Goal: Information Seeking & Learning: Learn about a topic

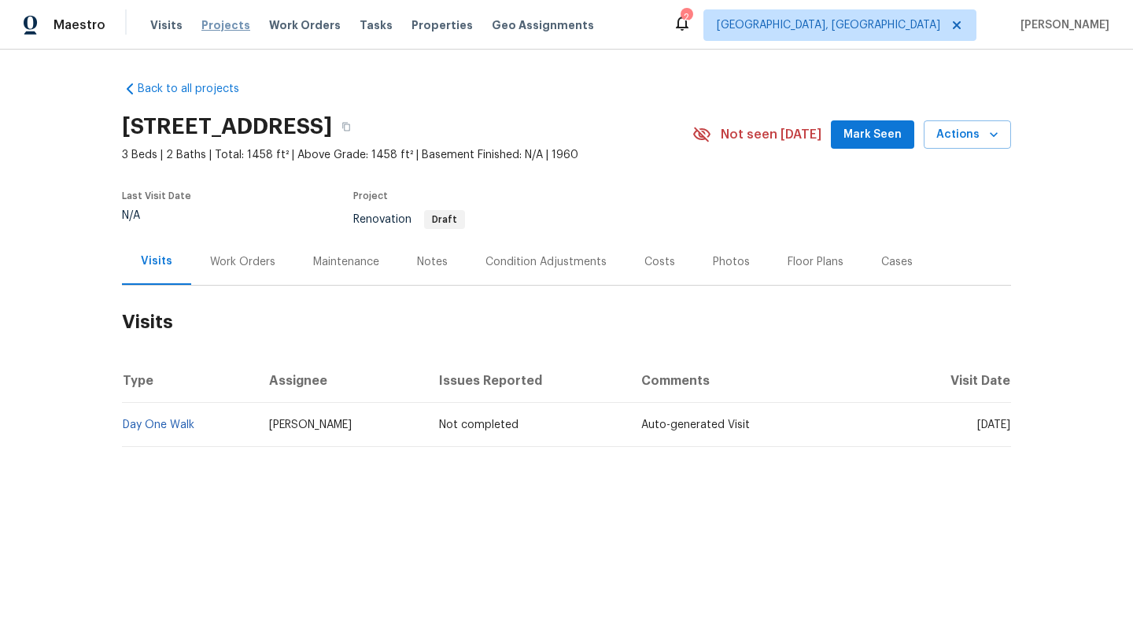
click at [209, 25] on span "Projects" at bounding box center [225, 25] width 49 height 16
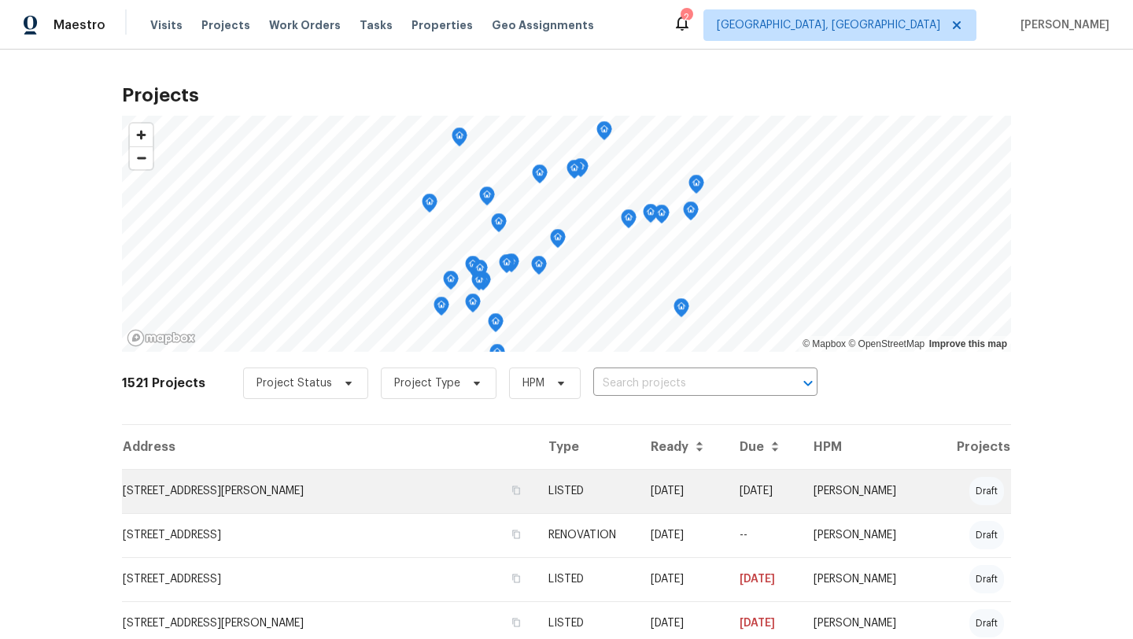
click at [242, 502] on td "[STREET_ADDRESS][PERSON_NAME]" at bounding box center [329, 491] width 414 height 44
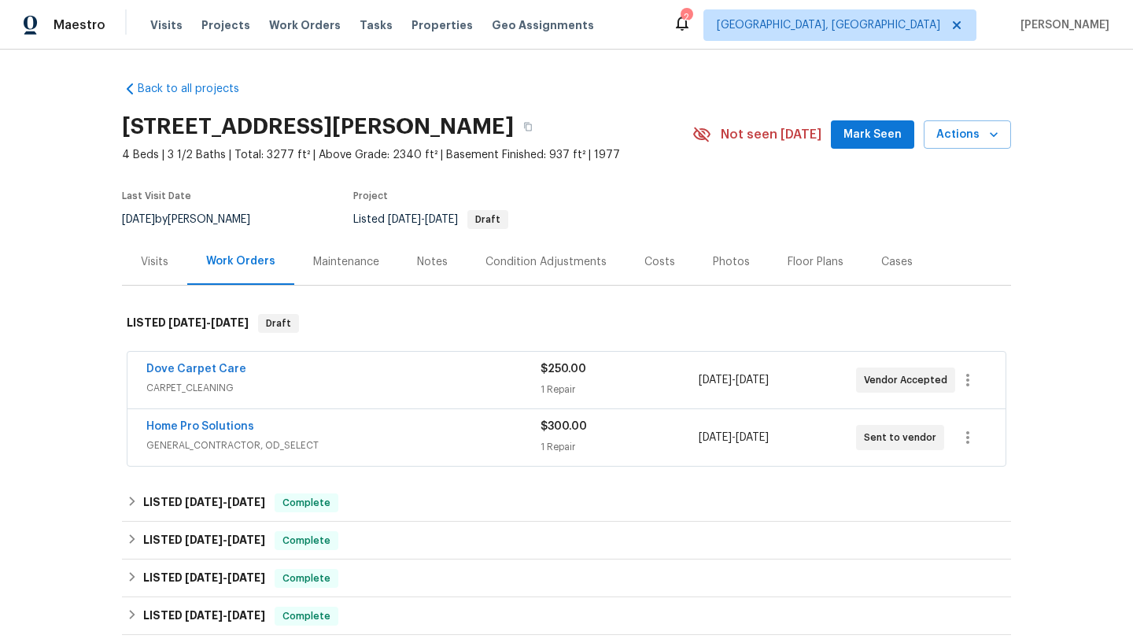
click at [161, 264] on div "Visits" at bounding box center [155, 262] width 28 height 16
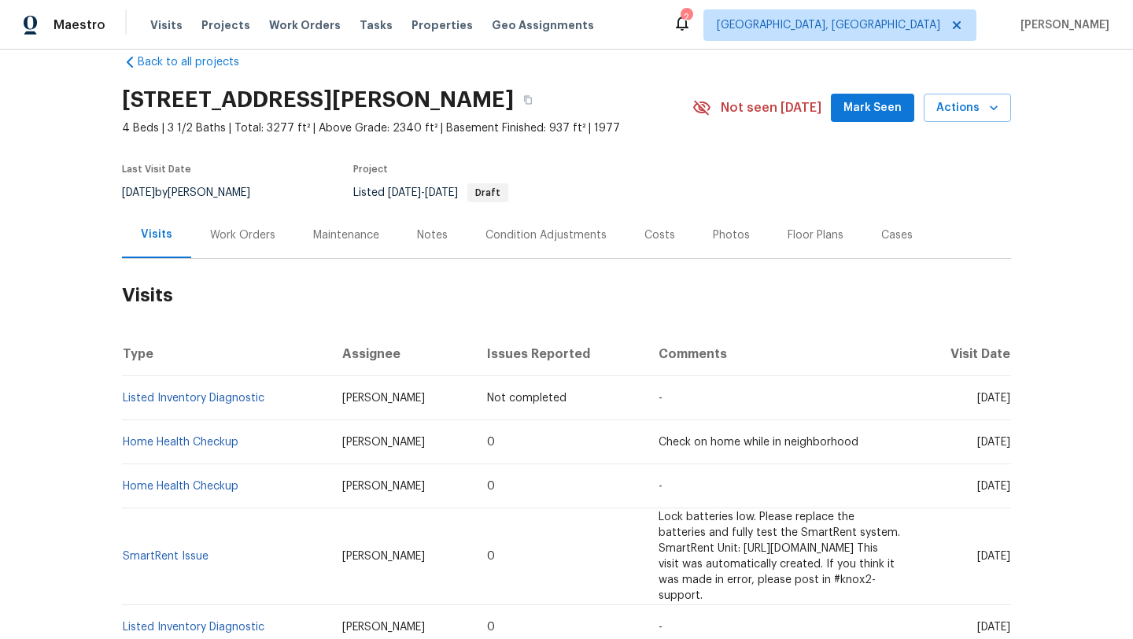
scroll to position [28, 0]
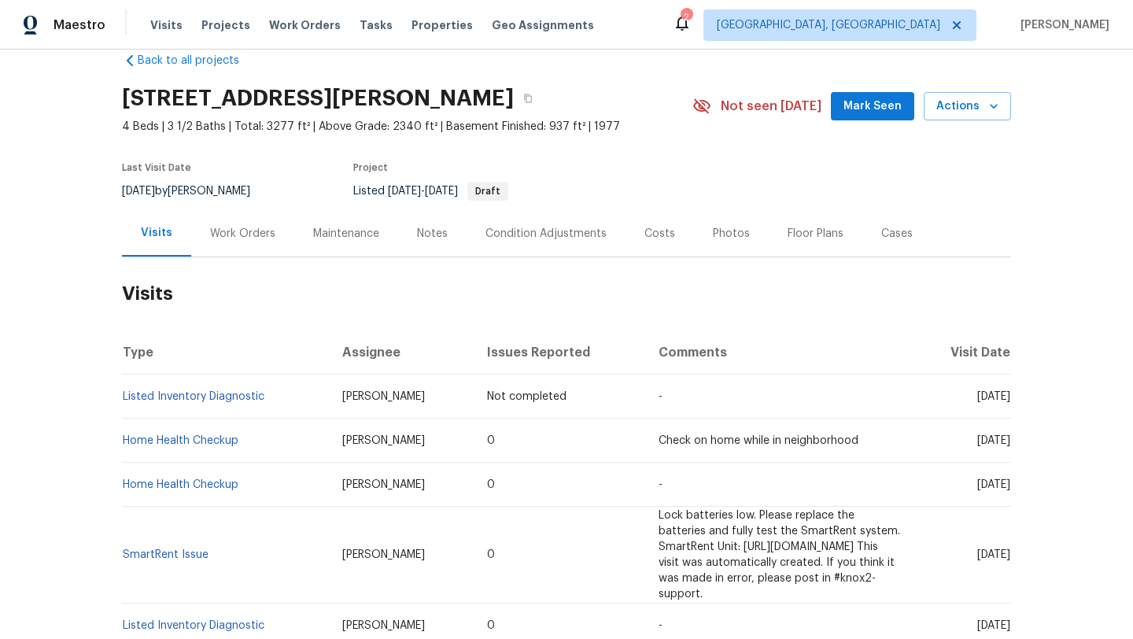
click at [258, 231] on div "Work Orders" at bounding box center [242, 234] width 65 height 16
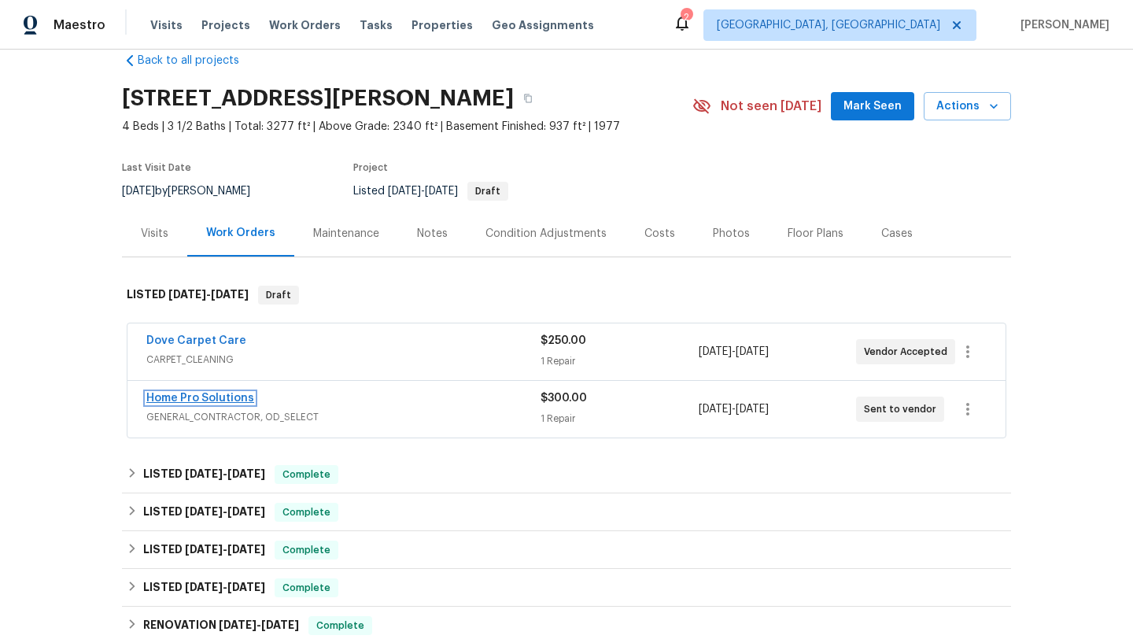
click at [227, 398] on link "Home Pro Solutions" at bounding box center [200, 398] width 108 height 11
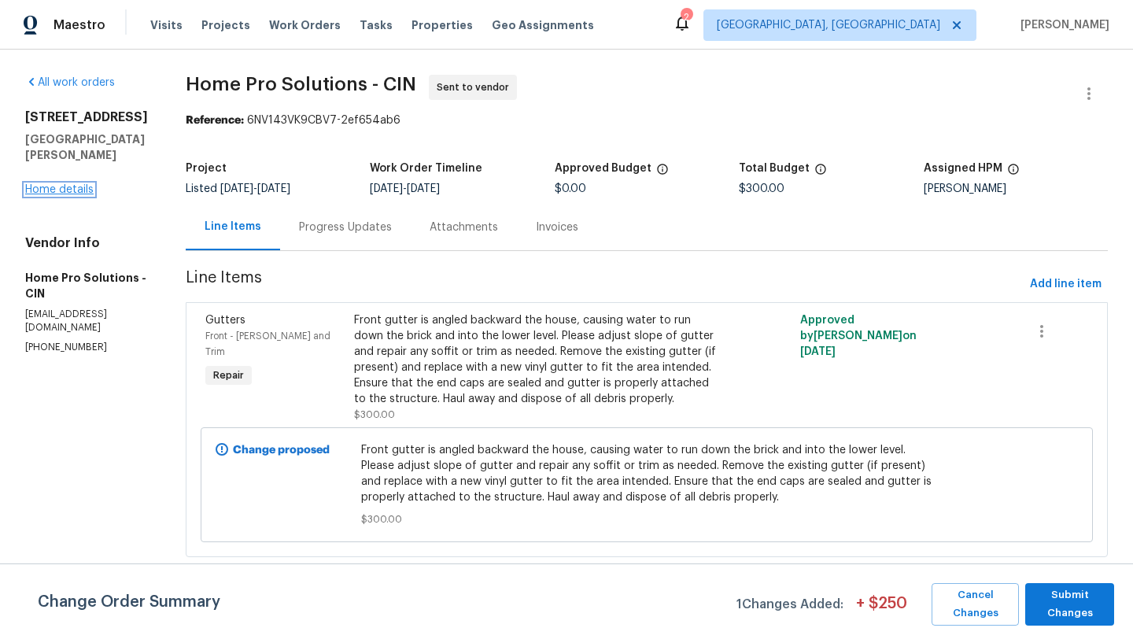
click at [72, 190] on link "Home details" at bounding box center [59, 189] width 68 height 11
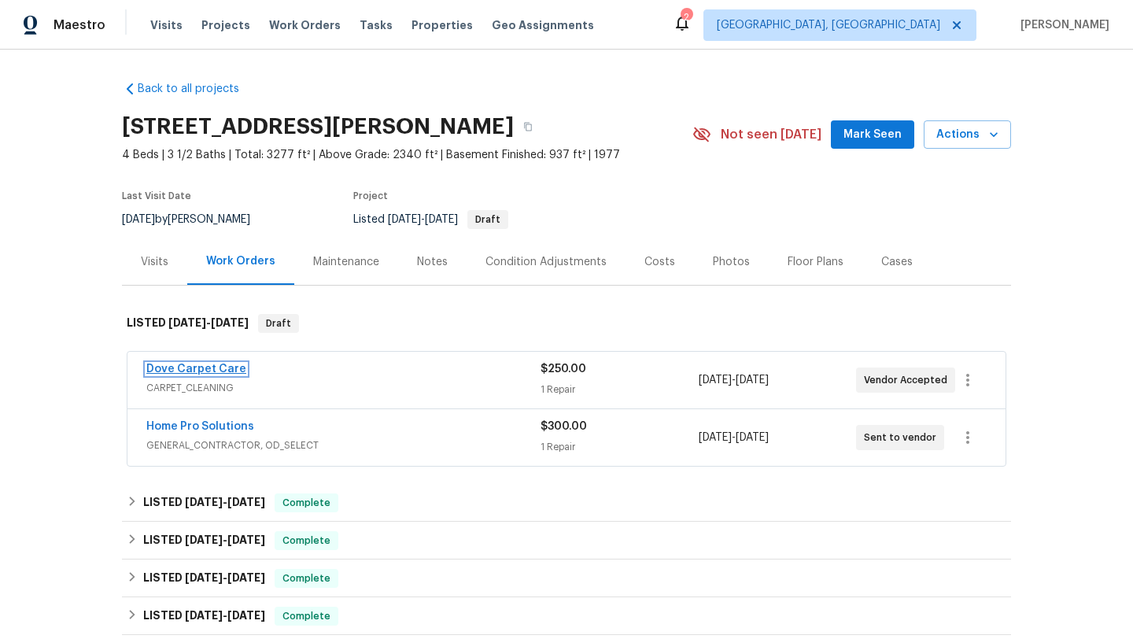
click at [223, 364] on link "Dove Carpet Care" at bounding box center [196, 369] width 100 height 11
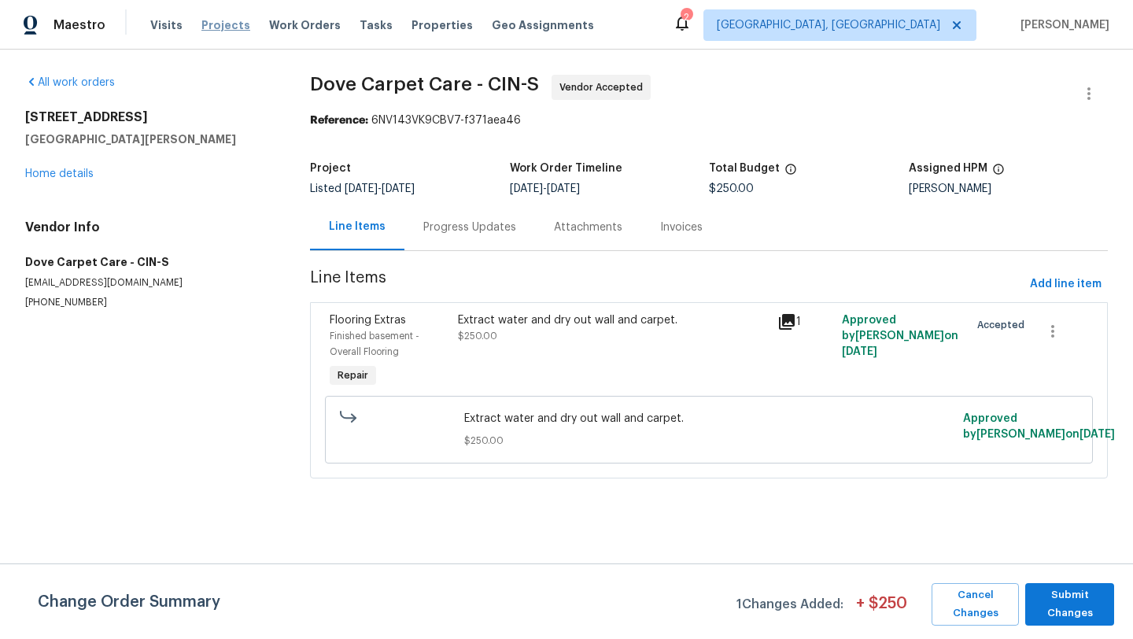
click at [224, 23] on span "Projects" at bounding box center [225, 25] width 49 height 16
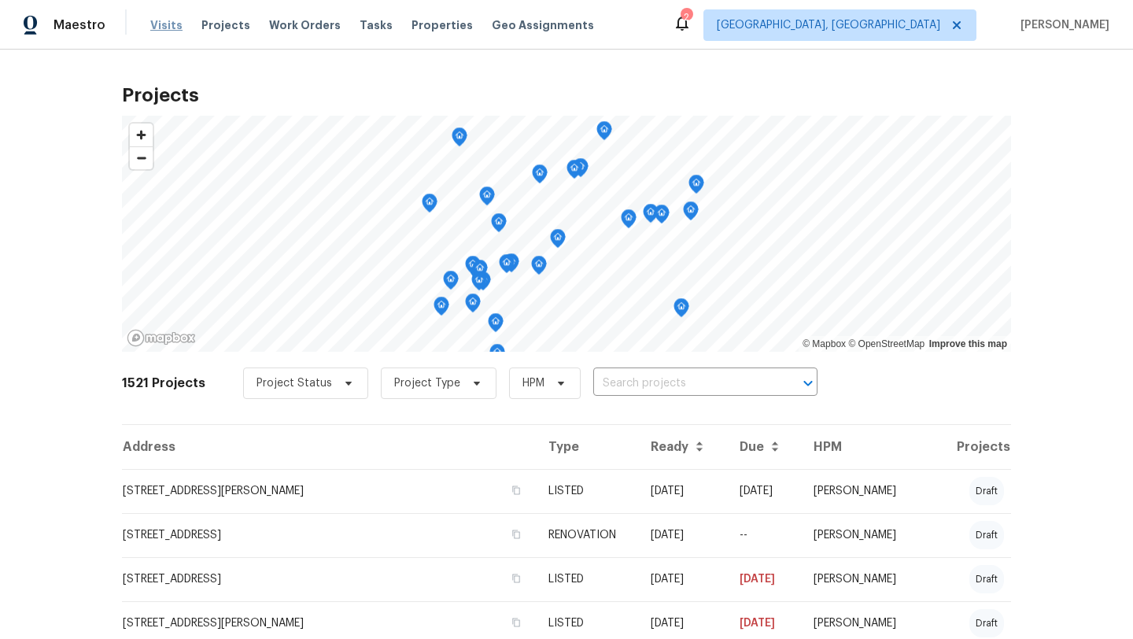
click at [164, 17] on span "Visits" at bounding box center [166, 25] width 32 height 16
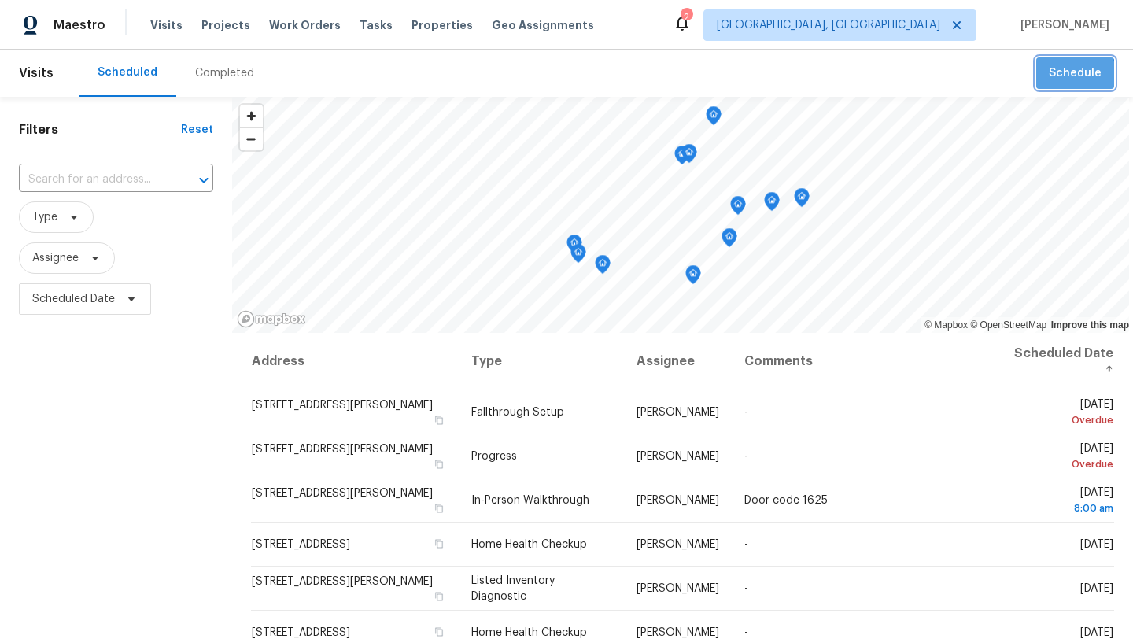
click at [1073, 79] on span "Schedule" at bounding box center [1075, 74] width 53 height 20
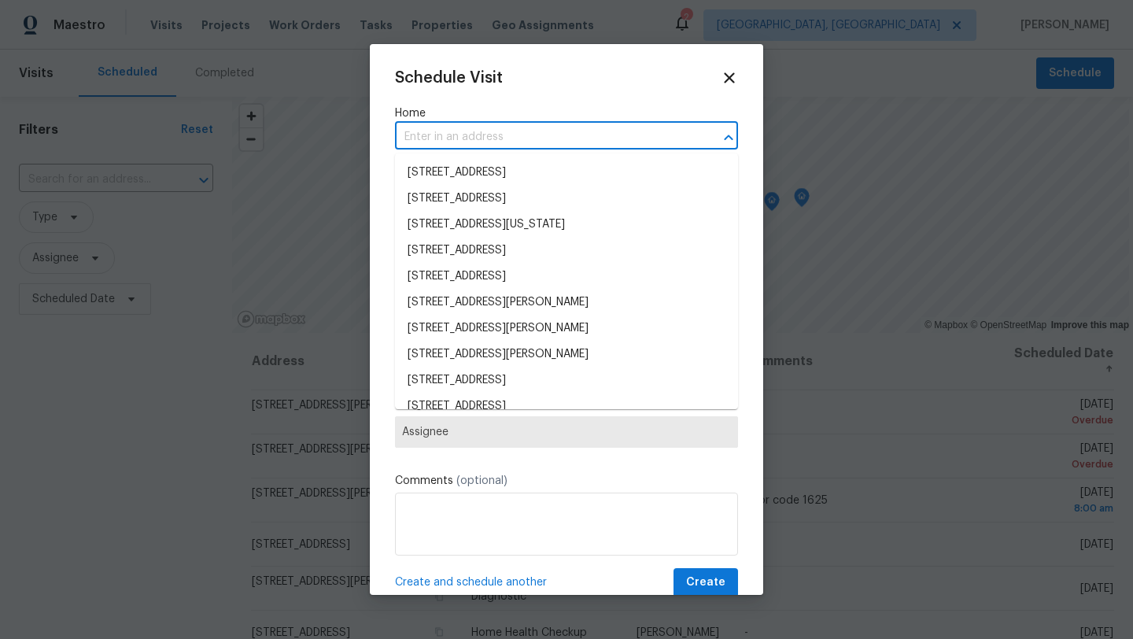
click at [589, 145] on input "text" at bounding box center [544, 137] width 299 height 24
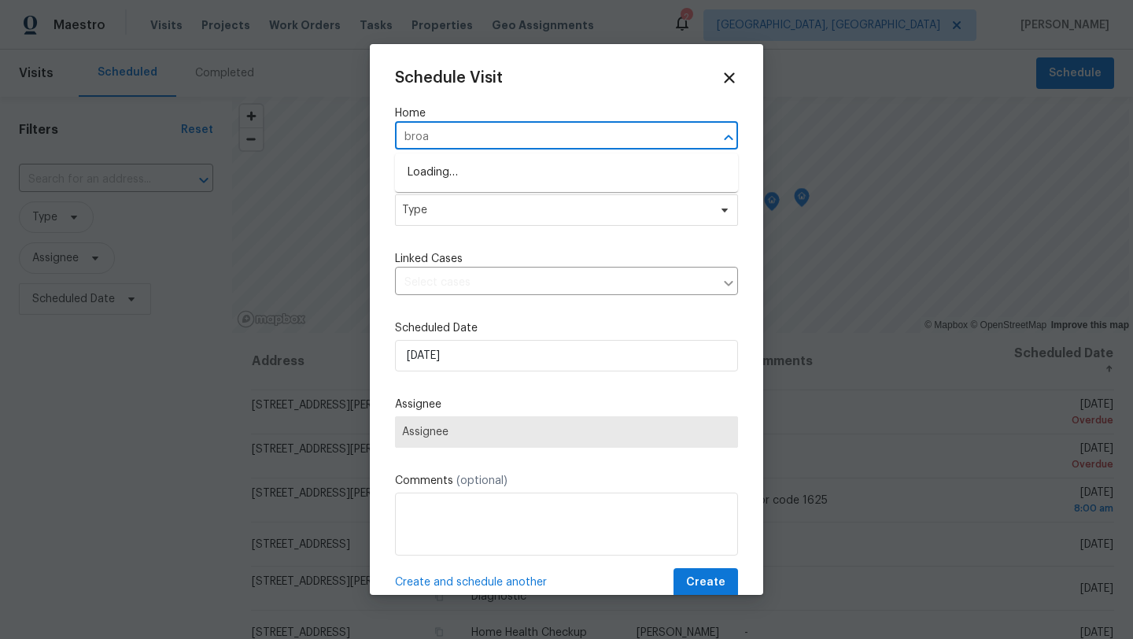
type input "broad"
click at [549, 193] on li "1093 Broadview Pl, Milford, OH 45150" at bounding box center [566, 199] width 343 height 26
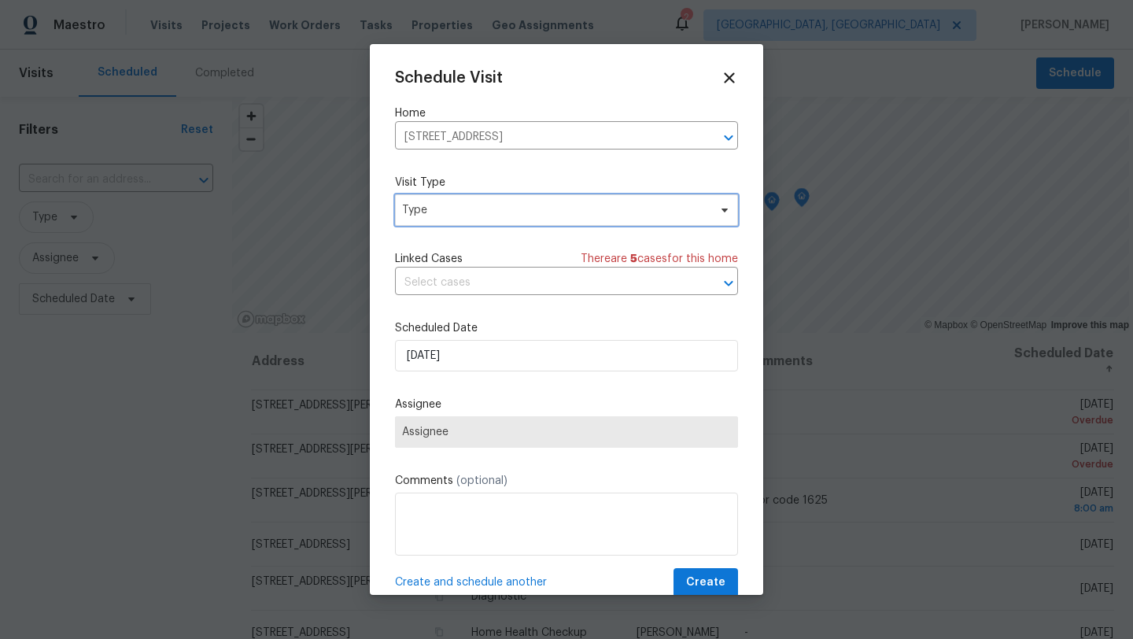
click at [505, 217] on span "Type" at bounding box center [555, 210] width 306 height 16
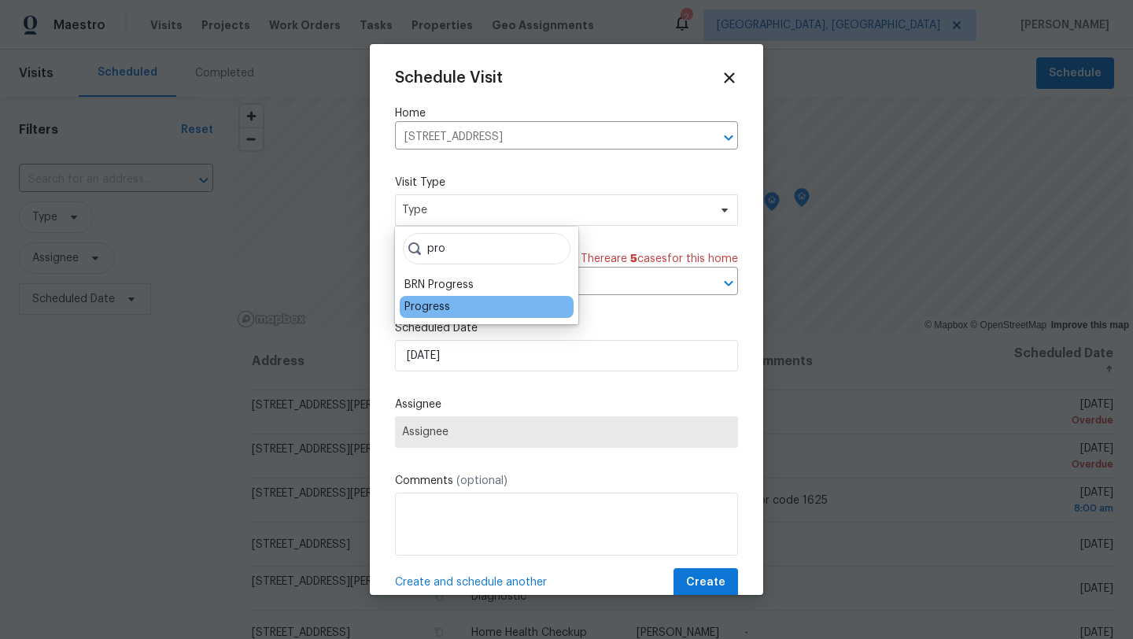
type input "pro"
click at [455, 309] on div "Progress" at bounding box center [487, 307] width 174 height 22
click at [438, 307] on div "Progress" at bounding box center [428, 307] width 46 height 16
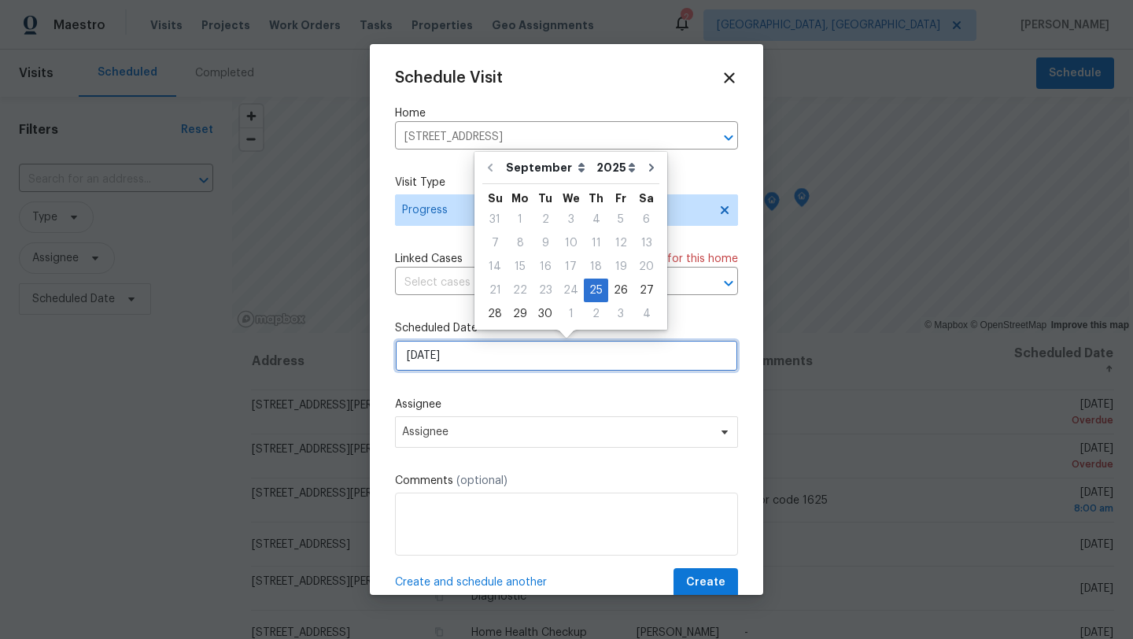
click at [443, 361] on input "9/25/2025" at bounding box center [566, 355] width 343 height 31
click at [615, 285] on div "26" at bounding box center [620, 290] width 25 height 22
type input "9/26/2025"
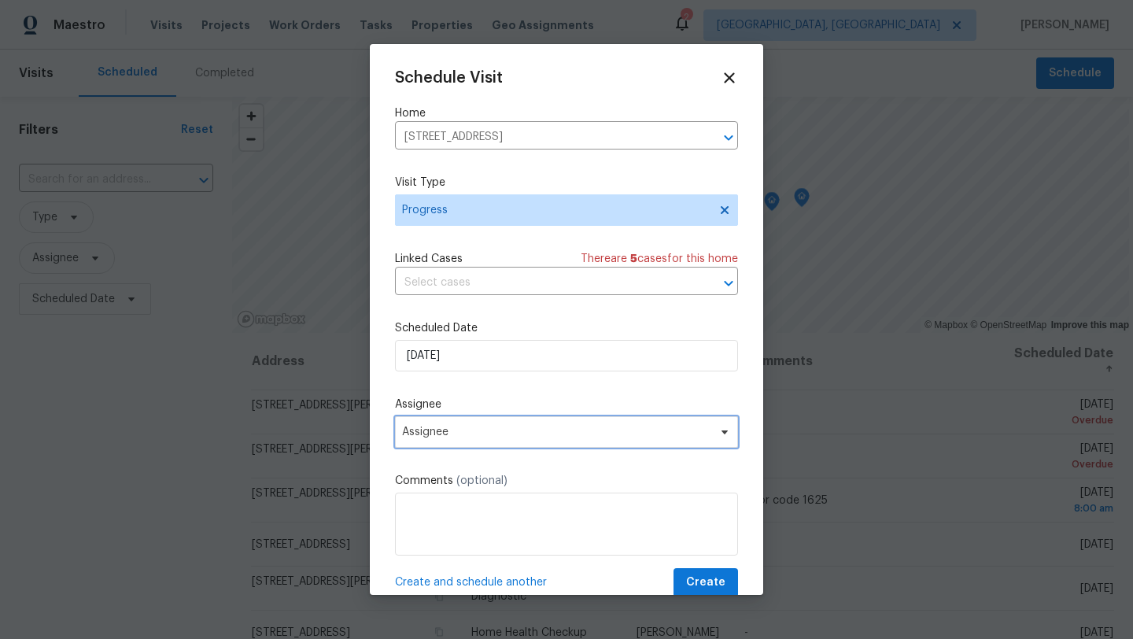
click at [492, 434] on span "Assignee" at bounding box center [556, 432] width 309 height 13
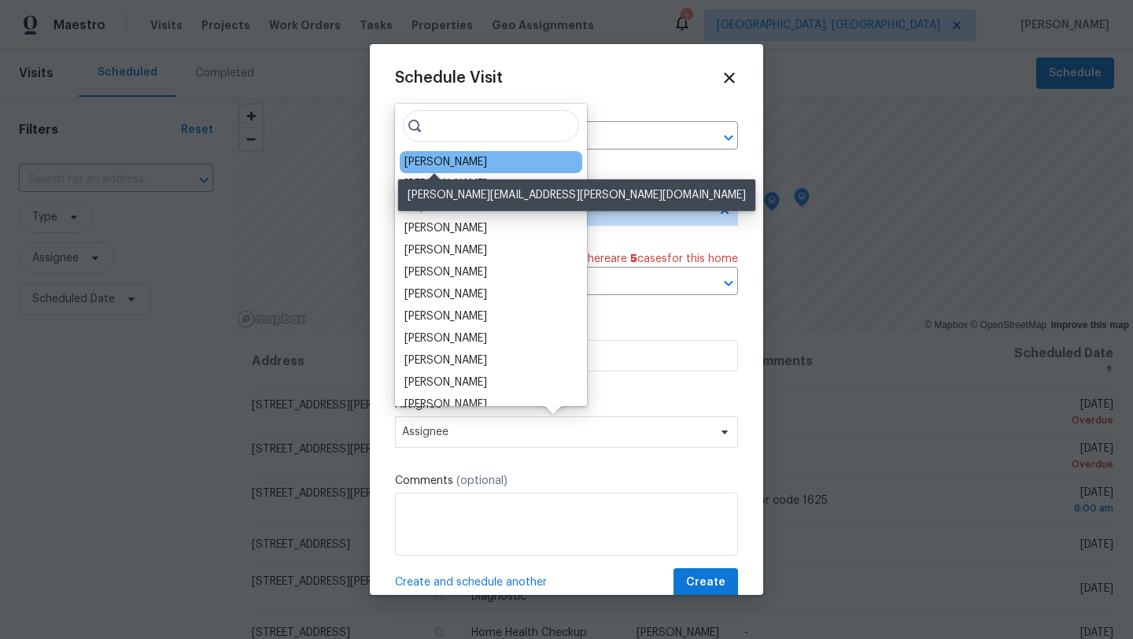
click at [456, 162] on div "[PERSON_NAME]" at bounding box center [446, 162] width 83 height 16
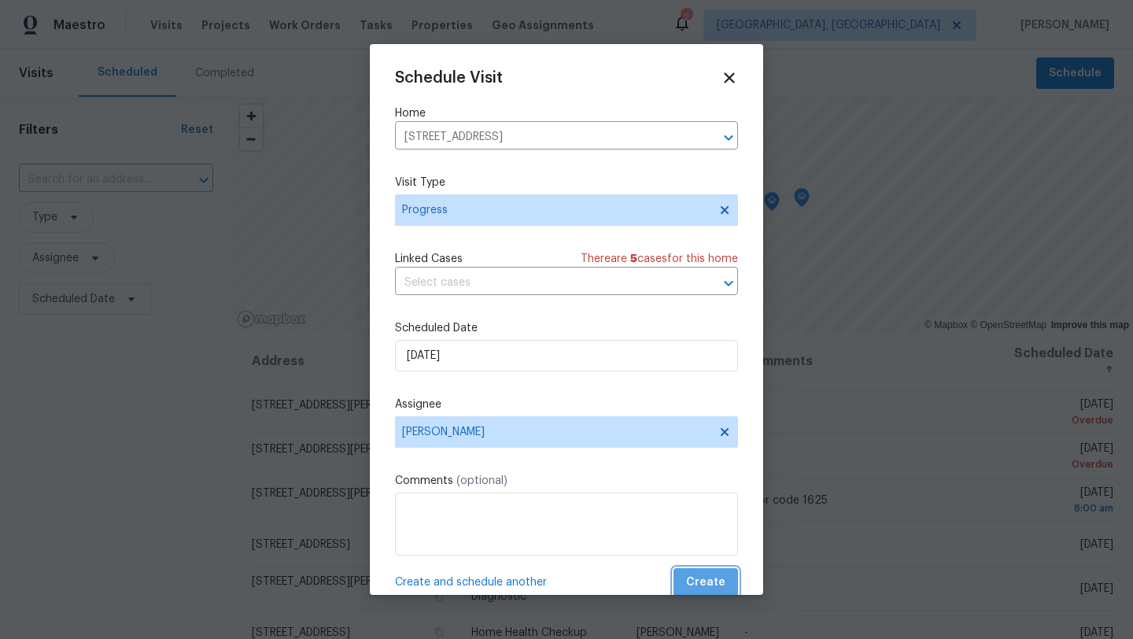
click at [716, 580] on span "Create" at bounding box center [705, 583] width 39 height 20
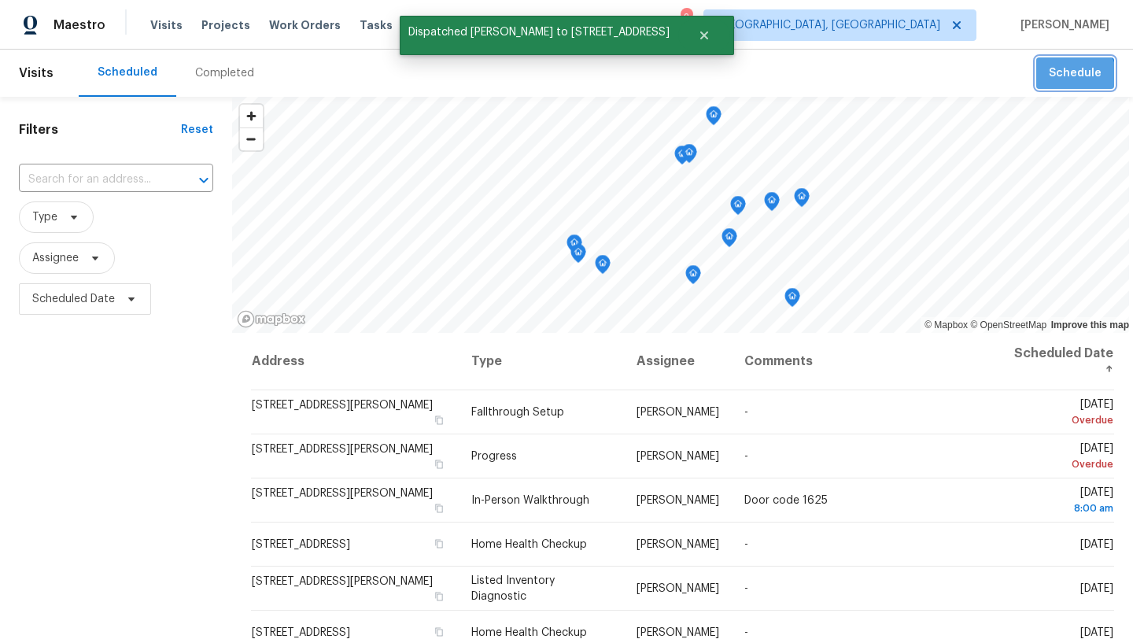
click at [1063, 83] on button "Schedule" at bounding box center [1076, 73] width 78 height 32
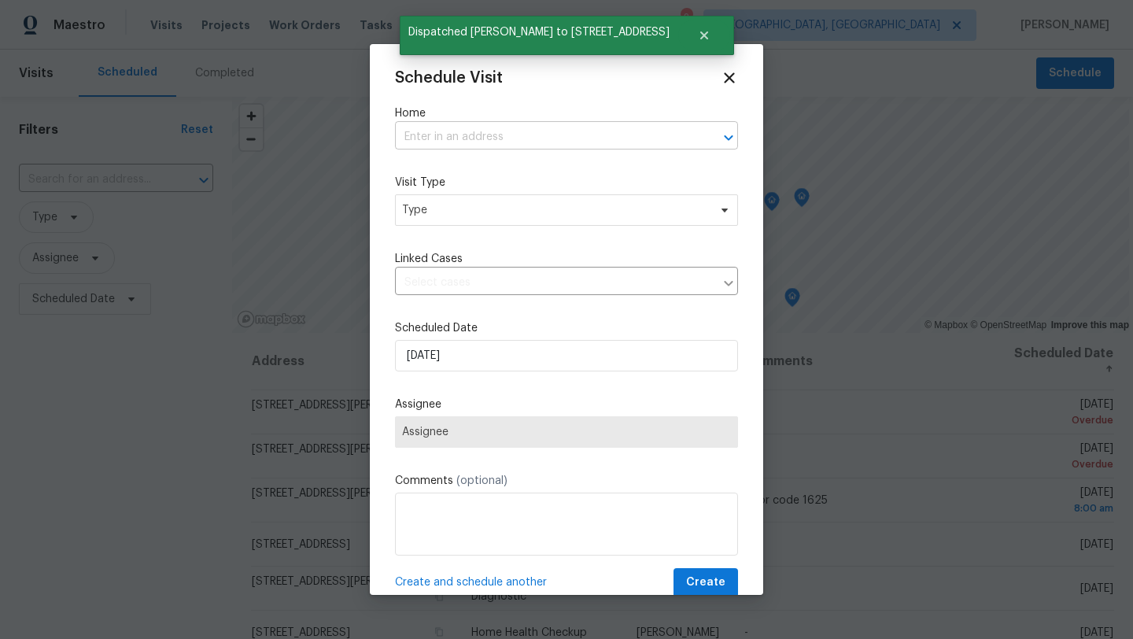
click at [438, 134] on input "text" at bounding box center [544, 137] width 299 height 24
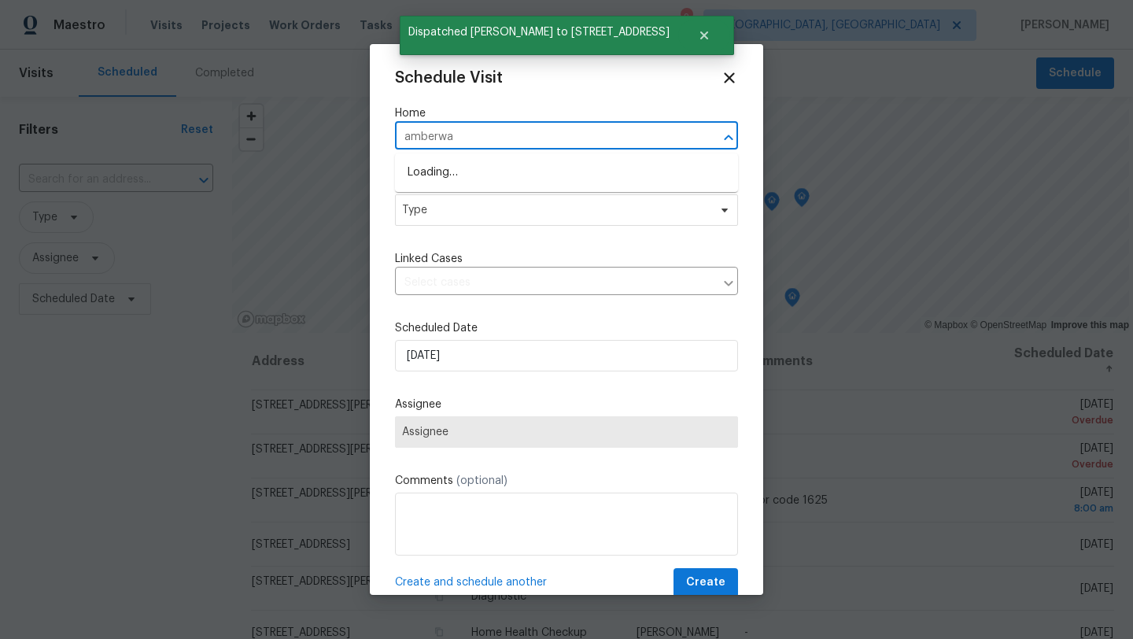
type input "amberway"
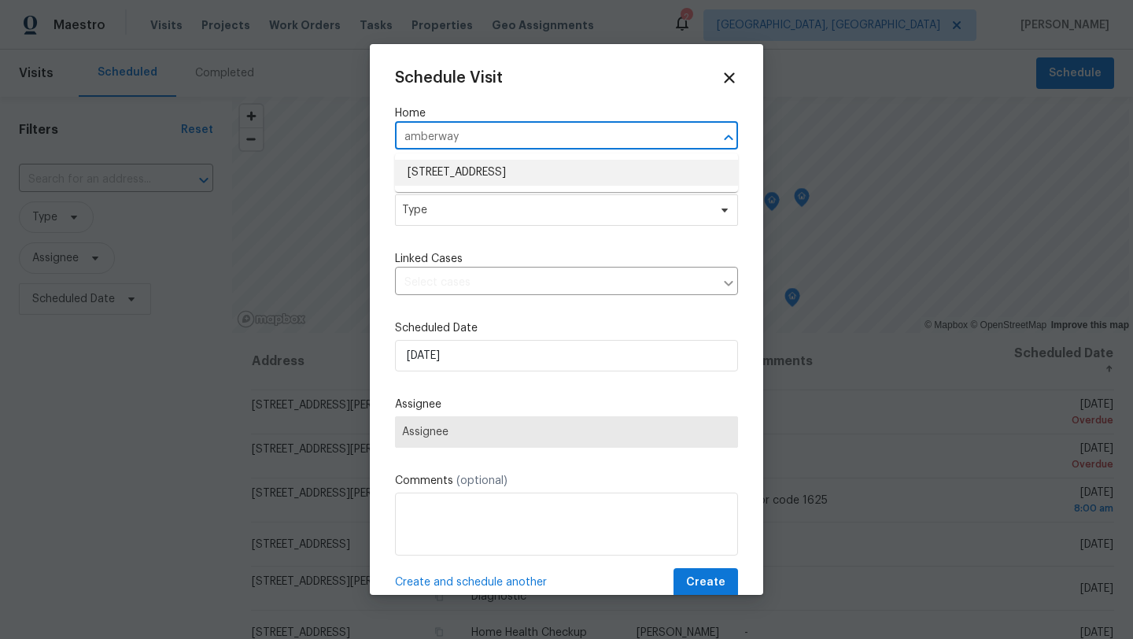
click at [432, 176] on li "3364 Amberway Ct # 45, Cincinnati, OH 45251" at bounding box center [566, 173] width 343 height 26
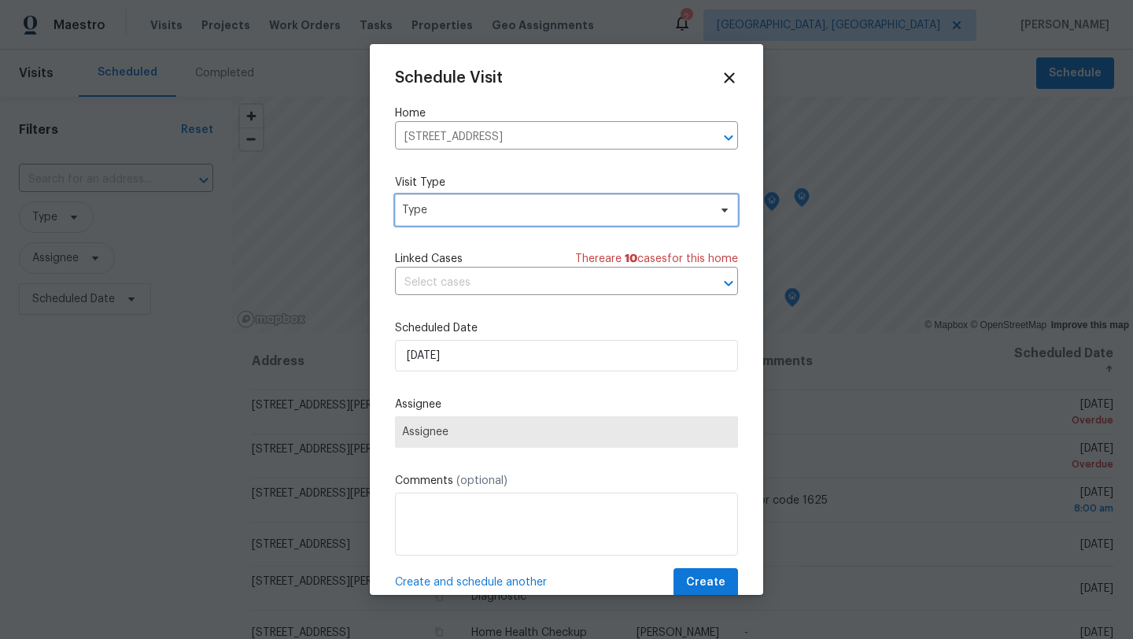
click at [426, 206] on span "Type" at bounding box center [555, 210] width 306 height 16
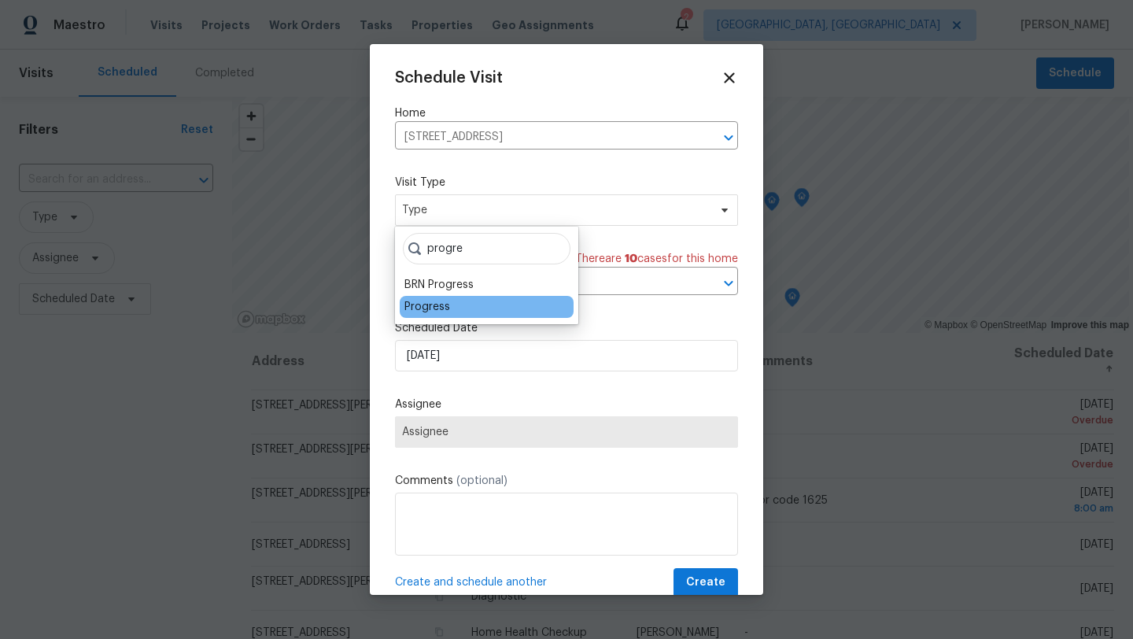
type input "progre"
click at [431, 305] on div "Progress" at bounding box center [428, 307] width 46 height 16
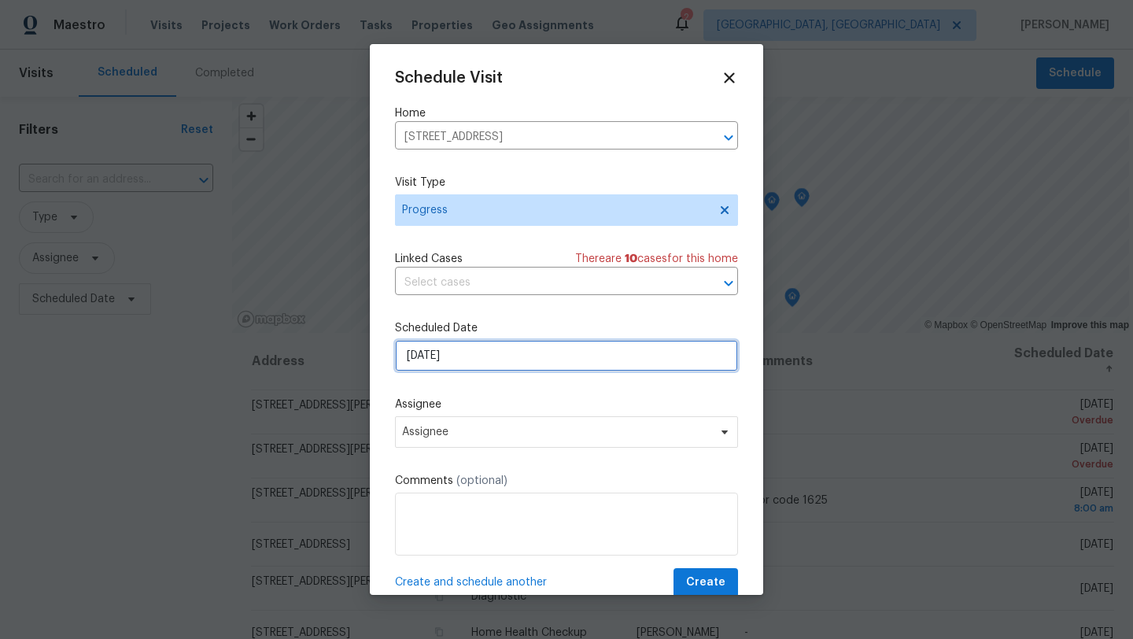
click at [439, 353] on input "9/25/2025" at bounding box center [566, 355] width 343 height 31
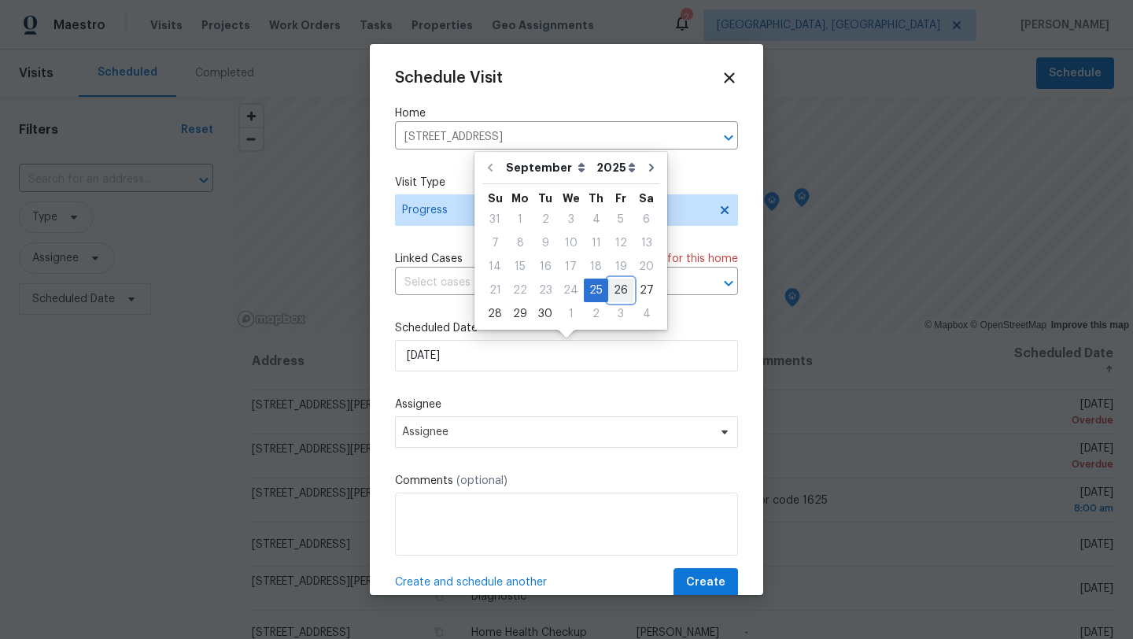
click at [608, 295] on div "26" at bounding box center [620, 290] width 25 height 22
type input "9/26/2025"
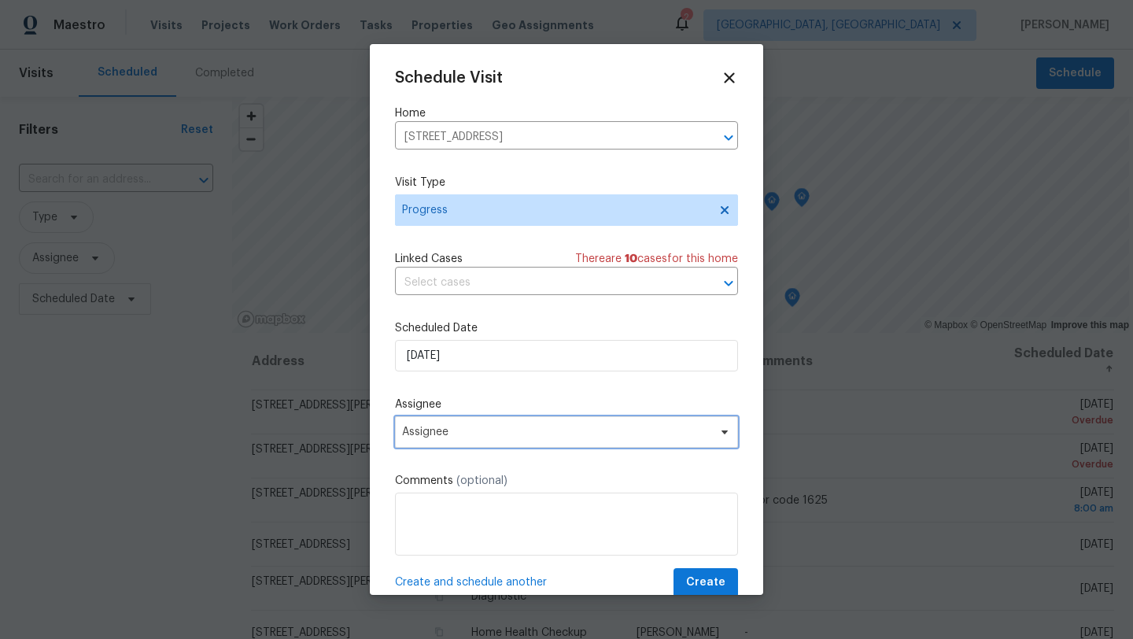
click at [535, 423] on span "Assignee" at bounding box center [566, 431] width 343 height 31
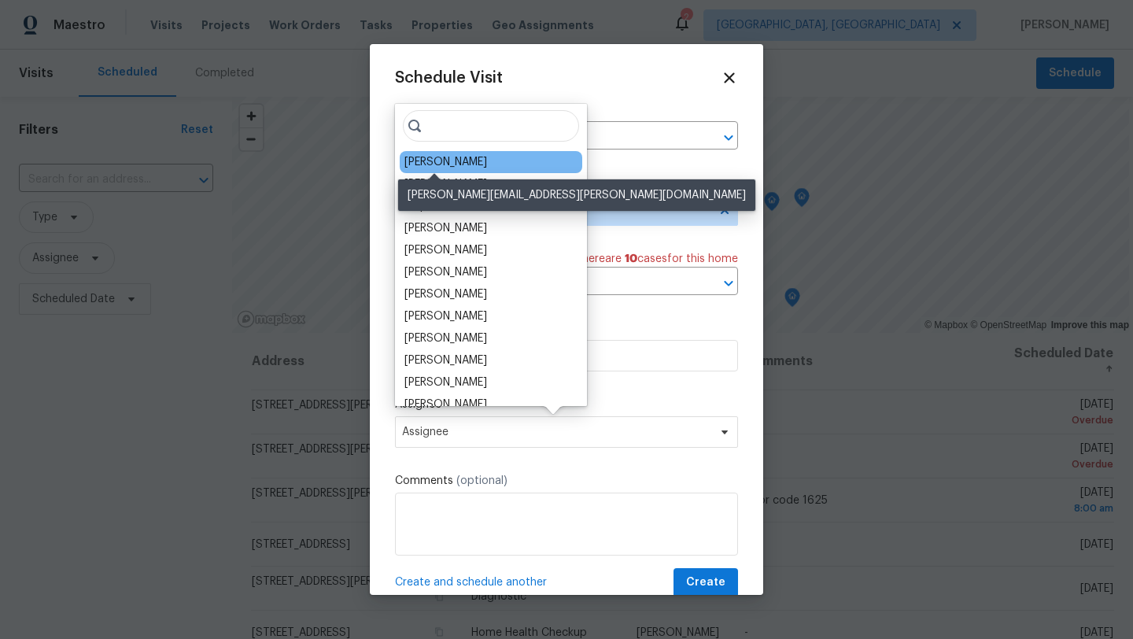
click at [426, 156] on div "[PERSON_NAME]" at bounding box center [446, 162] width 83 height 16
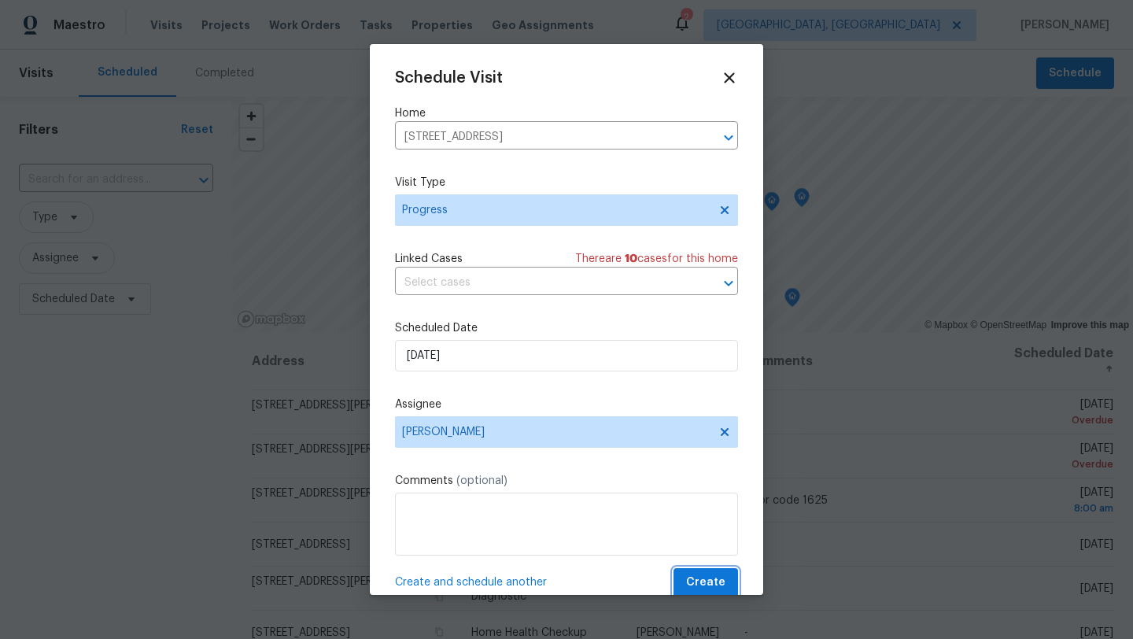
click at [700, 575] on span "Create" at bounding box center [705, 583] width 39 height 20
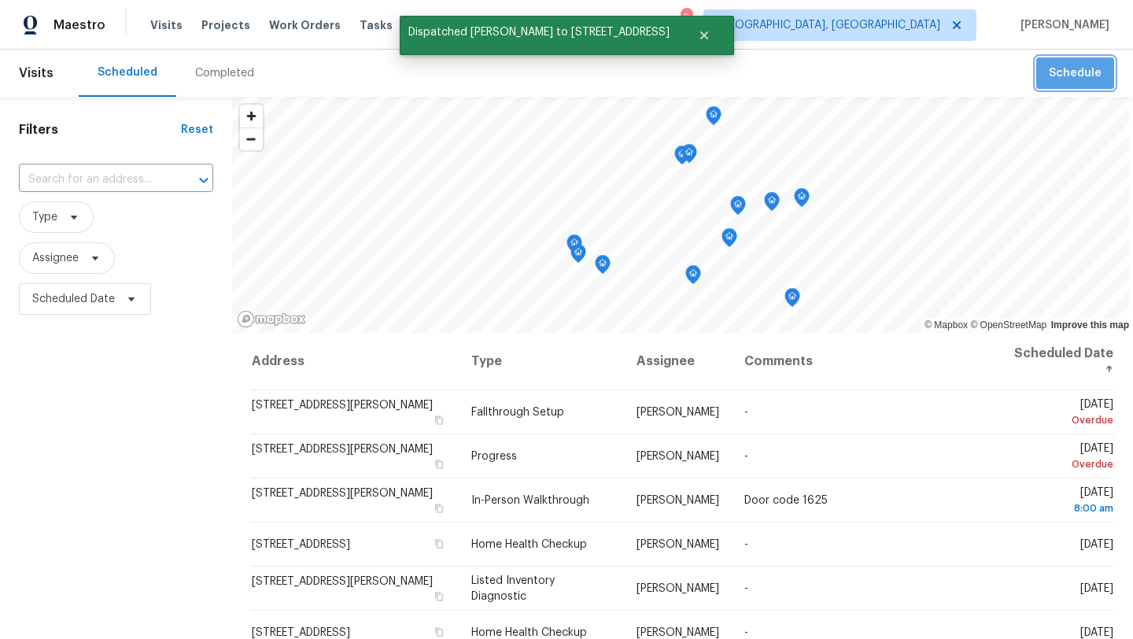
click at [1085, 69] on span "Schedule" at bounding box center [1075, 74] width 53 height 20
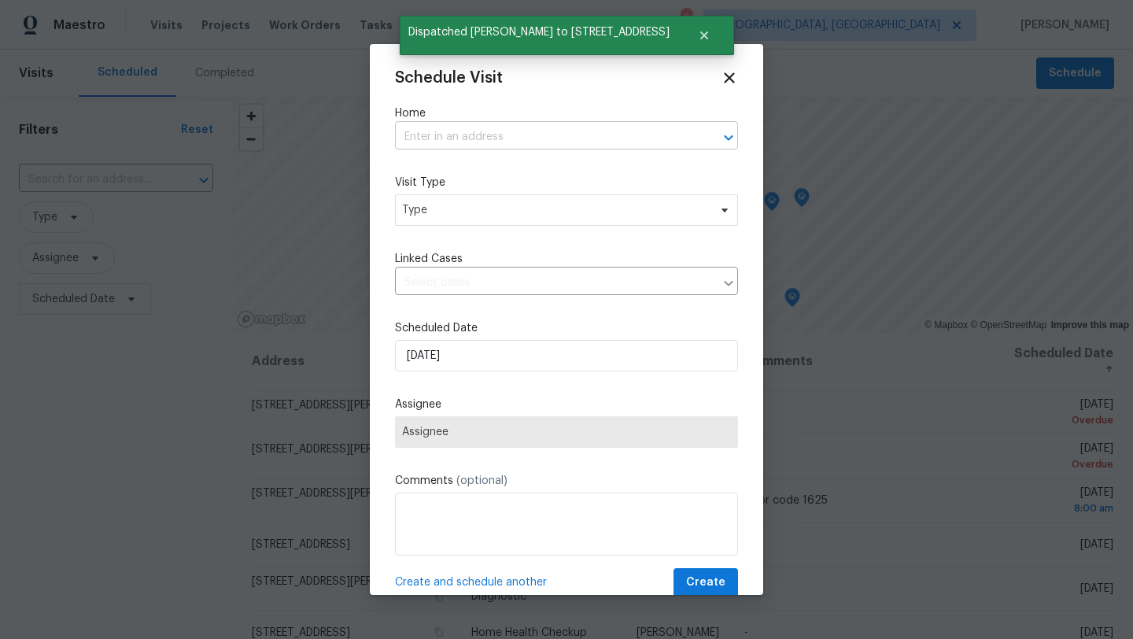
click at [432, 135] on input "text" at bounding box center [544, 137] width 299 height 24
type input "sunny"
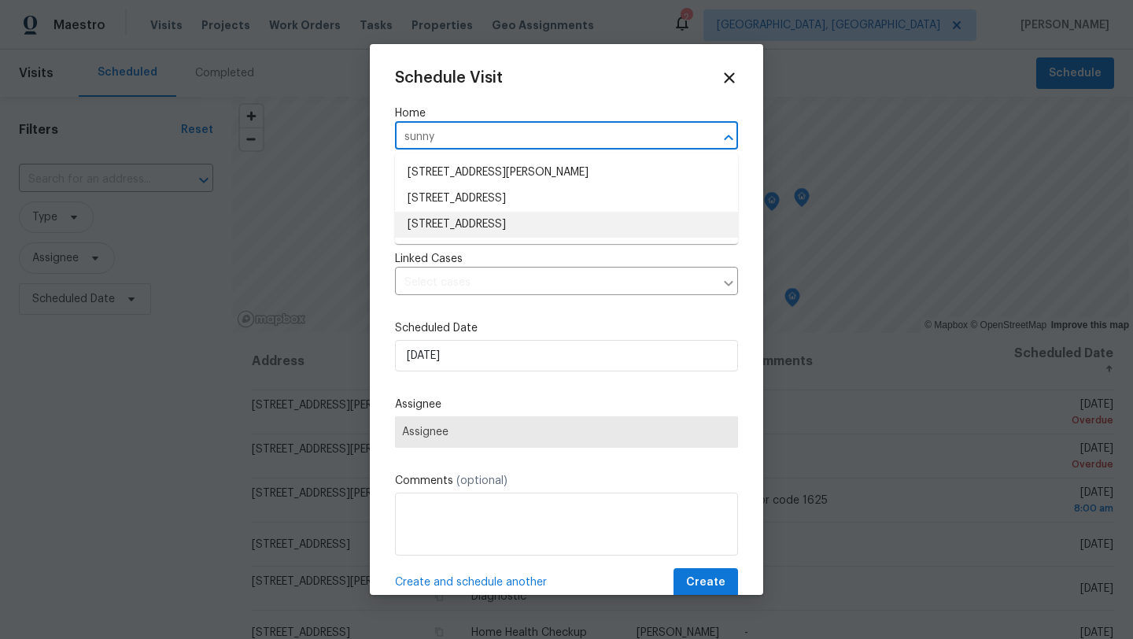
click at [468, 218] on li "3198 Sunnyhollow Ln, Cincinnati, OH 45239" at bounding box center [566, 225] width 343 height 26
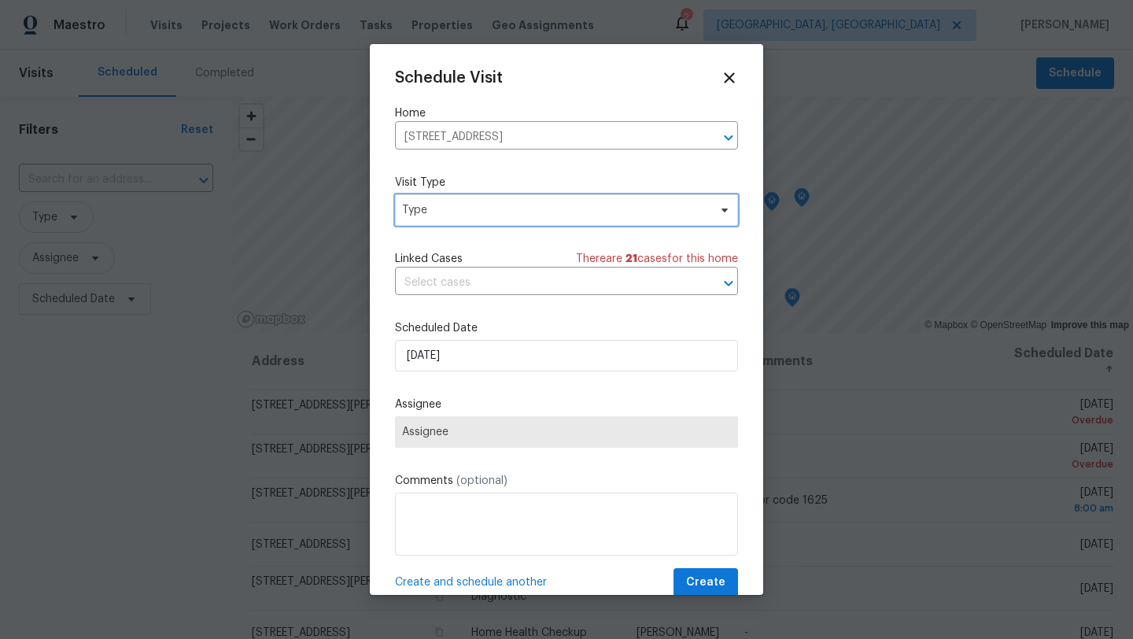
click at [467, 212] on span "Type" at bounding box center [555, 210] width 306 height 16
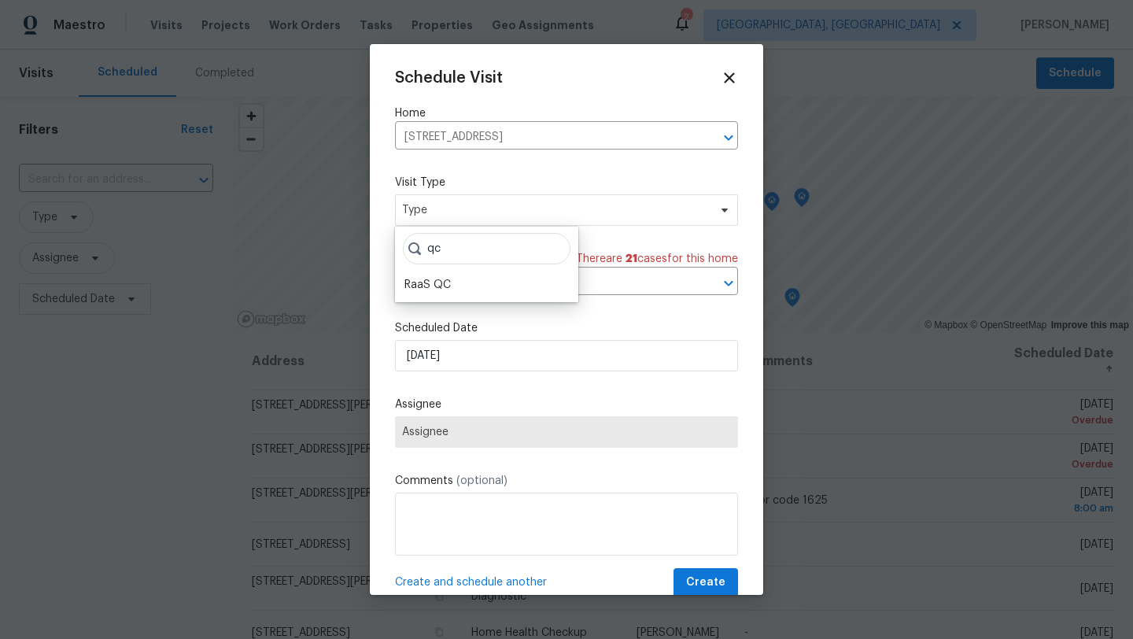
type input "q"
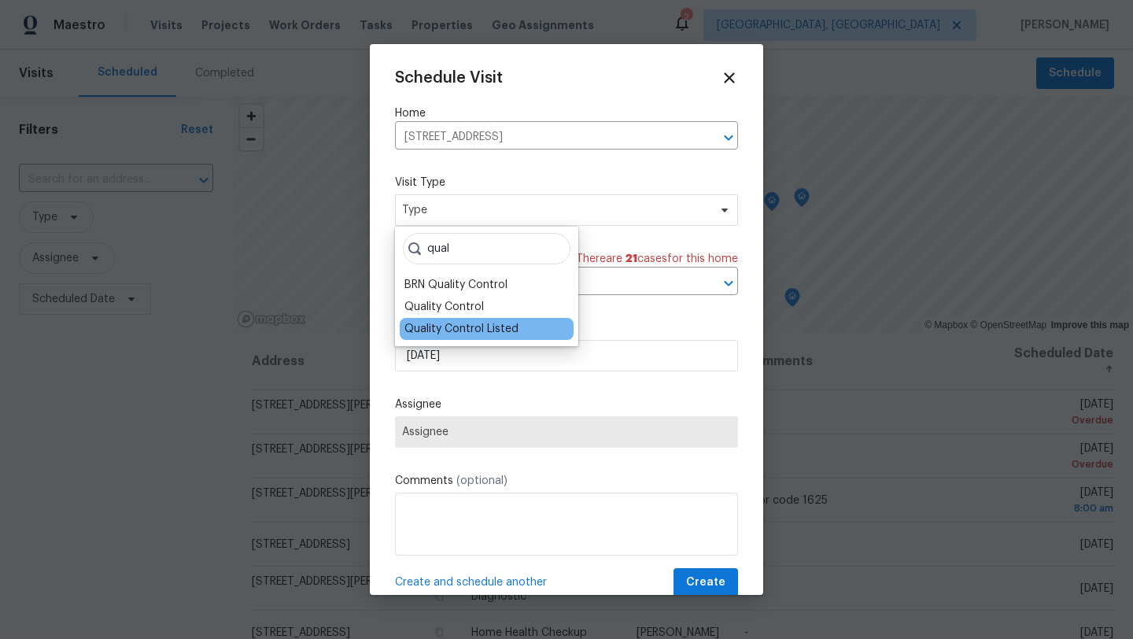
type input "qual"
click at [458, 326] on div "Quality Control Listed" at bounding box center [462, 329] width 114 height 16
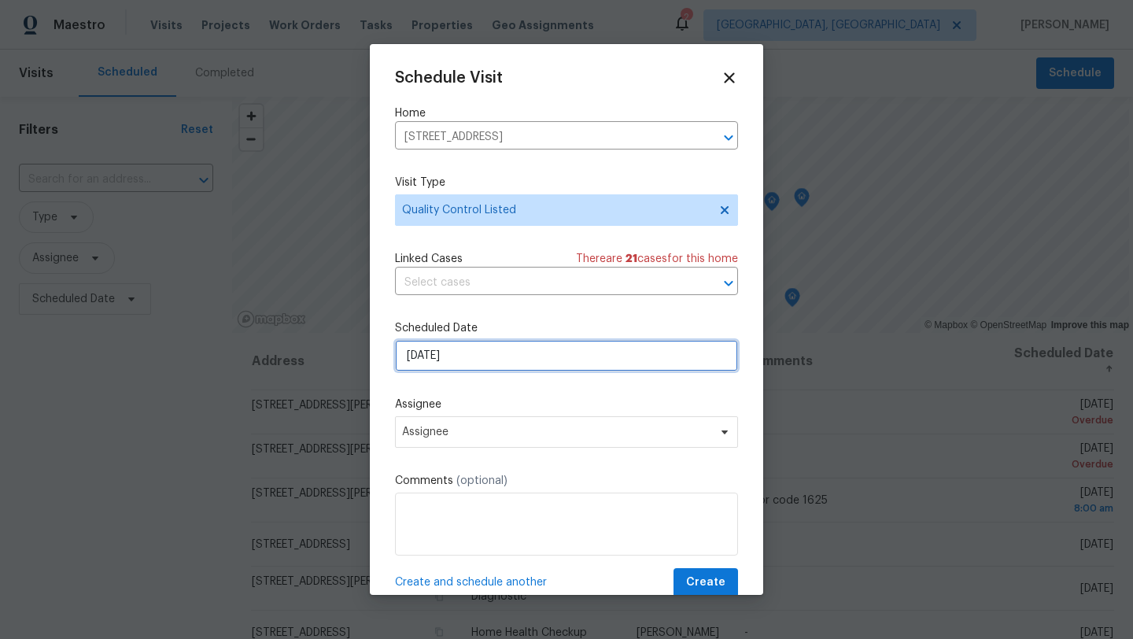
click at [451, 358] on input "9/25/2025" at bounding box center [566, 355] width 343 height 31
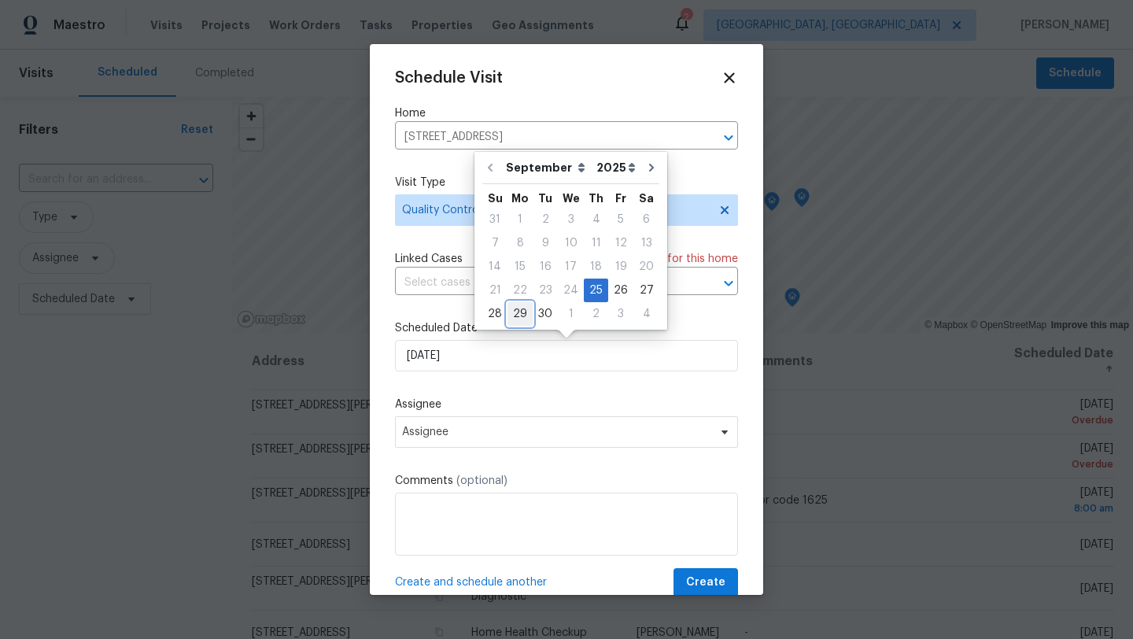
click at [516, 308] on div "29" at bounding box center [520, 314] width 25 height 22
type input "9/29/2025"
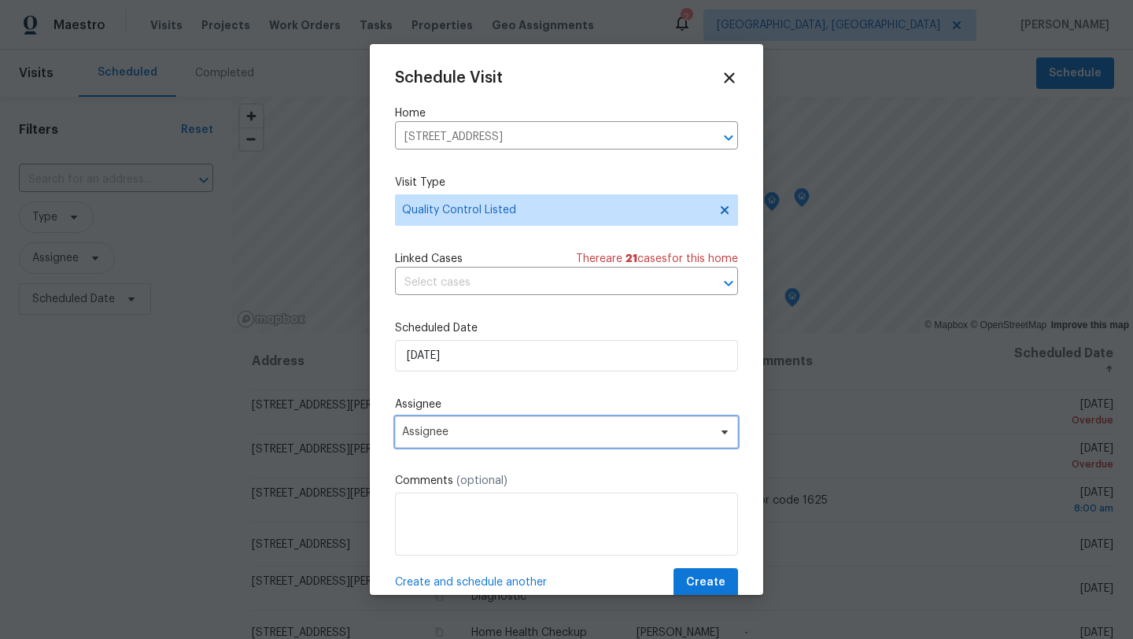
click at [462, 434] on span "Assignee" at bounding box center [556, 432] width 309 height 13
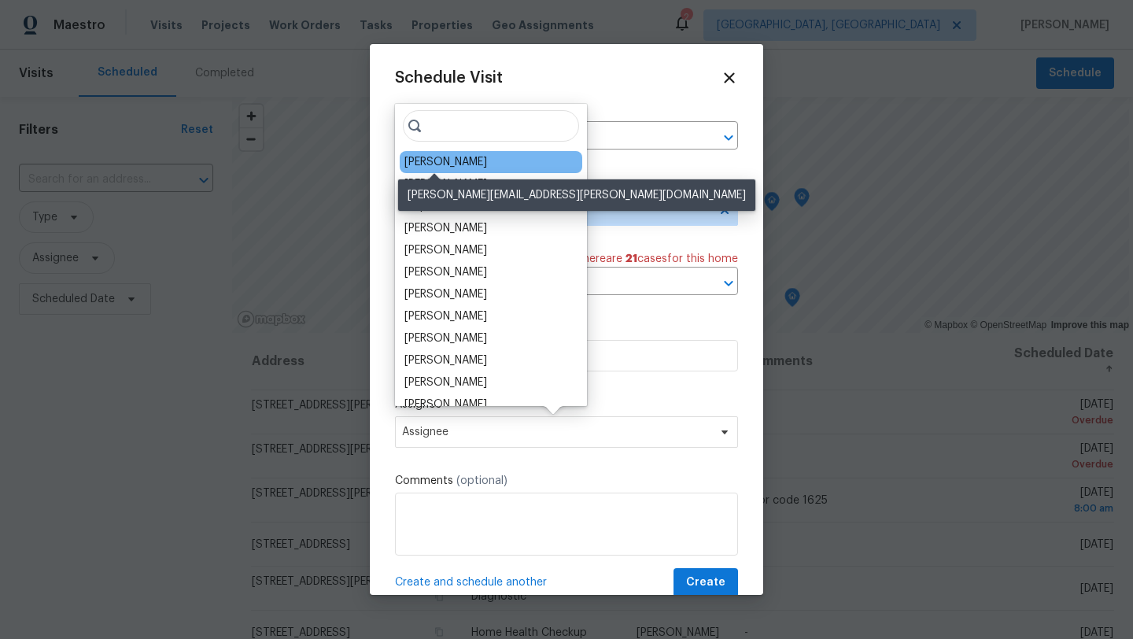
click at [439, 160] on div "[PERSON_NAME]" at bounding box center [446, 162] width 83 height 16
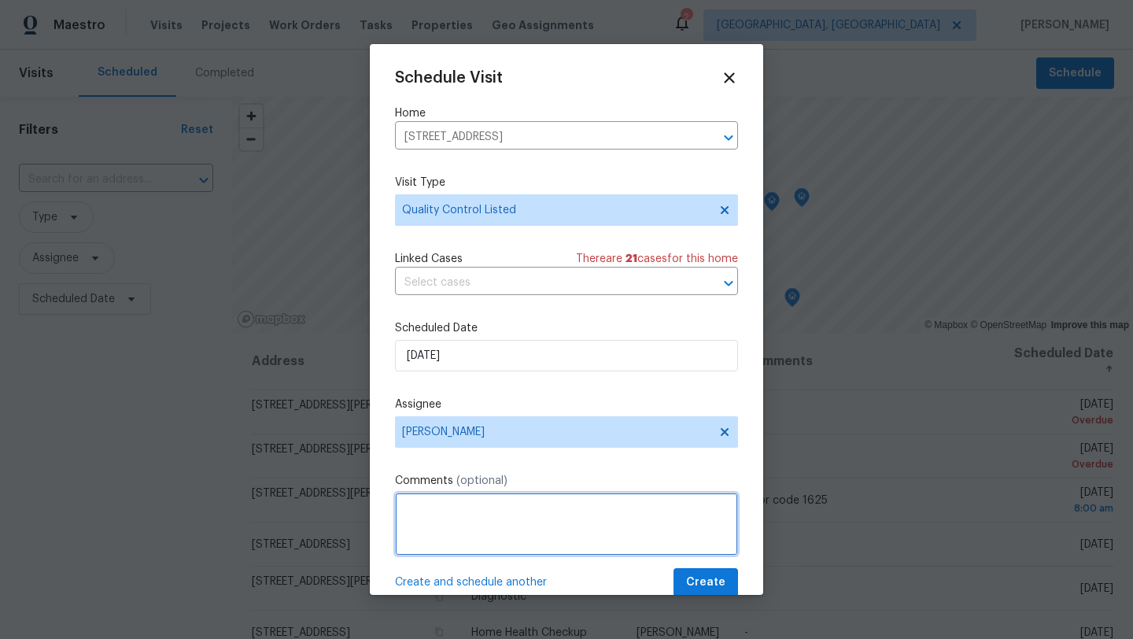
click at [442, 523] on textarea at bounding box center [566, 524] width 343 height 63
type textarea "listed work completed and new pictures"
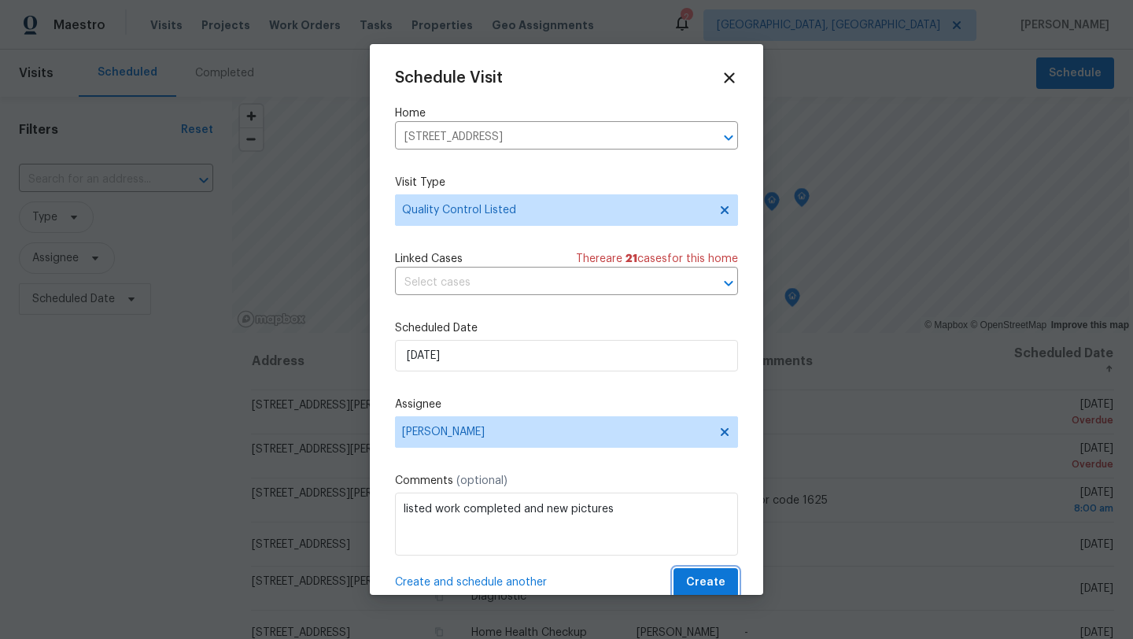
click at [715, 576] on span "Create" at bounding box center [705, 583] width 39 height 20
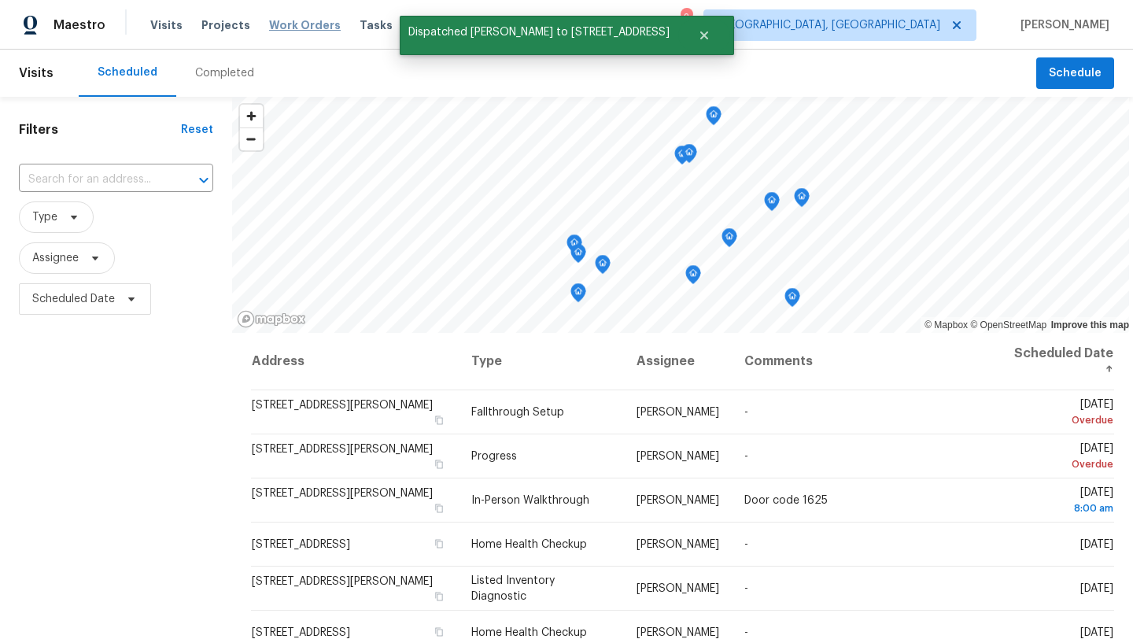
click at [298, 21] on span "Work Orders" at bounding box center [305, 25] width 72 height 16
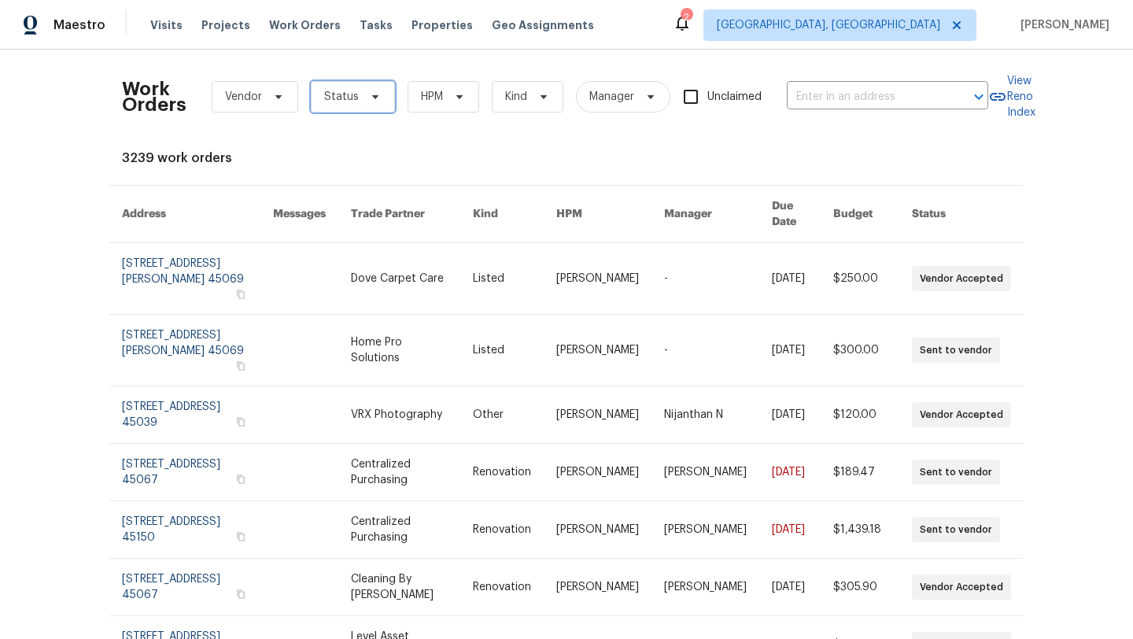
click at [336, 99] on span "Status" at bounding box center [341, 97] width 35 height 16
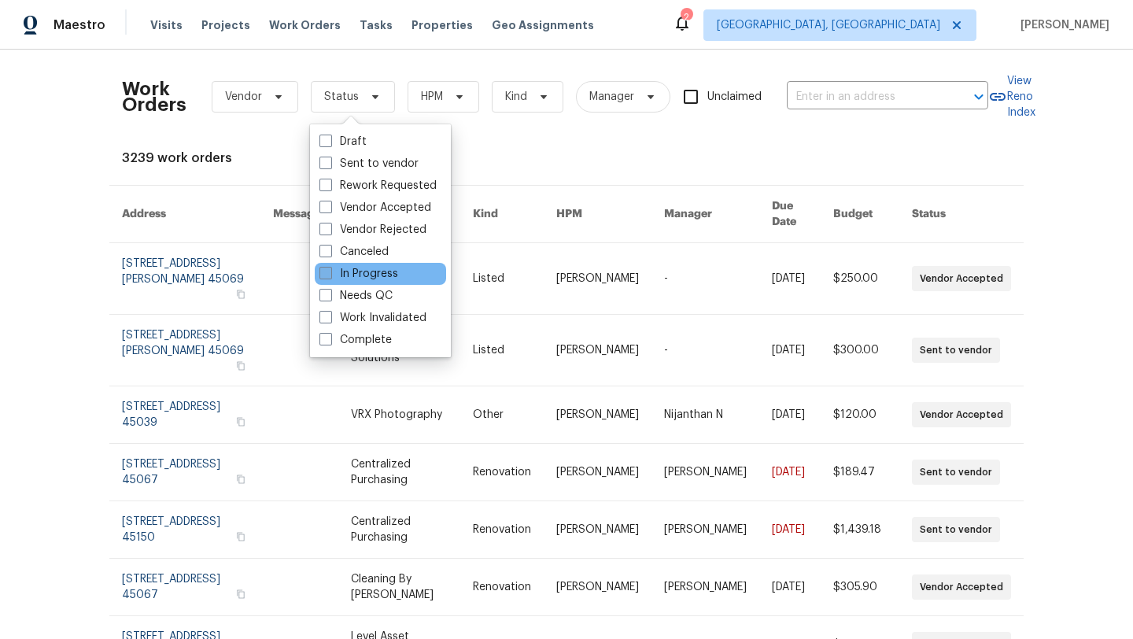
click at [372, 273] on label "In Progress" at bounding box center [359, 274] width 79 height 16
click at [330, 273] on input "In Progress" at bounding box center [325, 271] width 10 height 10
checkbox input "true"
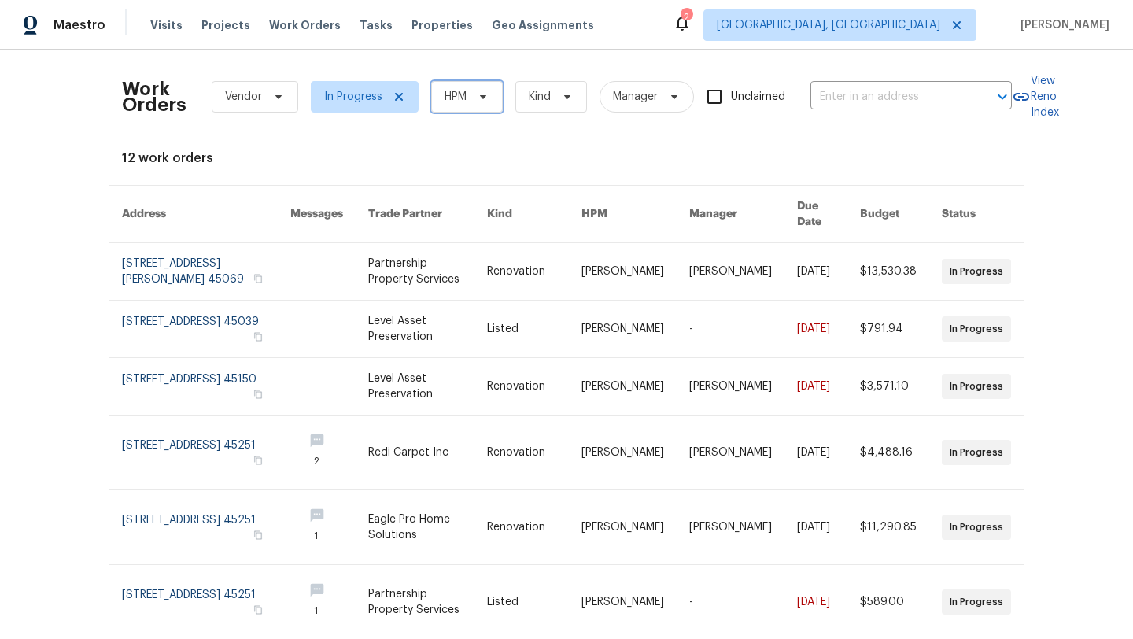
click at [454, 102] on span "HPM" at bounding box center [456, 97] width 22 height 16
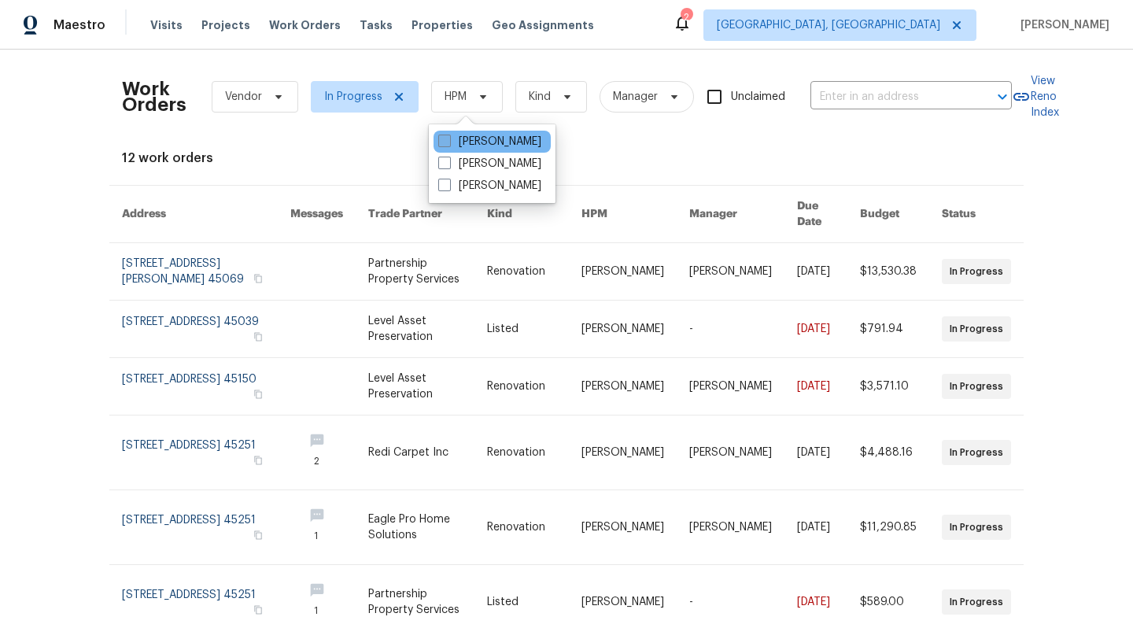
click at [460, 139] on label "[PERSON_NAME]" at bounding box center [489, 142] width 103 height 16
click at [449, 139] on input "[PERSON_NAME]" at bounding box center [443, 139] width 10 height 10
checkbox input "true"
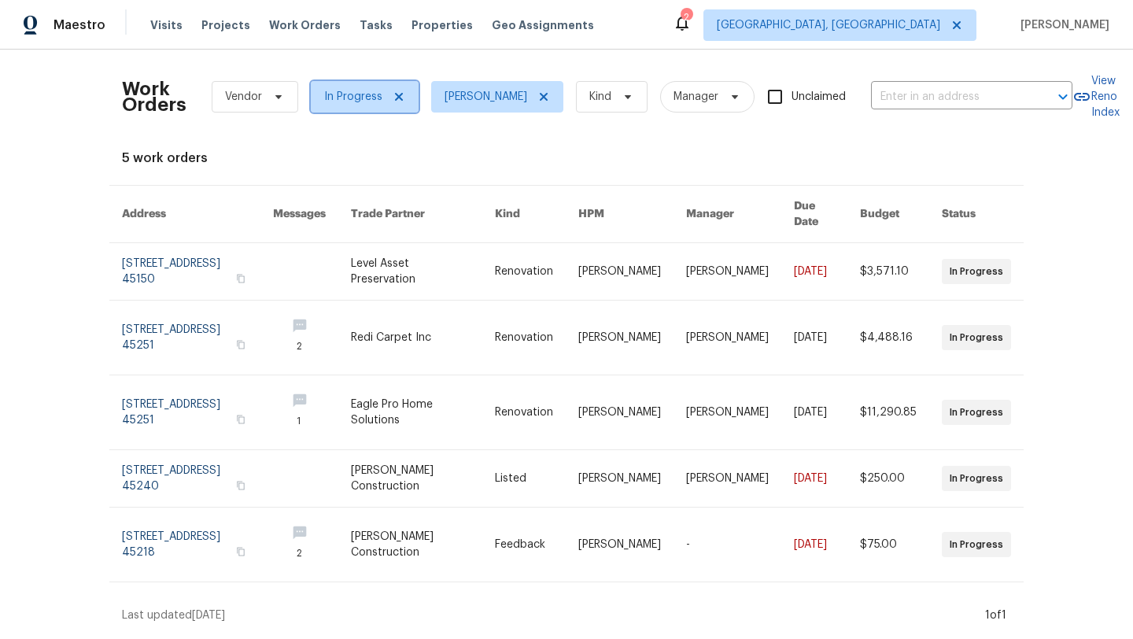
click at [366, 94] on span "In Progress" at bounding box center [353, 97] width 58 height 16
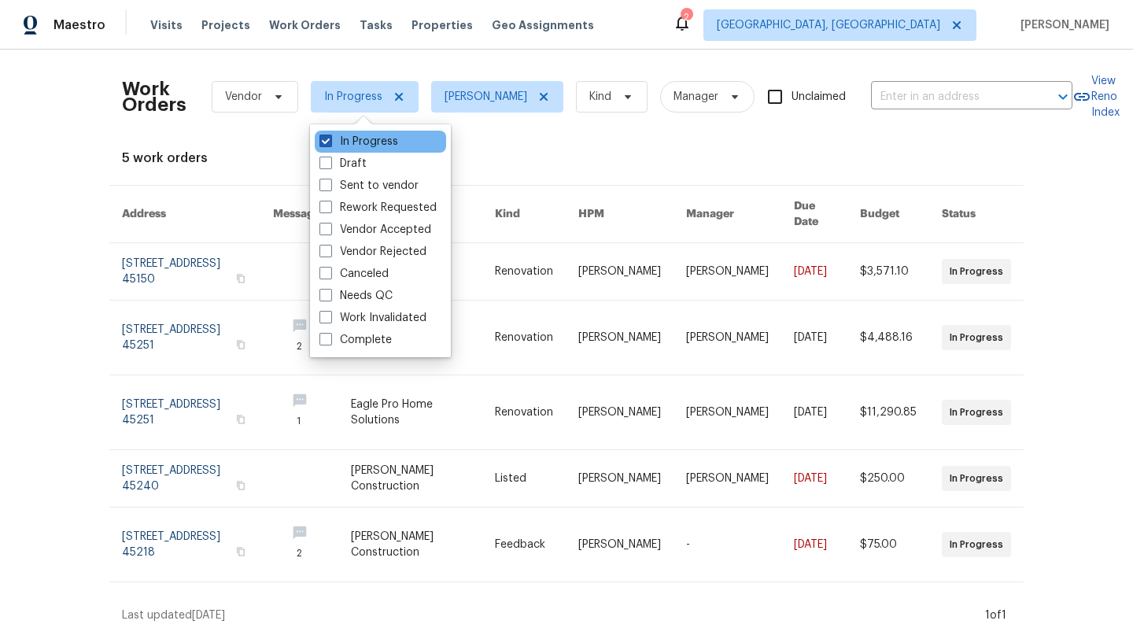
click at [363, 141] on label "In Progress" at bounding box center [359, 142] width 79 height 16
click at [330, 141] on input "In Progress" at bounding box center [325, 139] width 10 height 10
checkbox input "false"
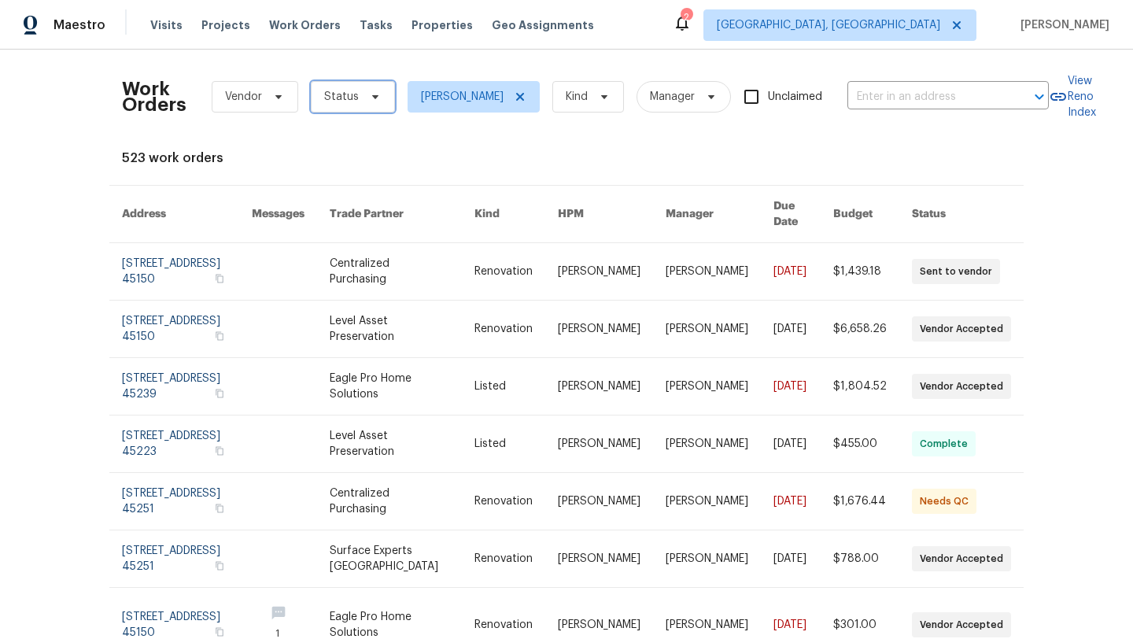
click at [355, 94] on span "Status" at bounding box center [341, 97] width 35 height 16
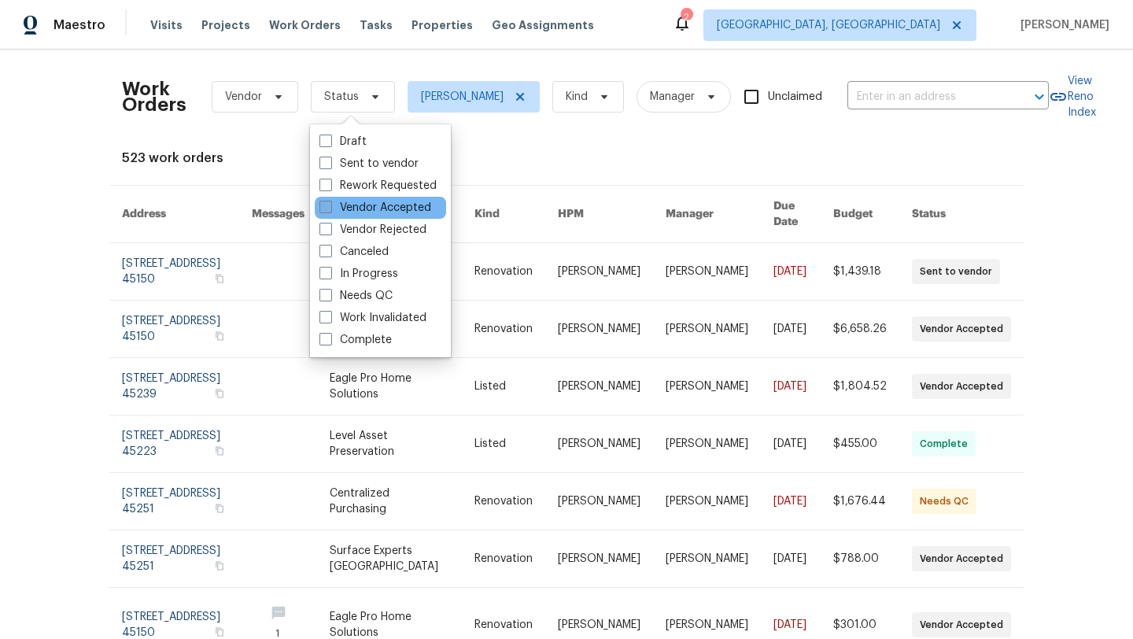
click at [366, 211] on label "Vendor Accepted" at bounding box center [376, 208] width 112 height 16
click at [330, 210] on input "Vendor Accepted" at bounding box center [325, 205] width 10 height 10
checkbox input "true"
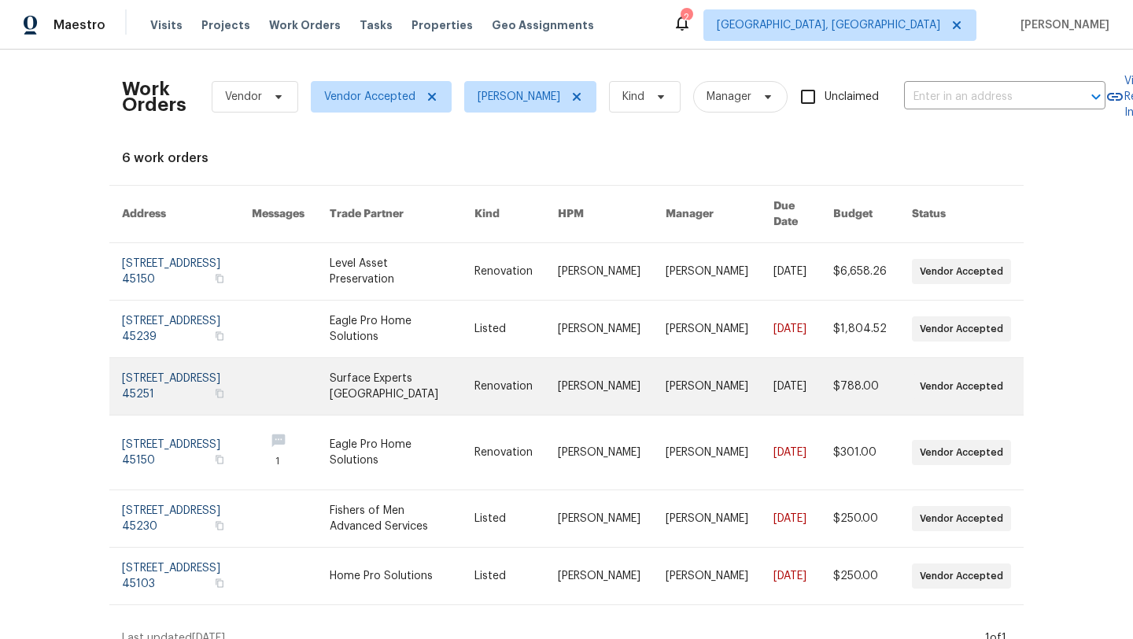
click at [204, 364] on link at bounding box center [187, 386] width 130 height 57
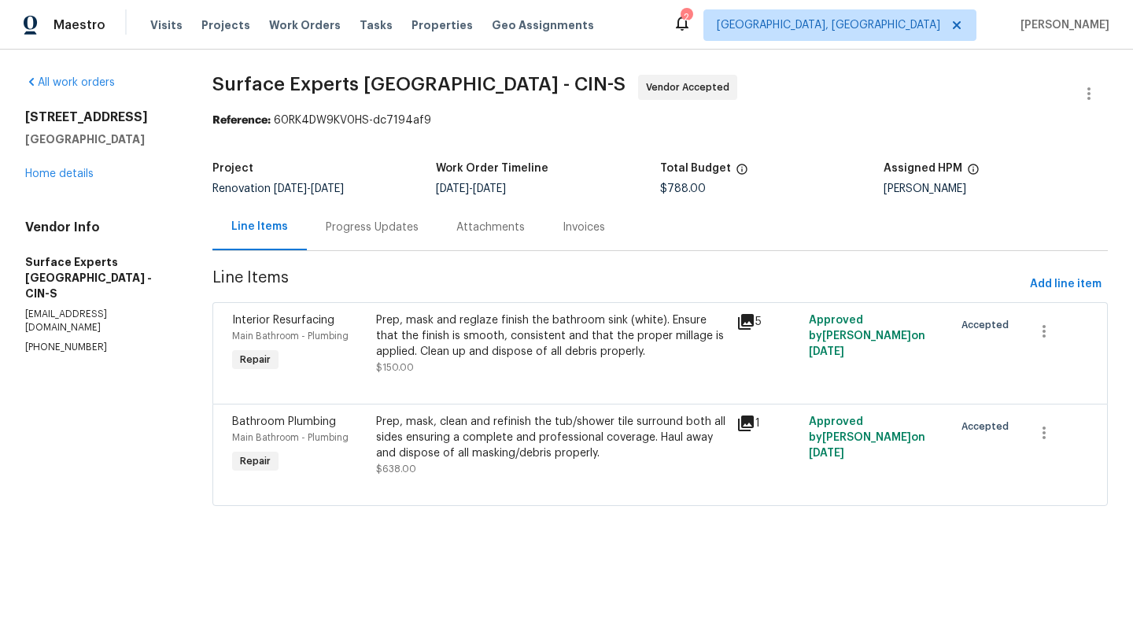
click at [379, 224] on div "Progress Updates" at bounding box center [372, 228] width 93 height 16
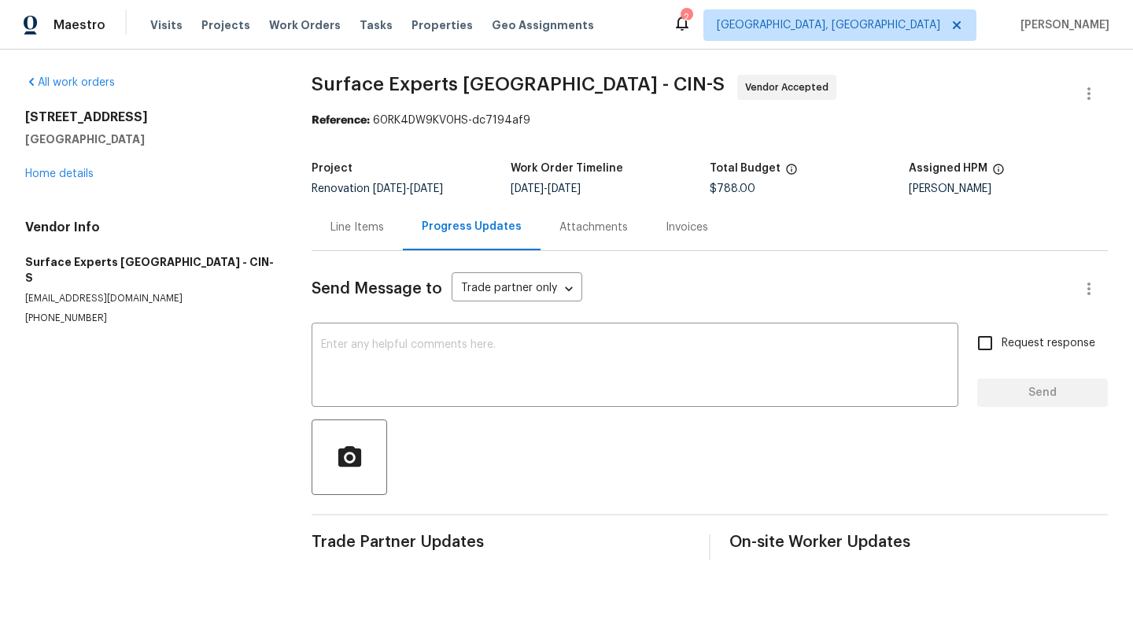
click at [356, 226] on div "Line Items" at bounding box center [358, 228] width 54 height 16
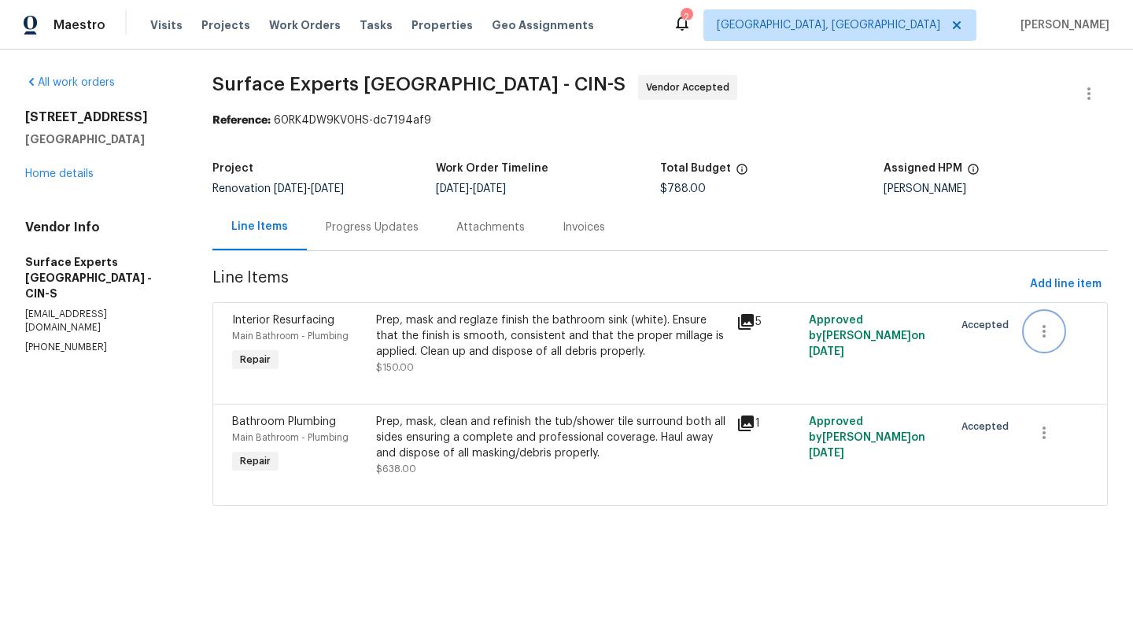
click at [1040, 332] on icon "button" at bounding box center [1044, 331] width 19 height 19
click at [1041, 335] on li "Cancel" at bounding box center [1056, 332] width 61 height 26
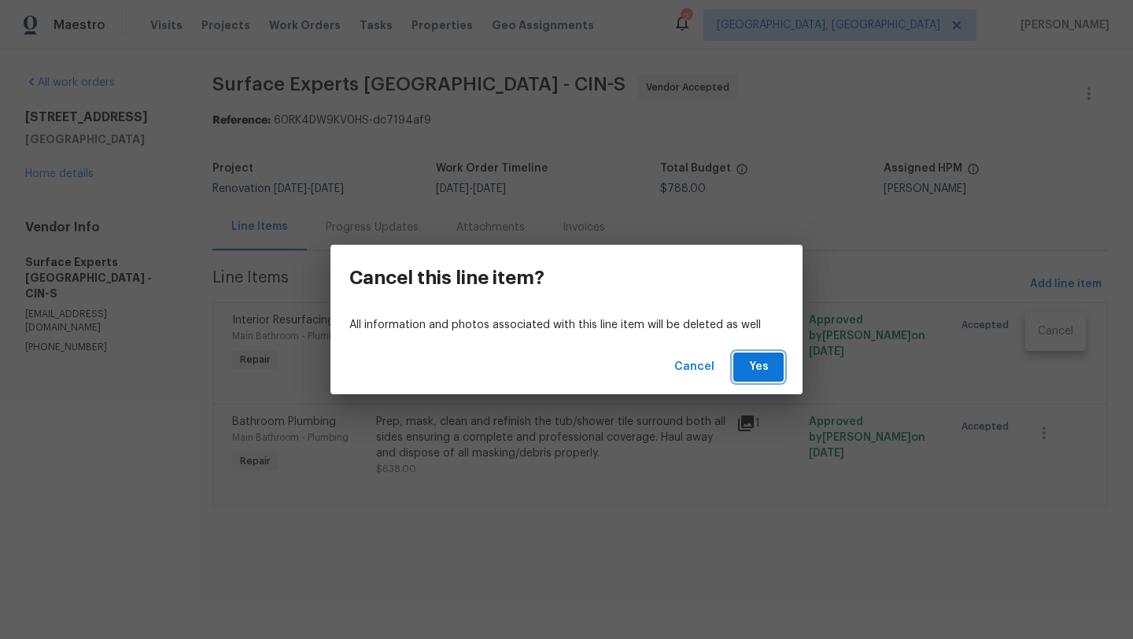
click at [755, 366] on span "Yes" at bounding box center [758, 367] width 25 height 20
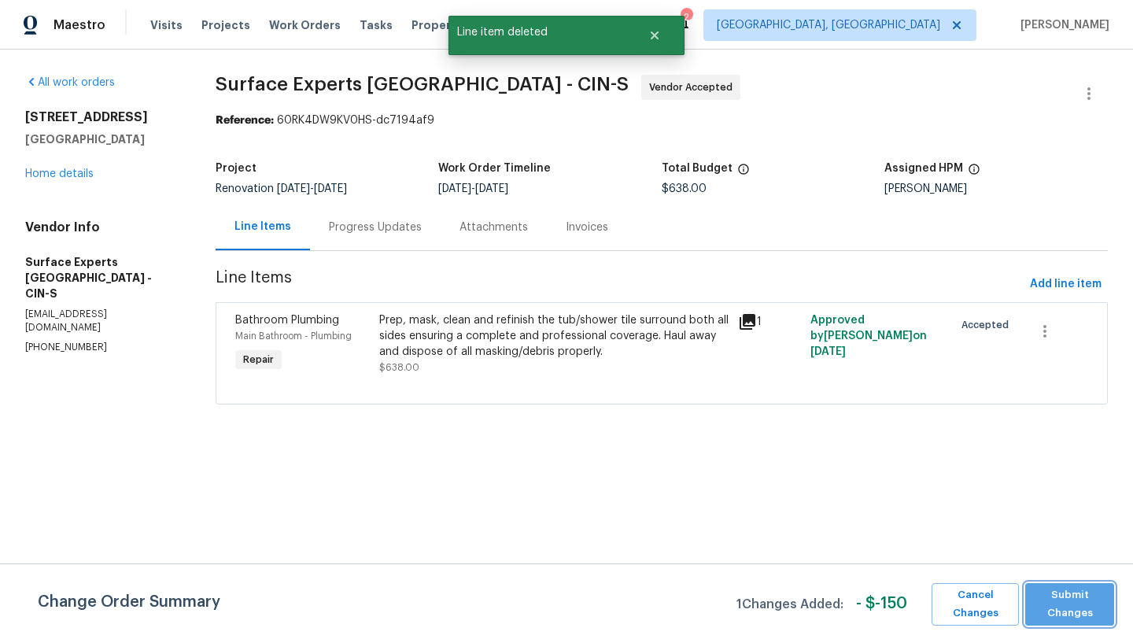
click at [1061, 612] on span "Submit Changes" at bounding box center [1069, 604] width 73 height 36
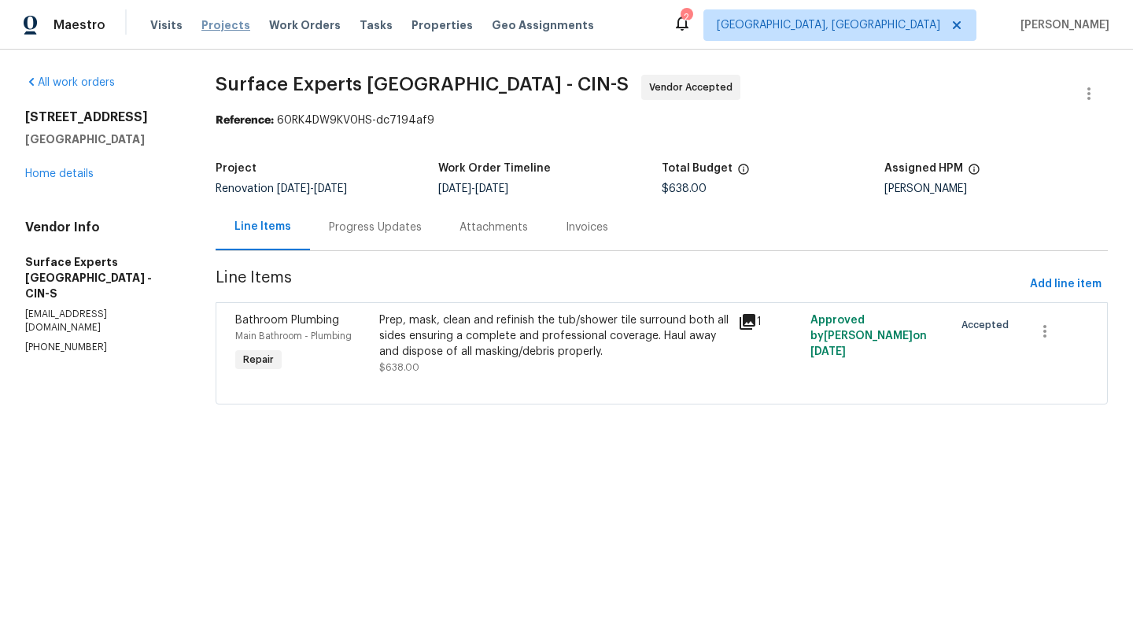
click at [227, 24] on span "Projects" at bounding box center [225, 25] width 49 height 16
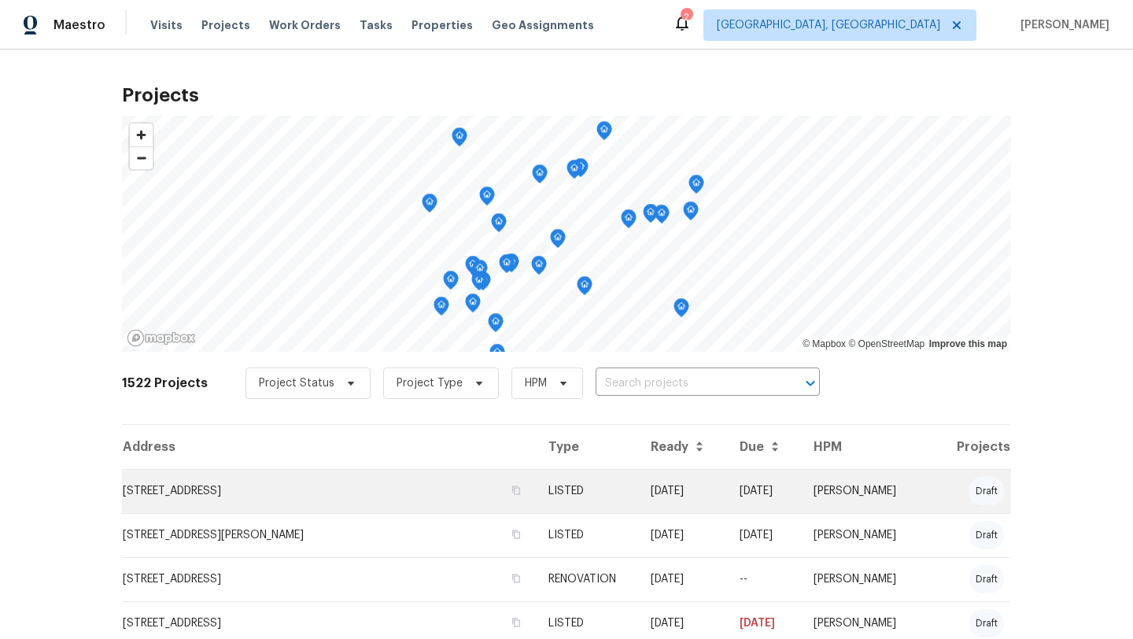
click at [234, 488] on td "8494 Wexford Ave, Cincinnati, OH 45236" at bounding box center [329, 491] width 414 height 44
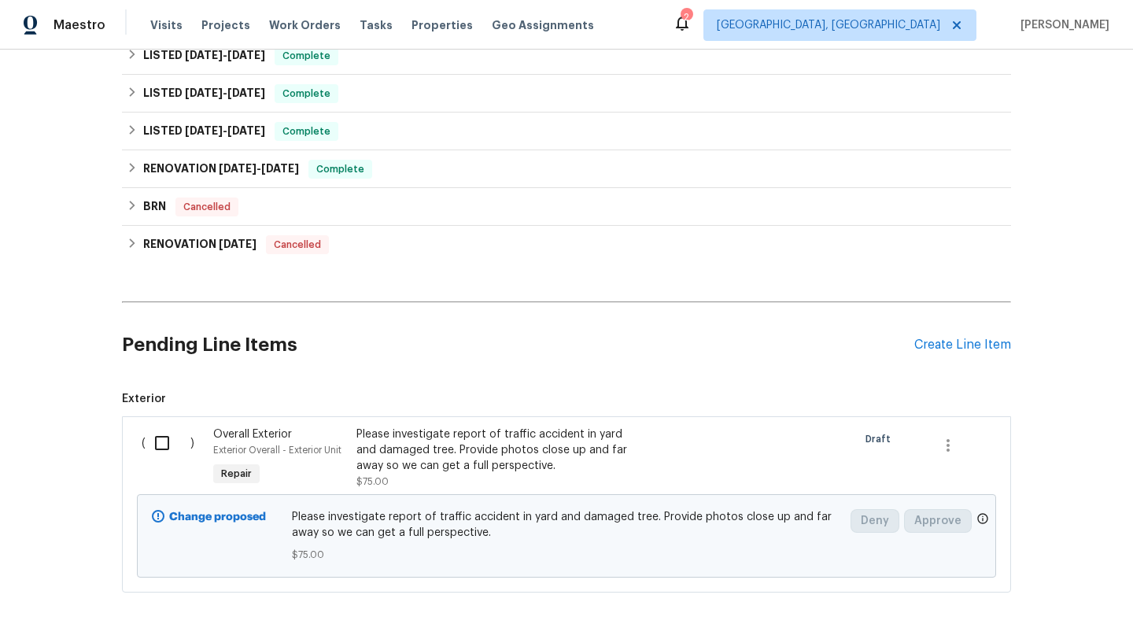
scroll to position [446, 0]
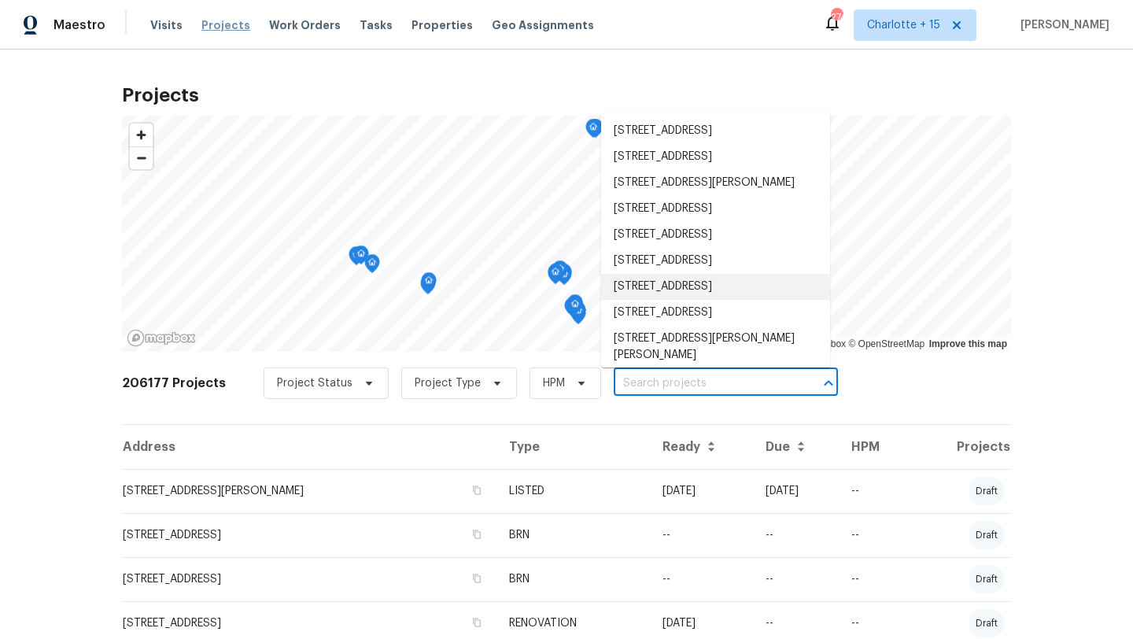
click at [219, 22] on span "Projects" at bounding box center [225, 25] width 49 height 16
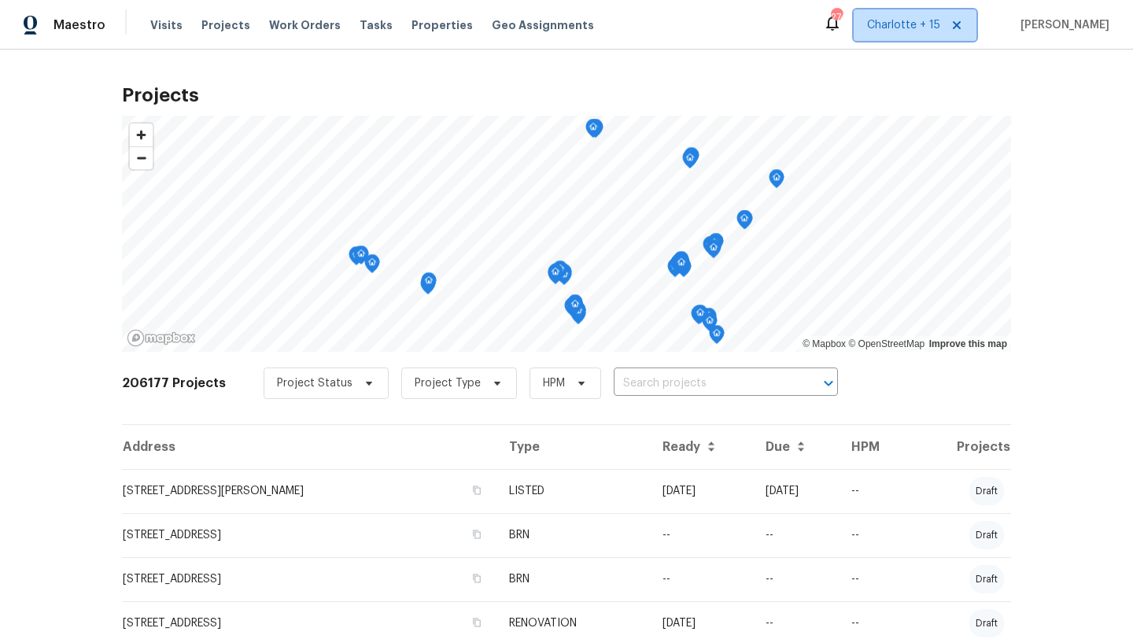
click at [920, 16] on span "Charlotte + 15" at bounding box center [915, 24] width 123 height 31
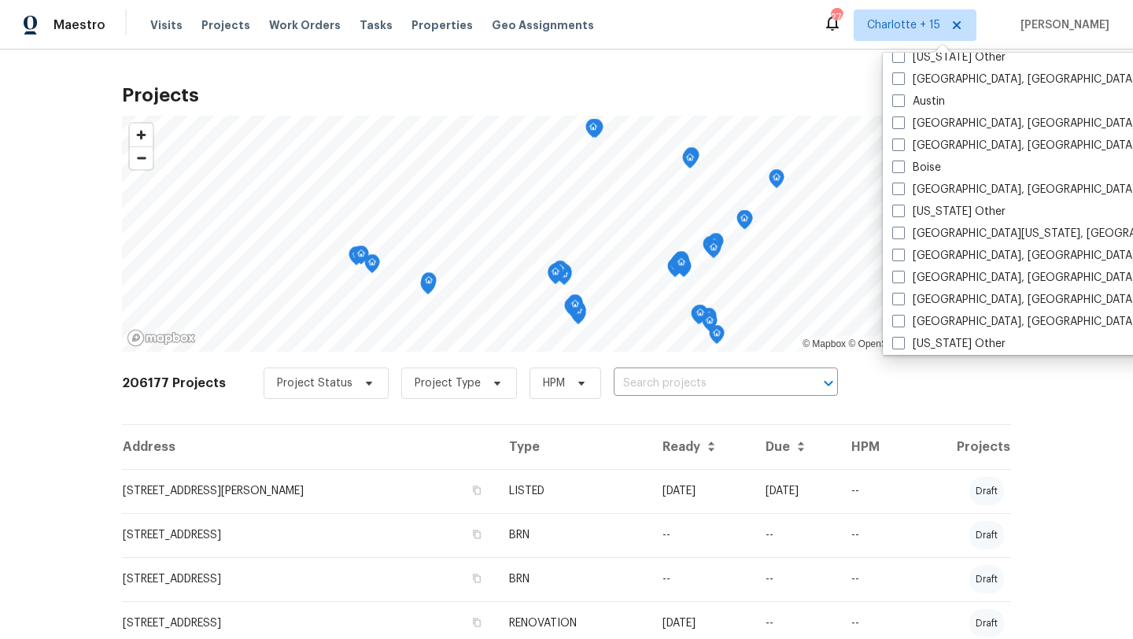
scroll to position [453, 0]
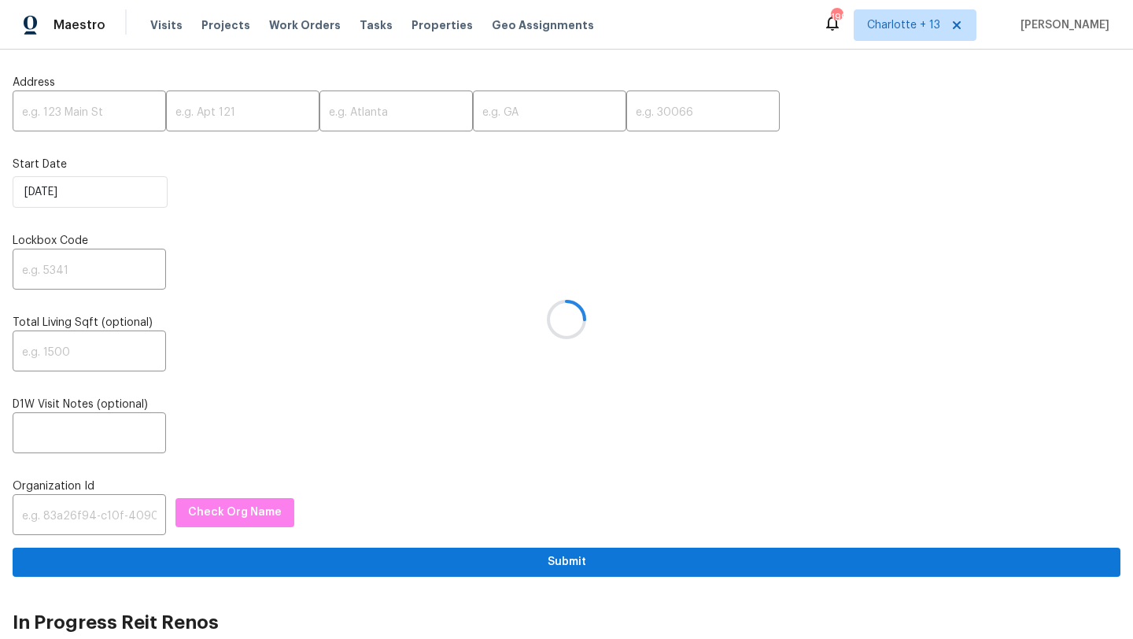
click at [65, 116] on div at bounding box center [566, 319] width 1133 height 639
paste input "135 Harris Cir, Lawrenceville, GA 30046"
click at [120, 113] on input "135 Harris Cir, Lawrenceville, GA 30046" at bounding box center [89, 112] width 153 height 37
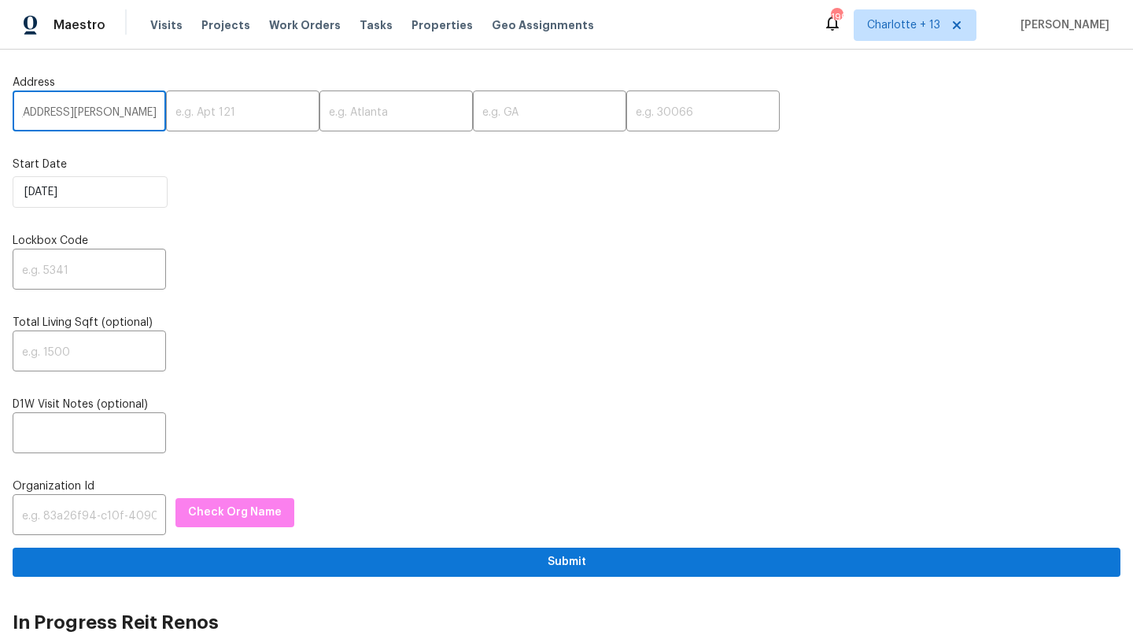
scroll to position [0, 45]
type input "135 Harris Cir, Lawrenceville, GA"
click at [627, 115] on input "text" at bounding box center [703, 112] width 153 height 37
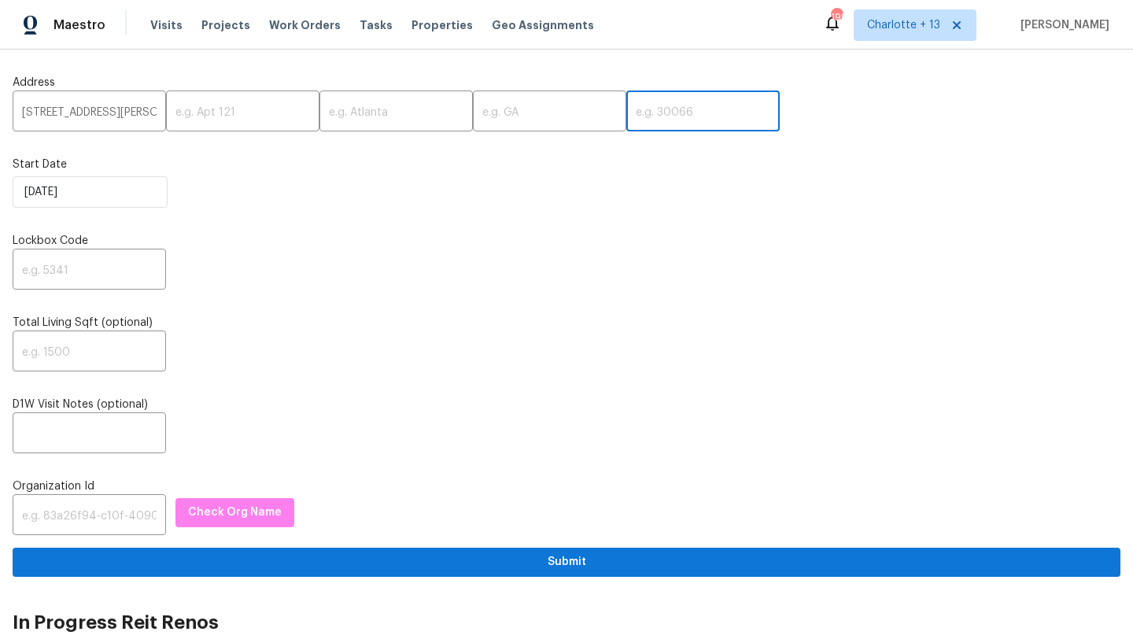
paste input "30046"
type input "30046"
click at [94, 113] on input "135 Harris Cir, Lawrenceville, GA" at bounding box center [89, 112] width 153 height 37
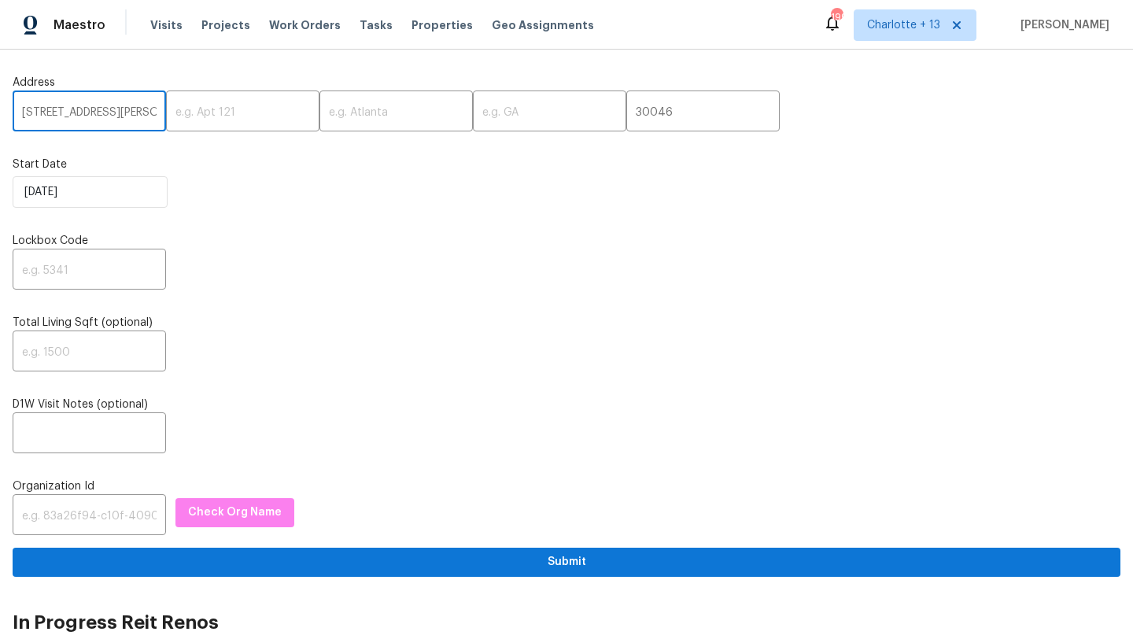
click at [128, 113] on input "135 Harris Cir, Lawrenceville, GA" at bounding box center [89, 112] width 153 height 37
type input "135 Harris Cir,, GA"
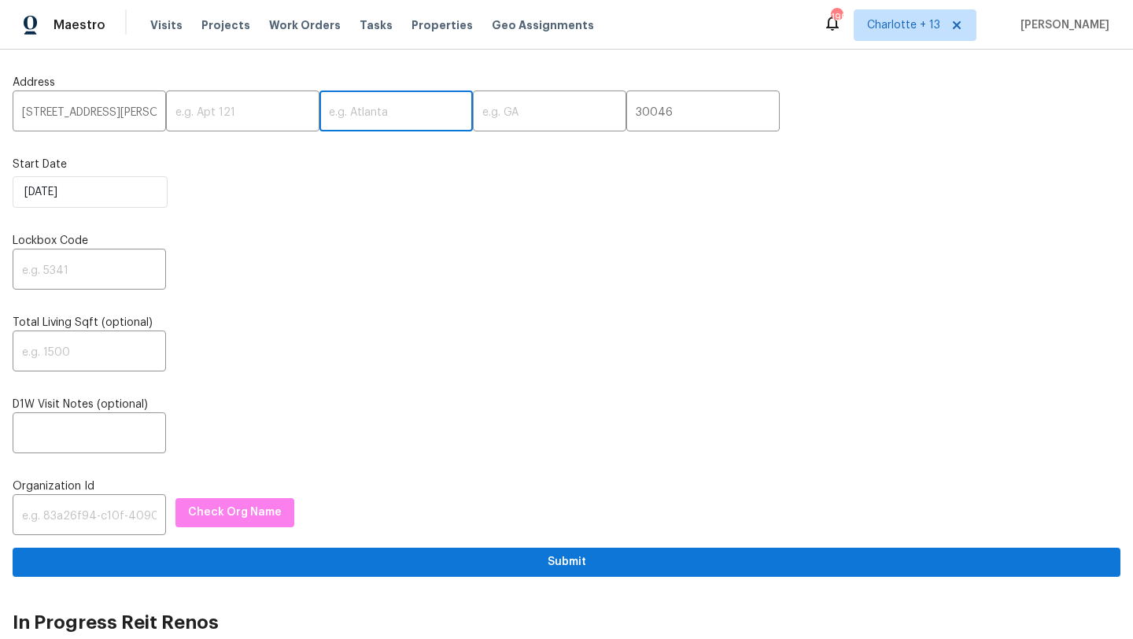
click at [320, 109] on input "text" at bounding box center [396, 112] width 153 height 37
paste input "Lawrenceville"
type input "Lawrenceville"
click at [109, 107] on input "135 Harris Cir,, GA" at bounding box center [89, 112] width 153 height 37
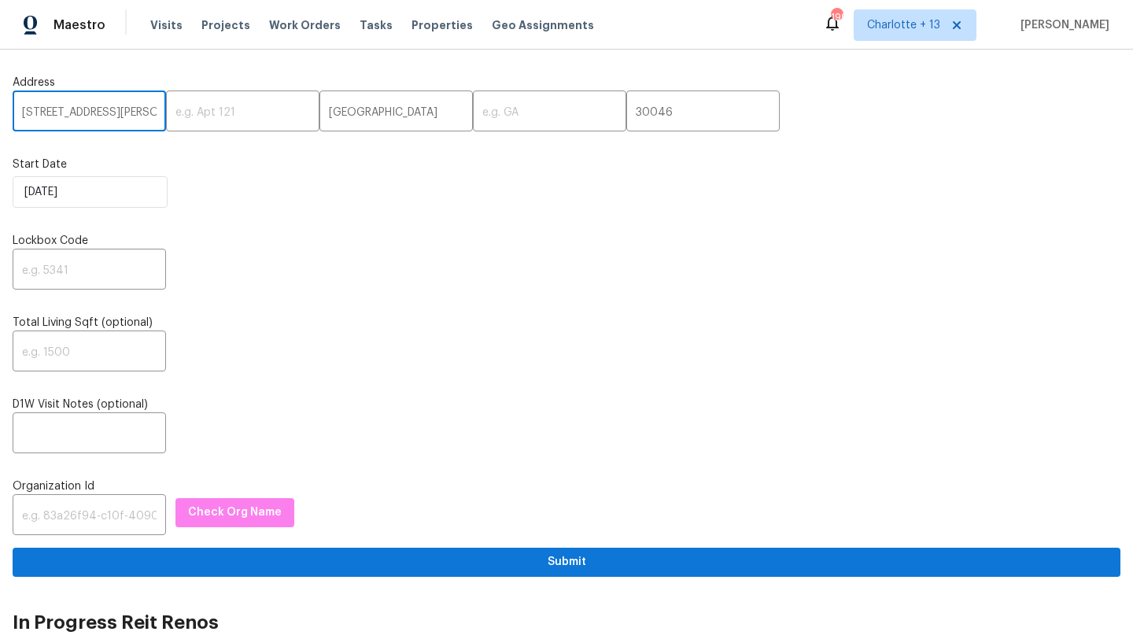
click at [109, 107] on input "135 Harris Cir,, GA" at bounding box center [89, 112] width 153 height 37
type input "135 Harris Cir,,"
click at [496, 123] on input "text" at bounding box center [549, 112] width 153 height 37
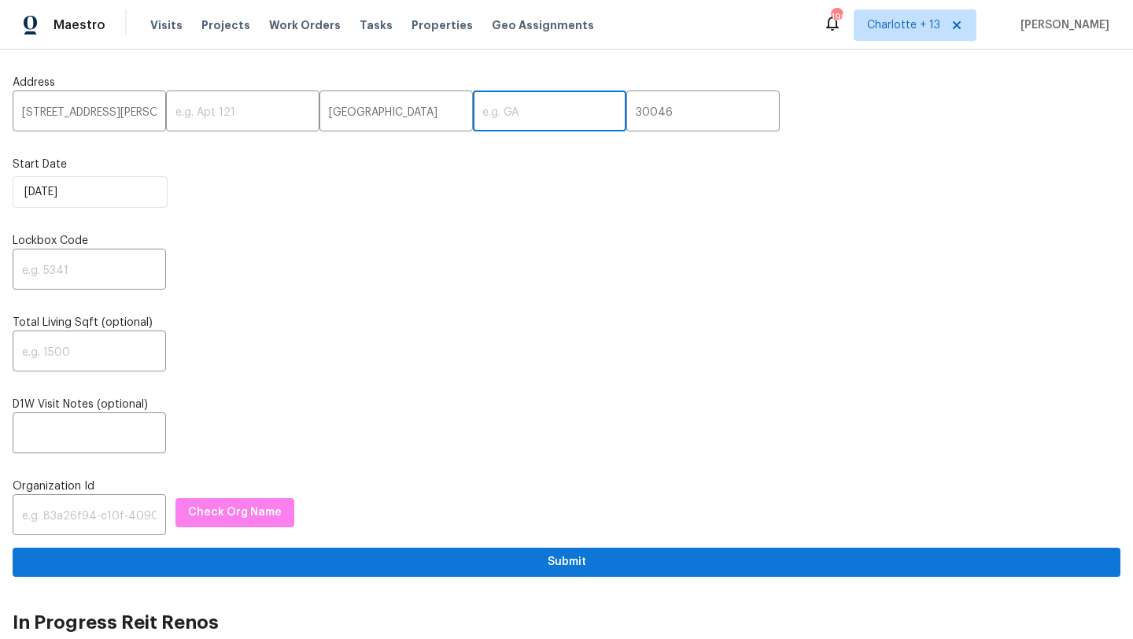
paste input "GA"
type input "GA"
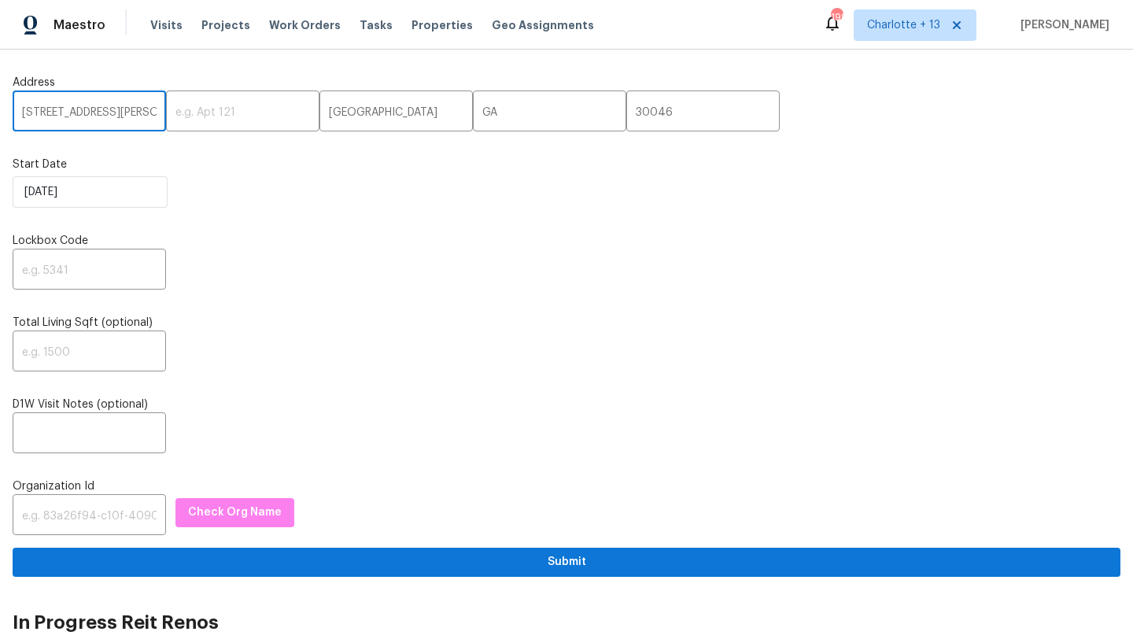
click at [119, 127] on input "135 Harris Cir,," at bounding box center [89, 112] width 153 height 37
type input "135 Harris Cir"
click at [86, 264] on input "text" at bounding box center [89, 271] width 153 height 37
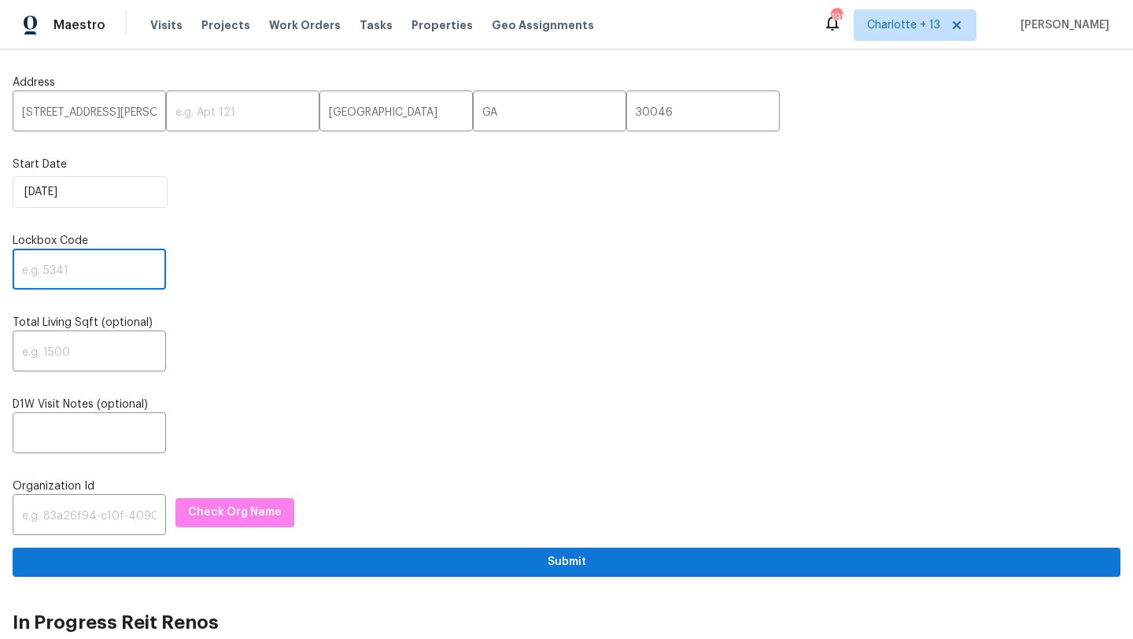
click at [52, 277] on input "text" at bounding box center [89, 271] width 153 height 37
paste input "1914"
type input "1914"
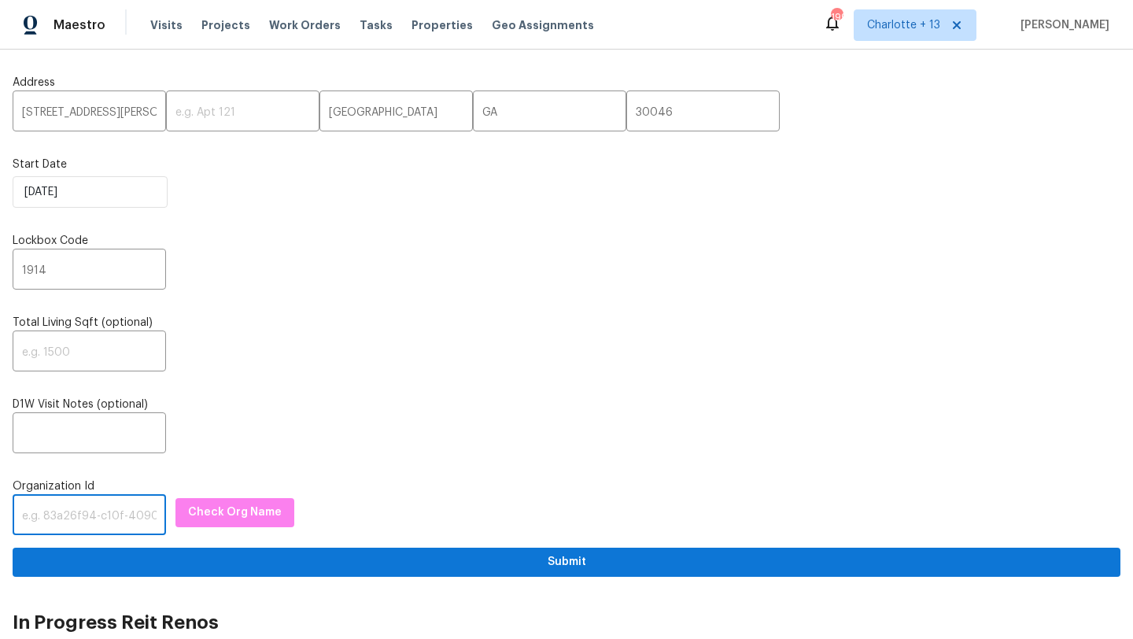
click at [54, 517] on input "text" at bounding box center [89, 516] width 153 height 37
paste input "845f7ff3-78ac-4044-be1e-2a70ff45d03f"
type input "845f7ff3-78ac-4044-be1e-2a70ff45d03f"
click at [233, 510] on span "Check Org Name" at bounding box center [235, 513] width 94 height 20
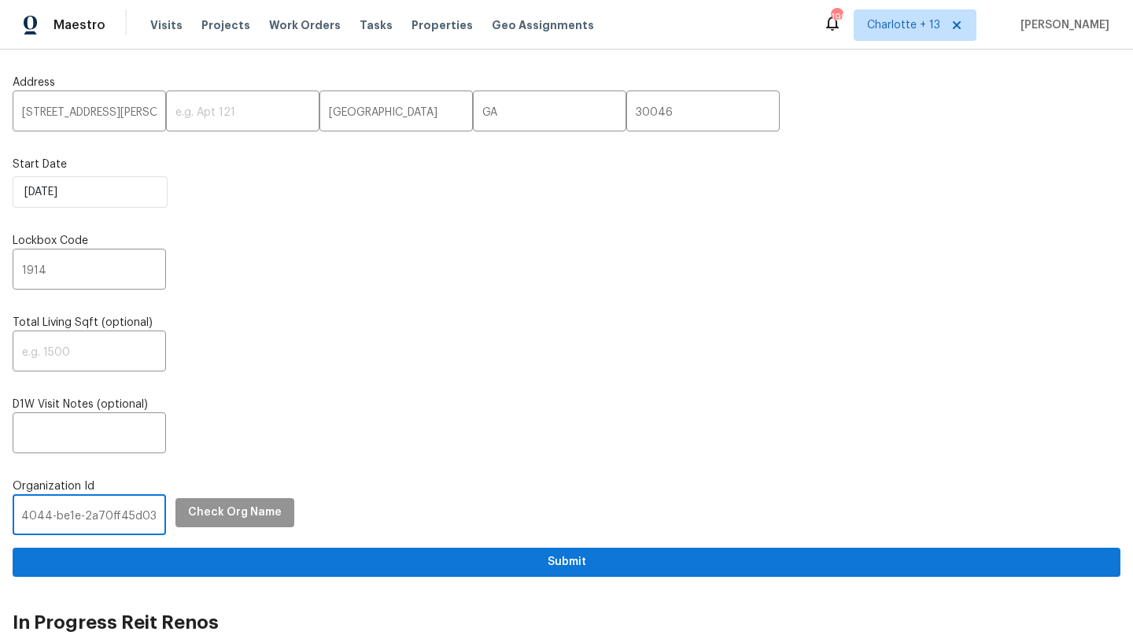
scroll to position [0, 0]
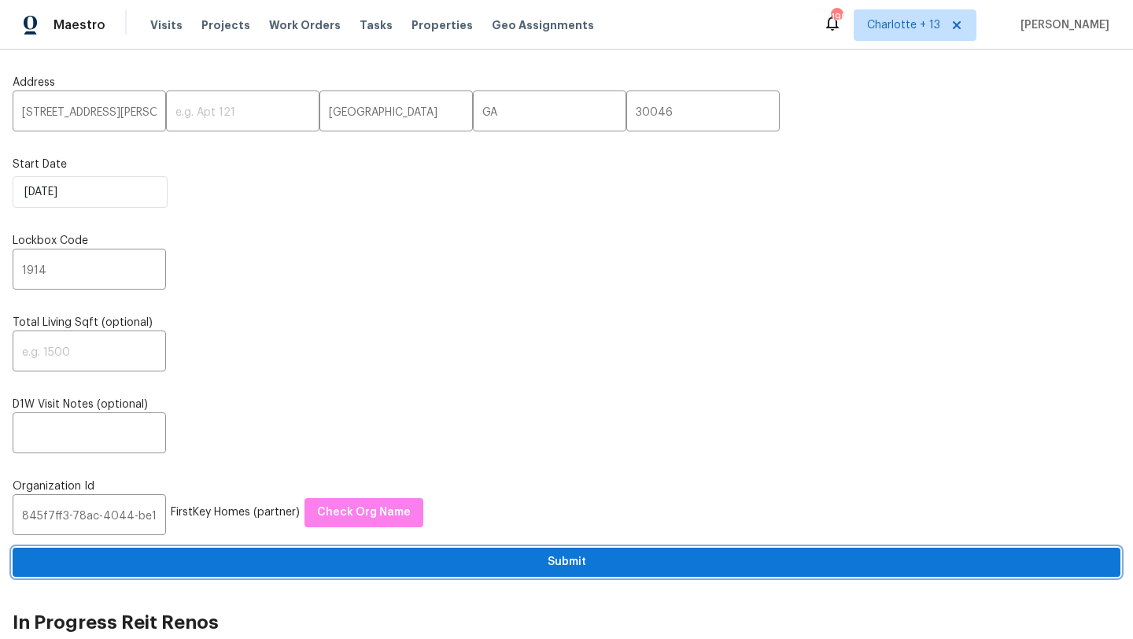
click at [472, 563] on span "Submit" at bounding box center [566, 563] width 1083 height 20
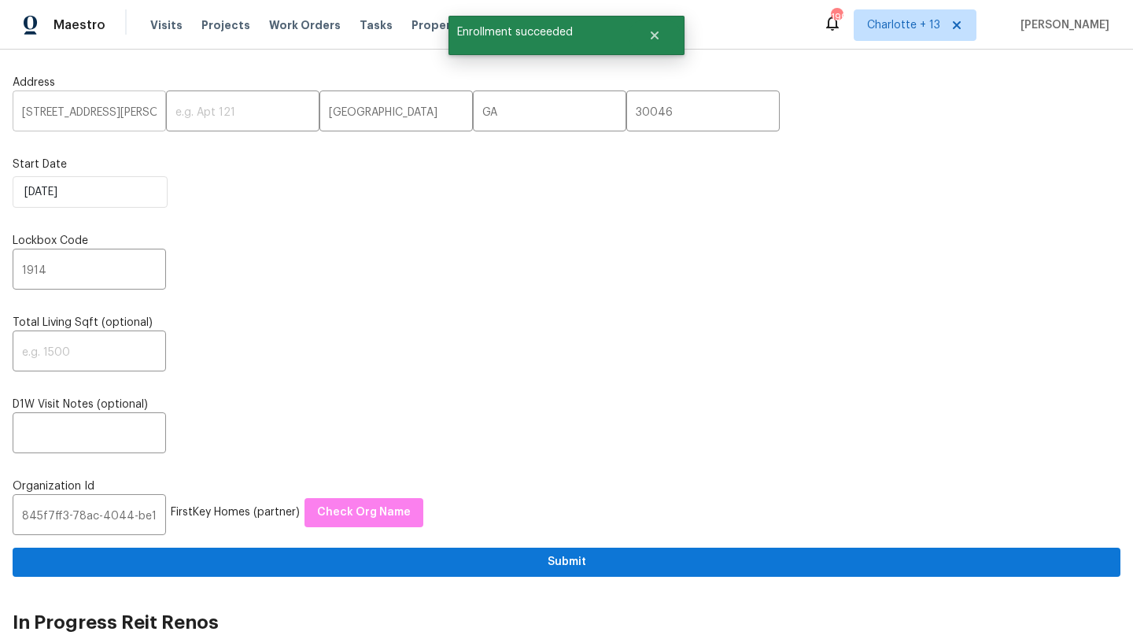
click at [25, 111] on input "135 Harris Cir" at bounding box center [89, 112] width 153 height 37
drag, startPoint x: 25, startPoint y: 111, endPoint x: 70, endPoint y: 107, distance: 45.0
click at [70, 107] on input "135 Harris Cir" at bounding box center [89, 112] width 153 height 37
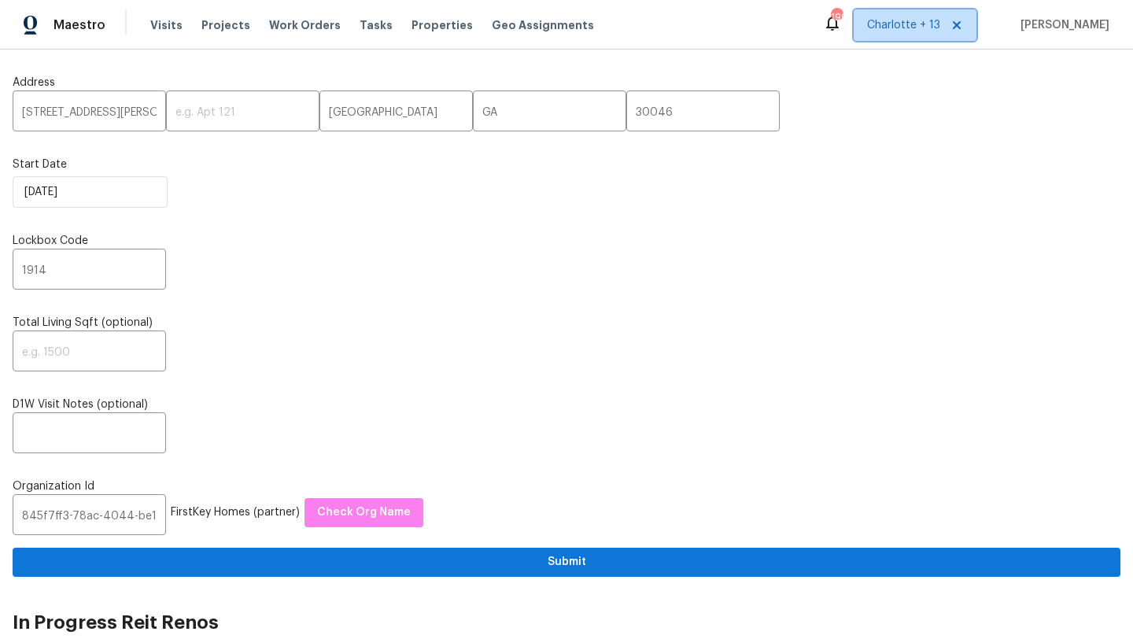
click at [933, 38] on span "Charlotte + 13" at bounding box center [915, 24] width 123 height 31
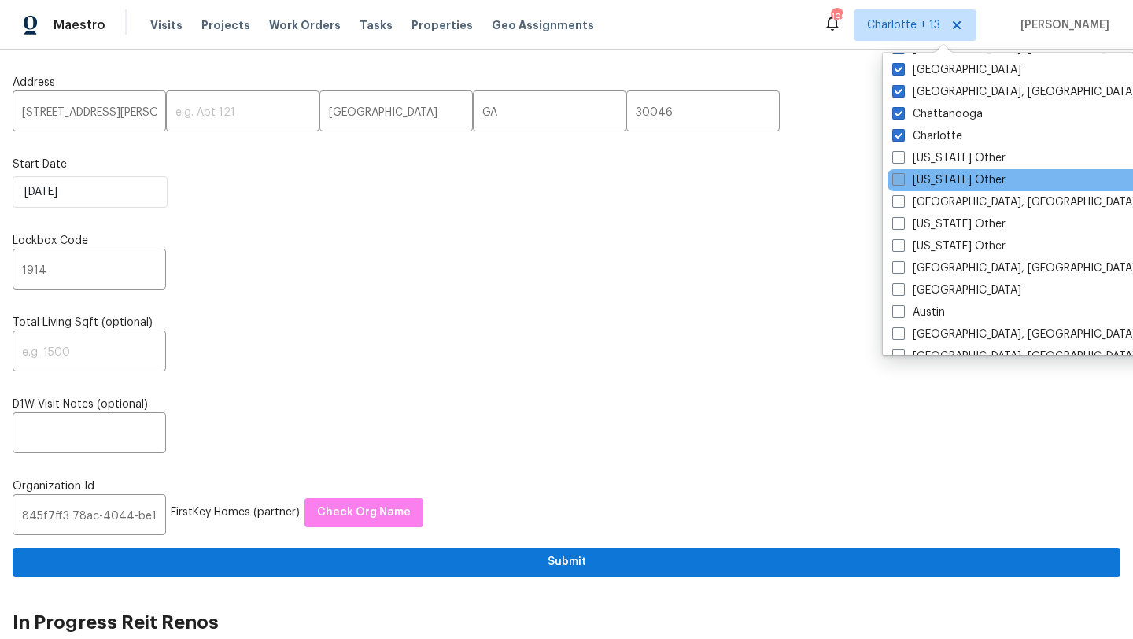
scroll to position [231, 0]
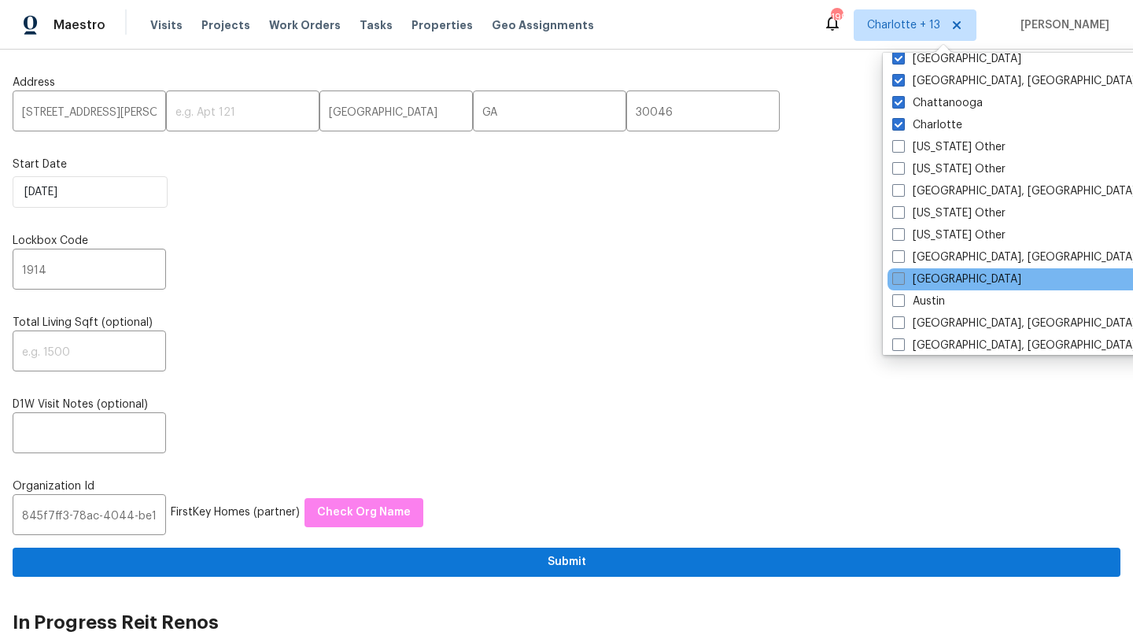
click at [924, 274] on label "[GEOGRAPHIC_DATA]" at bounding box center [957, 280] width 129 height 16
click at [903, 274] on input "[GEOGRAPHIC_DATA]" at bounding box center [898, 277] width 10 height 10
checkbox input "true"
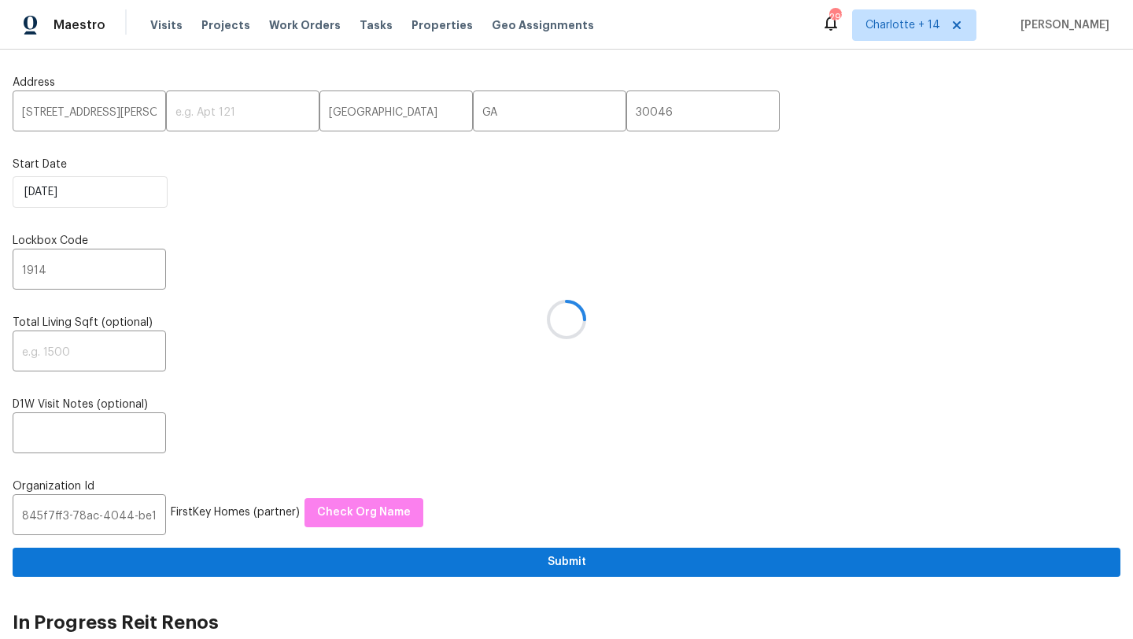
click at [162, 18] on div at bounding box center [566, 319] width 1133 height 639
click at [162, 25] on div at bounding box center [566, 319] width 1133 height 639
click at [164, 42] on div "Maestro Visits Projects Work Orders Tasks Properties Geo Assignments 297 Charlo…" at bounding box center [566, 25] width 1133 height 50
click at [164, 25] on span "Visits" at bounding box center [166, 25] width 32 height 16
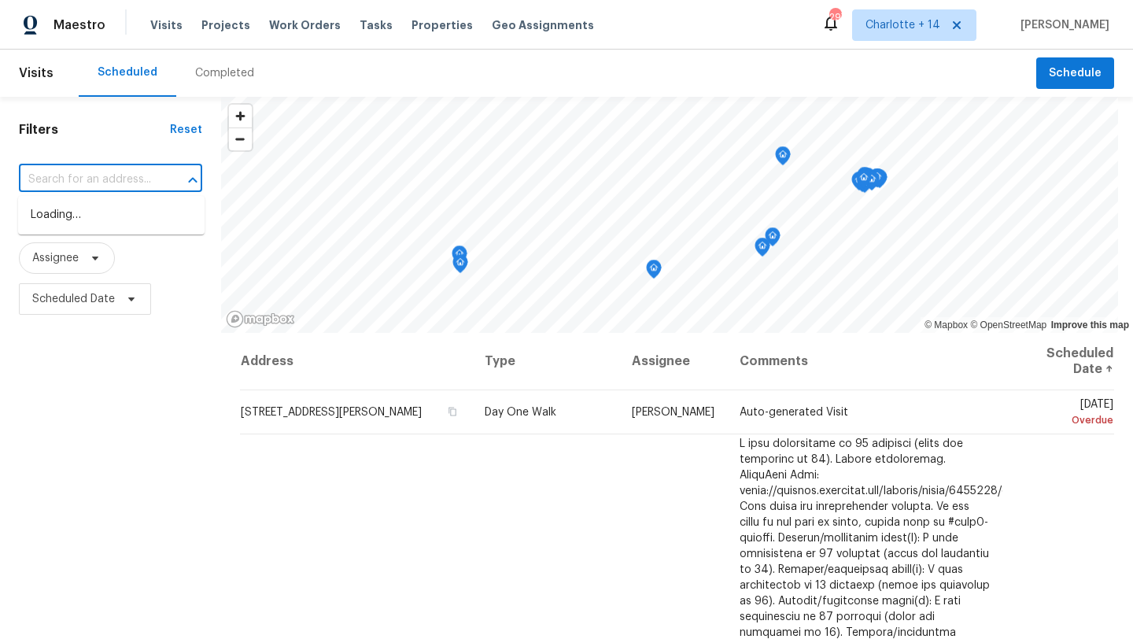
click at [99, 176] on input "text" at bounding box center [88, 180] width 139 height 24
paste input "135 Harris Cir"
type input "135 Harris Cir"
click at [111, 218] on li "135 Harris Cir, Lawrenceville, GA 30046" at bounding box center [111, 223] width 187 height 43
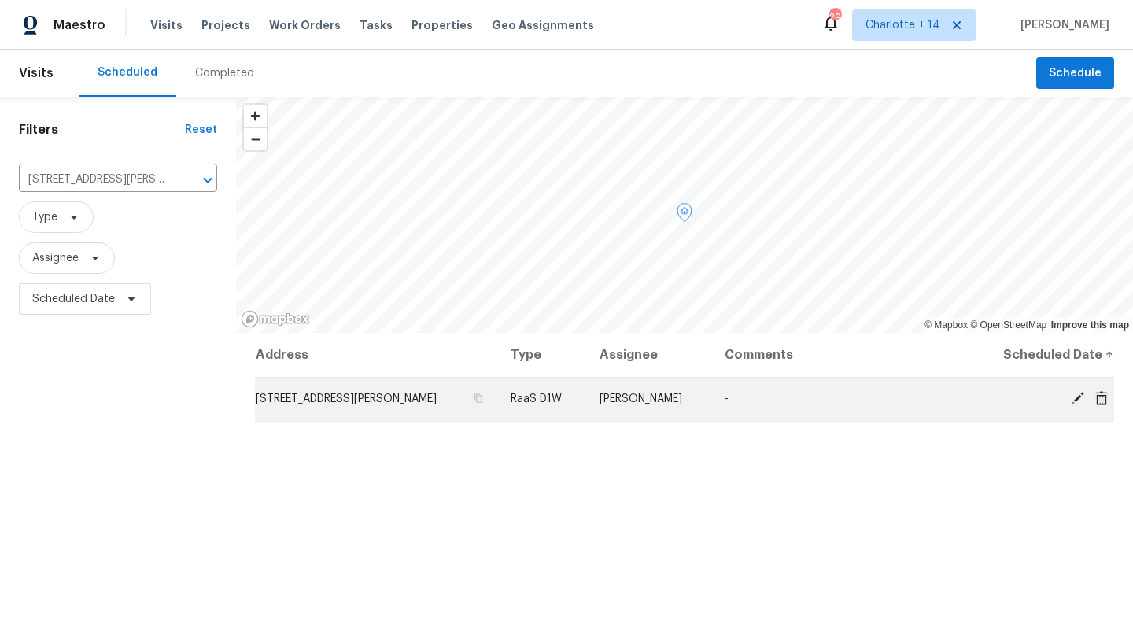
click at [1103, 397] on icon at bounding box center [1102, 398] width 14 height 14
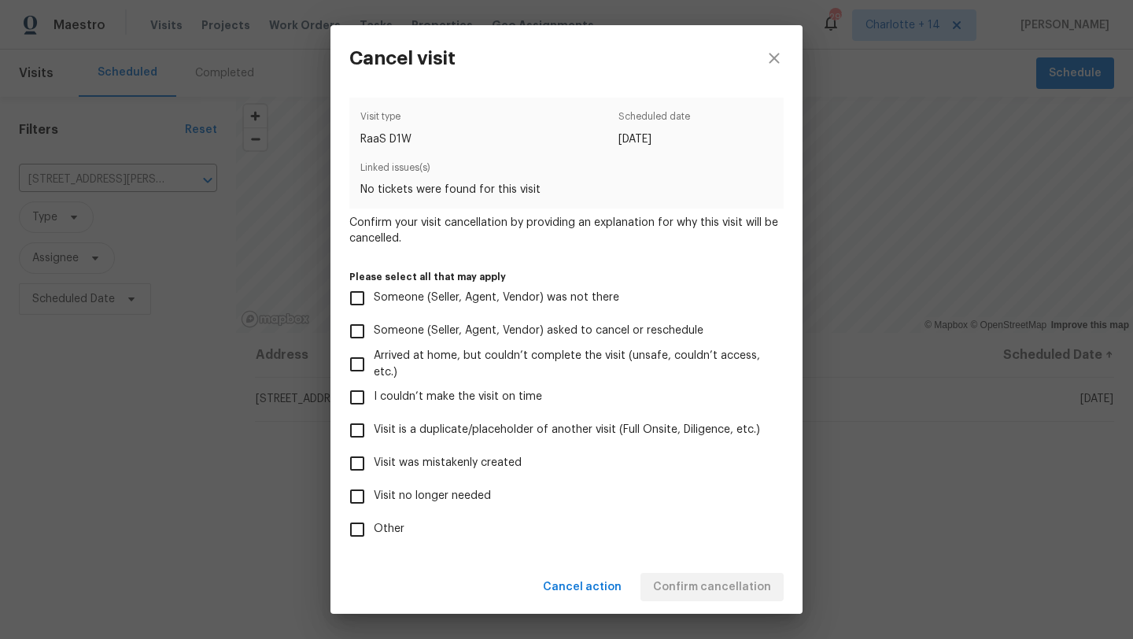
click at [404, 460] on span "Visit was mistakenly created" at bounding box center [448, 463] width 148 height 17
click at [374, 460] on input "Visit was mistakenly created" at bounding box center [357, 463] width 33 height 33
checkbox input "true"
click at [712, 587] on span "Confirm cancellation" at bounding box center [712, 588] width 118 height 20
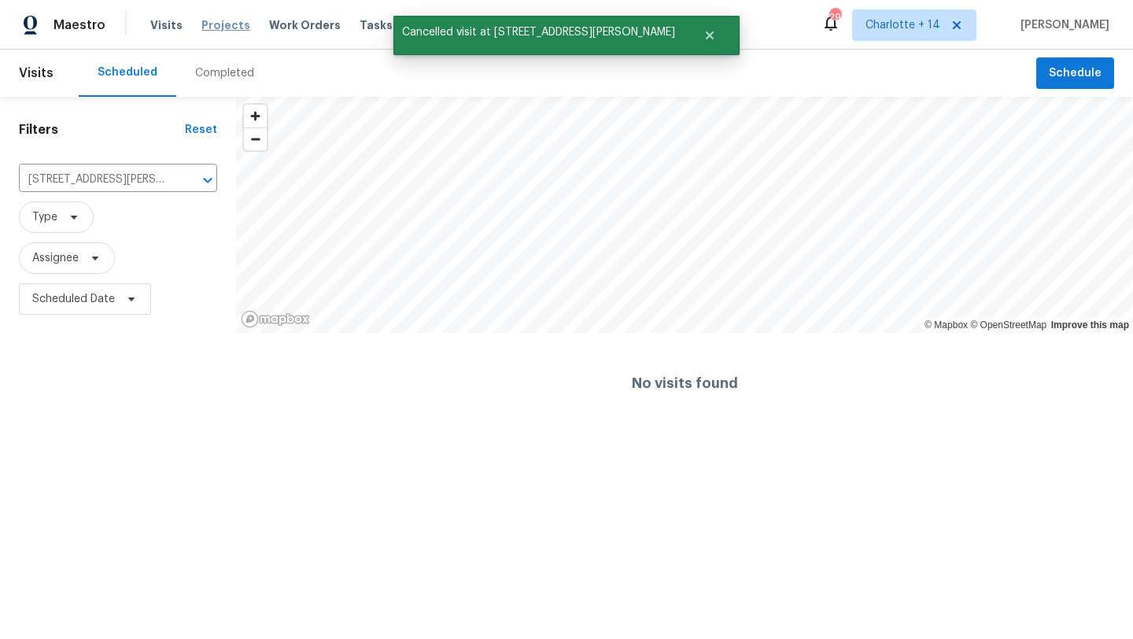
click at [221, 26] on span "Projects" at bounding box center [225, 25] width 49 height 16
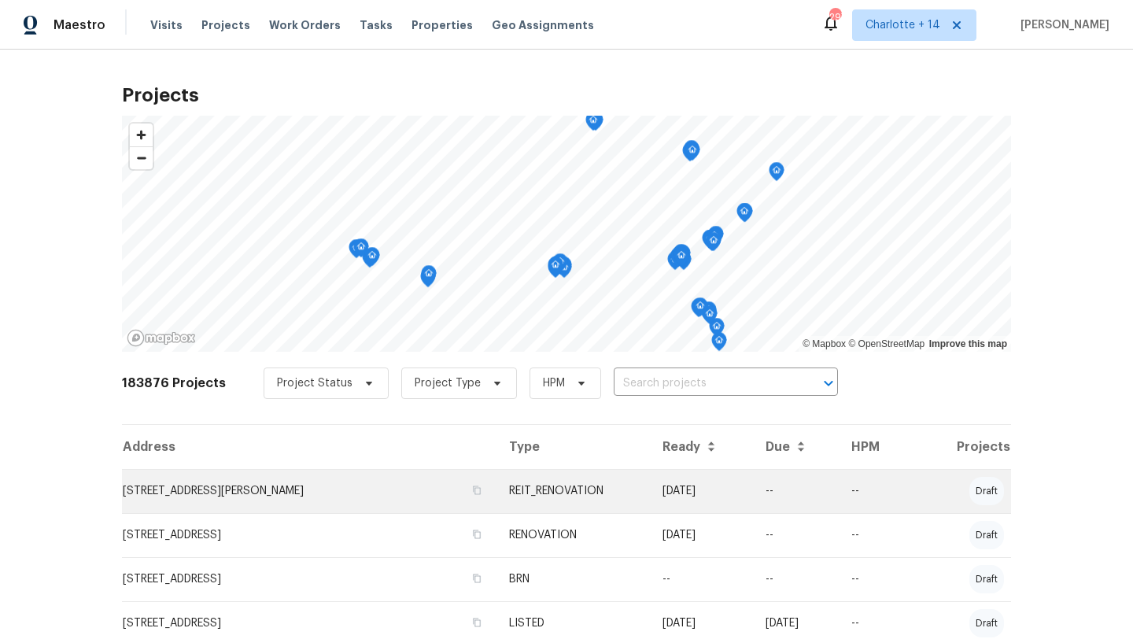
click at [336, 487] on td "135 Harris Cir, Lawrenceville, GA 30046" at bounding box center [309, 491] width 375 height 44
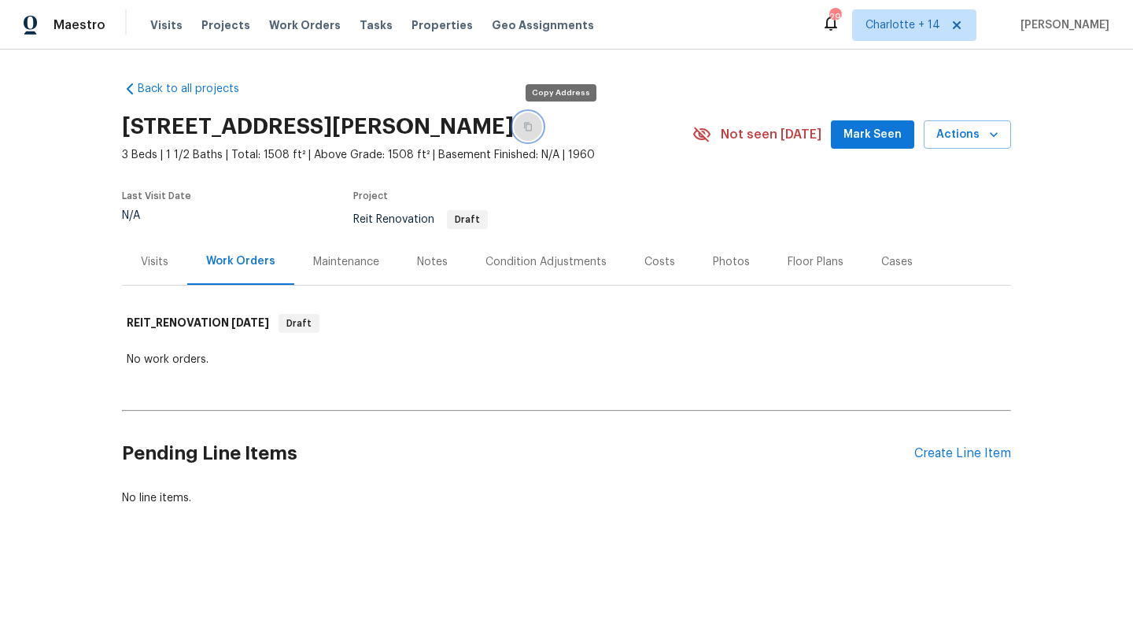
click at [533, 128] on icon "button" at bounding box center [527, 126] width 9 height 9
click at [216, 24] on span "Projects" at bounding box center [225, 25] width 49 height 16
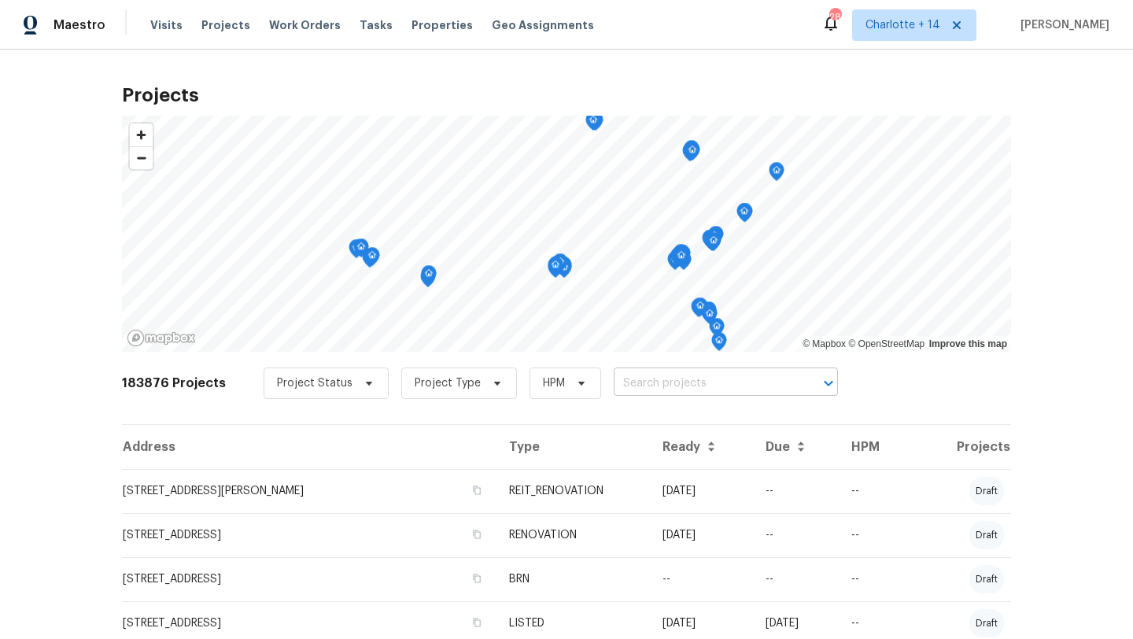
click at [652, 386] on input "text" at bounding box center [704, 383] width 180 height 24
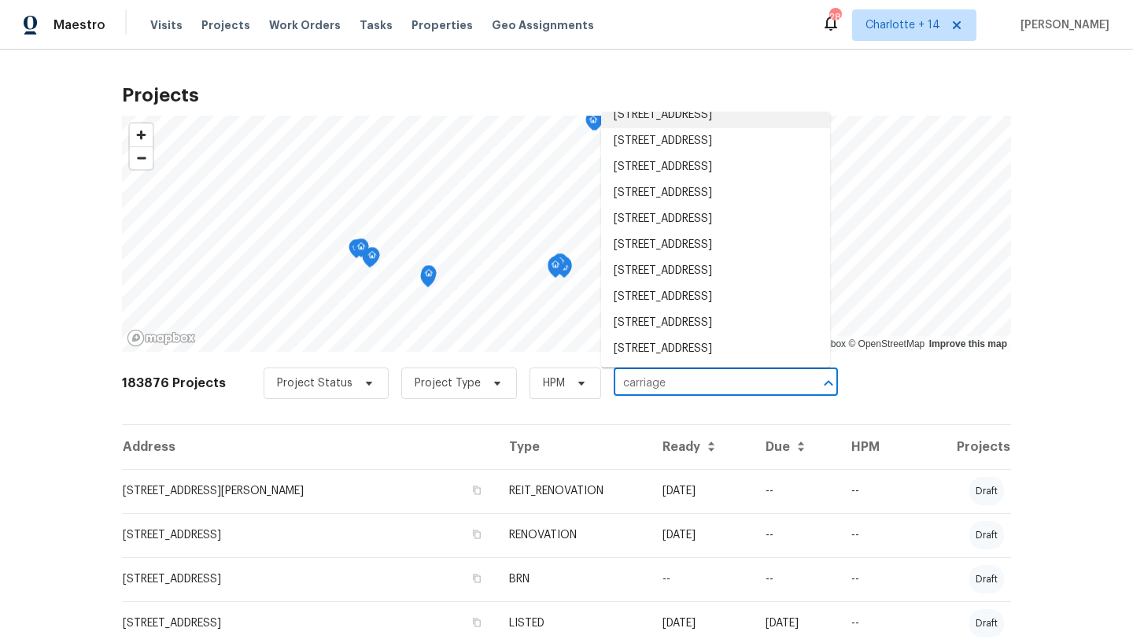
scroll to position [423, 0]
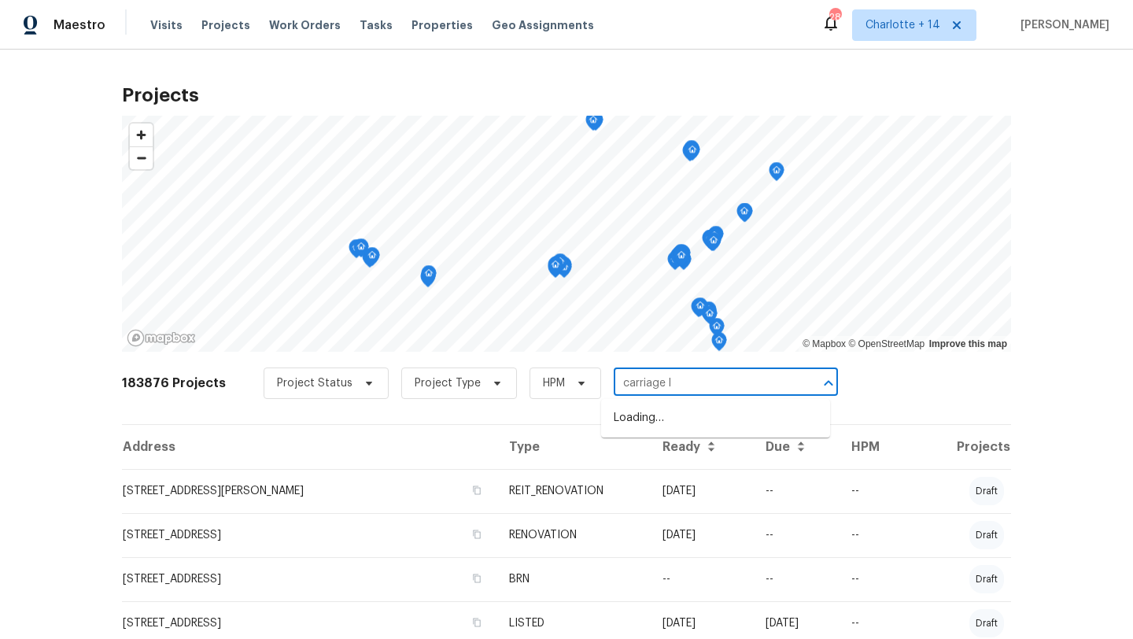
type input "carriage ln"
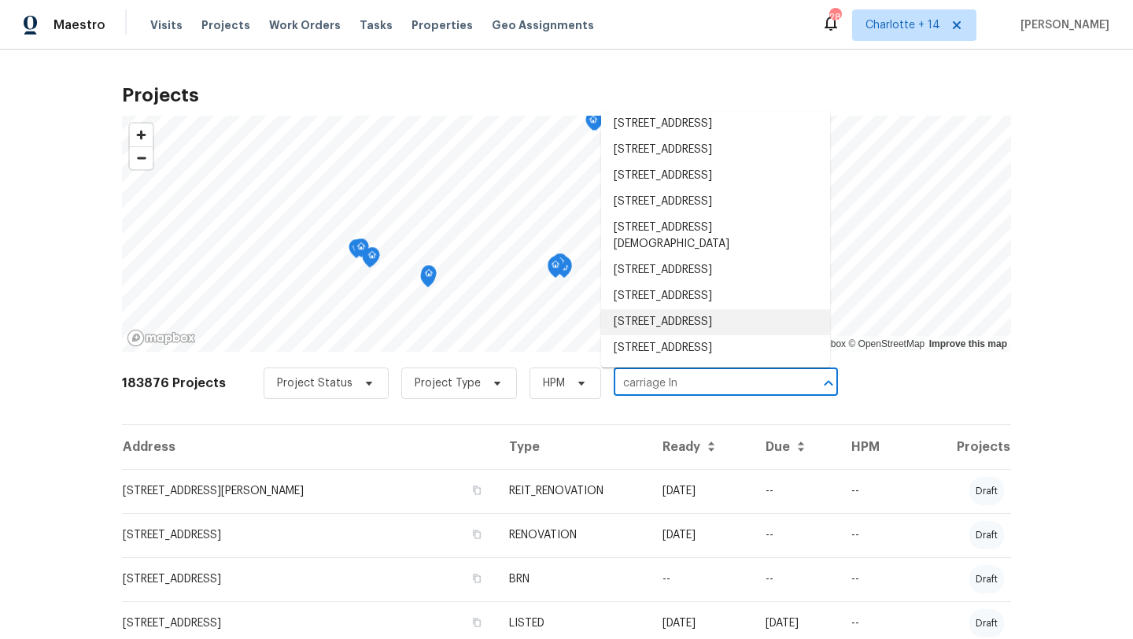
scroll to position [264, 0]
click at [684, 349] on li "1409 Carriage Ln, Garland, TX 75043" at bounding box center [715, 348] width 229 height 26
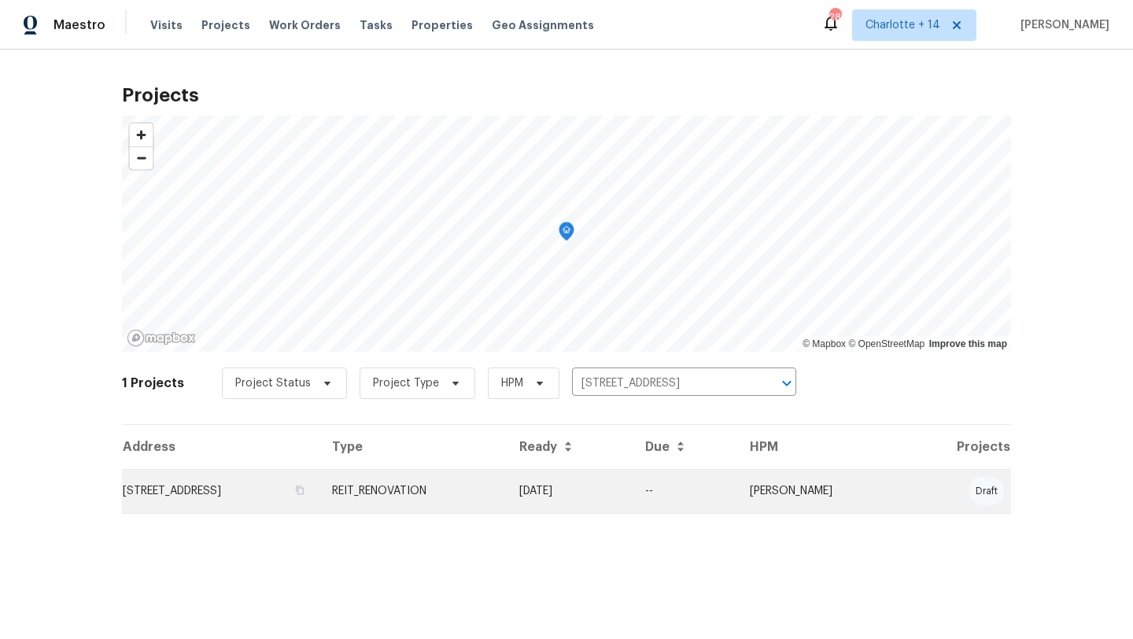
click at [283, 484] on td "1409 Carriage Ln, Garland, TX 75043" at bounding box center [221, 491] width 198 height 44
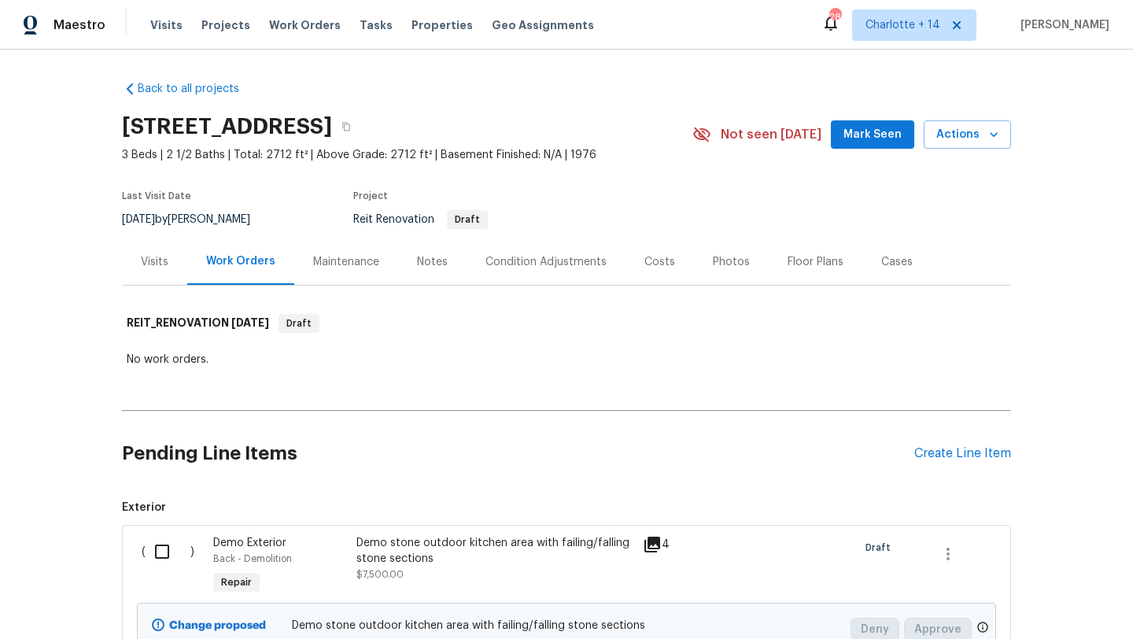
click at [220, 17] on div "Visits Projects Work Orders Tasks Properties Geo Assignments" at bounding box center [381, 24] width 463 height 31
click at [220, 24] on span "Projects" at bounding box center [225, 25] width 49 height 16
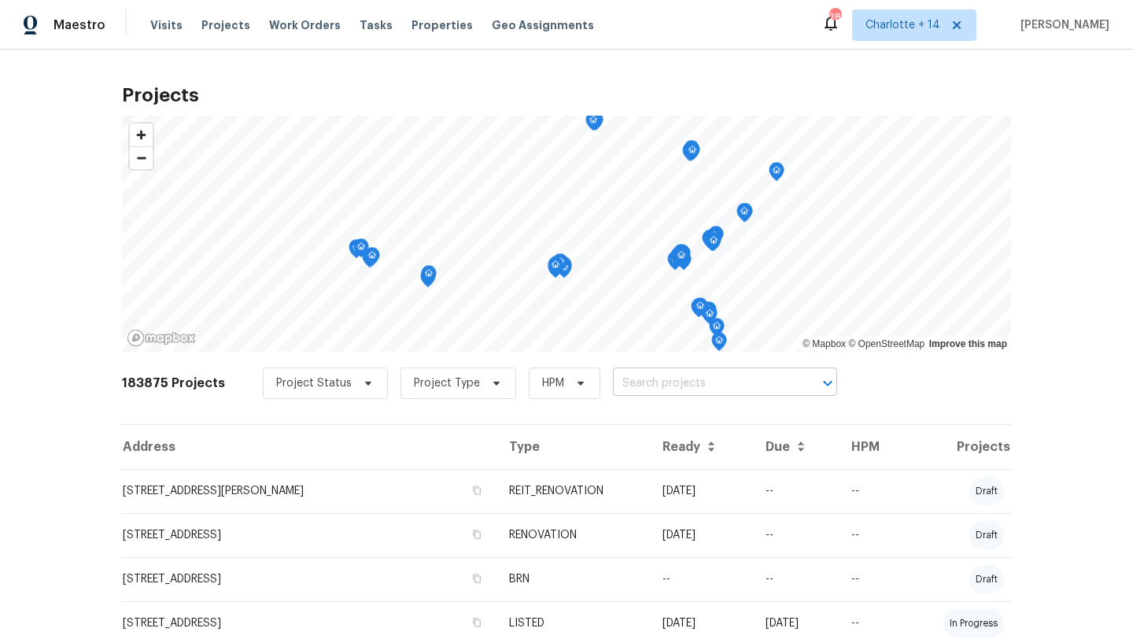
click at [631, 386] on input "text" at bounding box center [703, 383] width 180 height 24
type input "1"
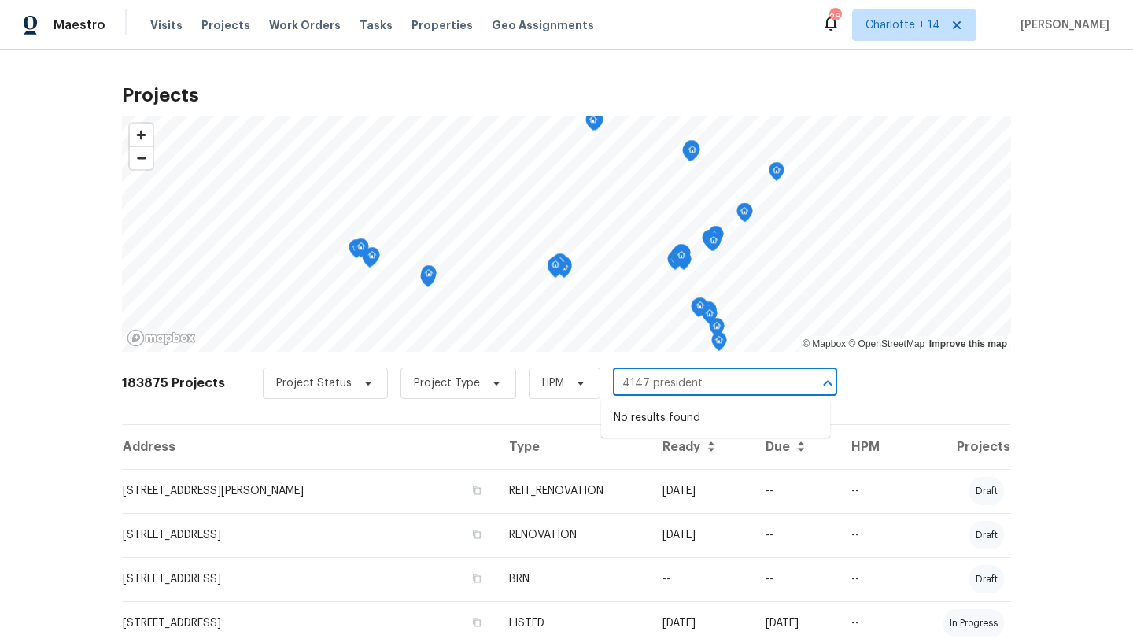
type input "4147 president"
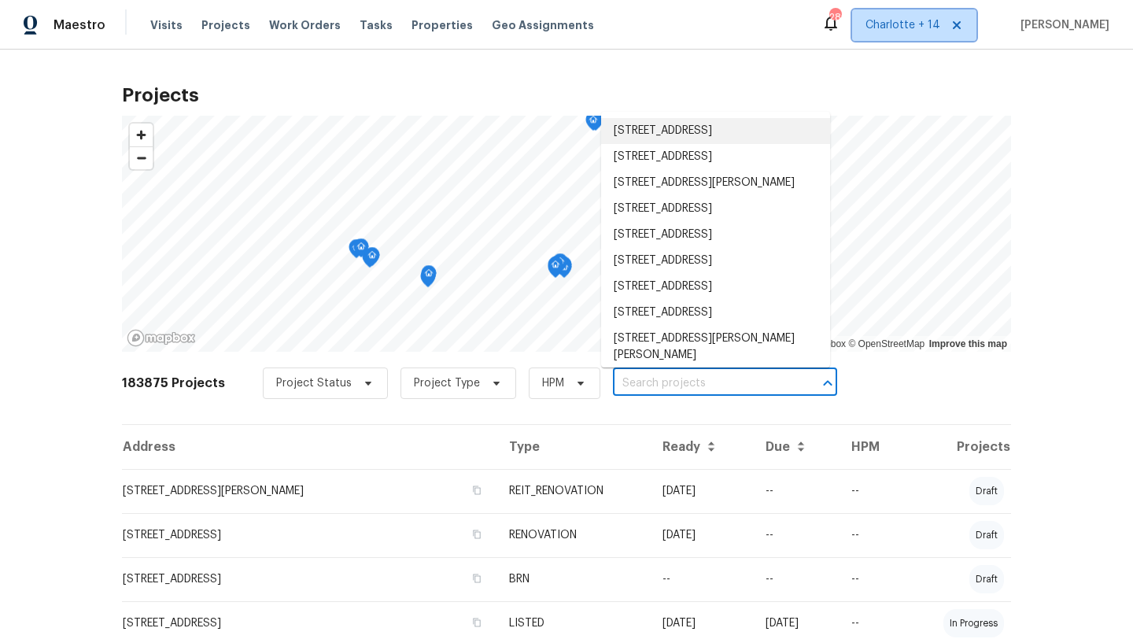
click at [941, 20] on span "Charlotte + 14" at bounding box center [903, 25] width 75 height 16
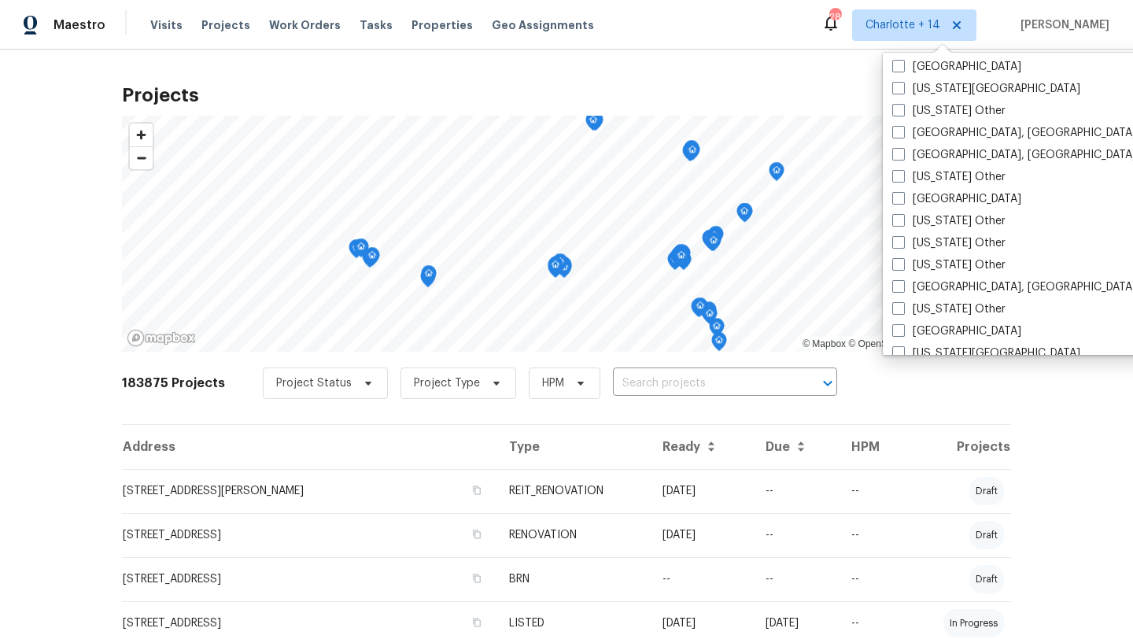
scroll to position [888, 0]
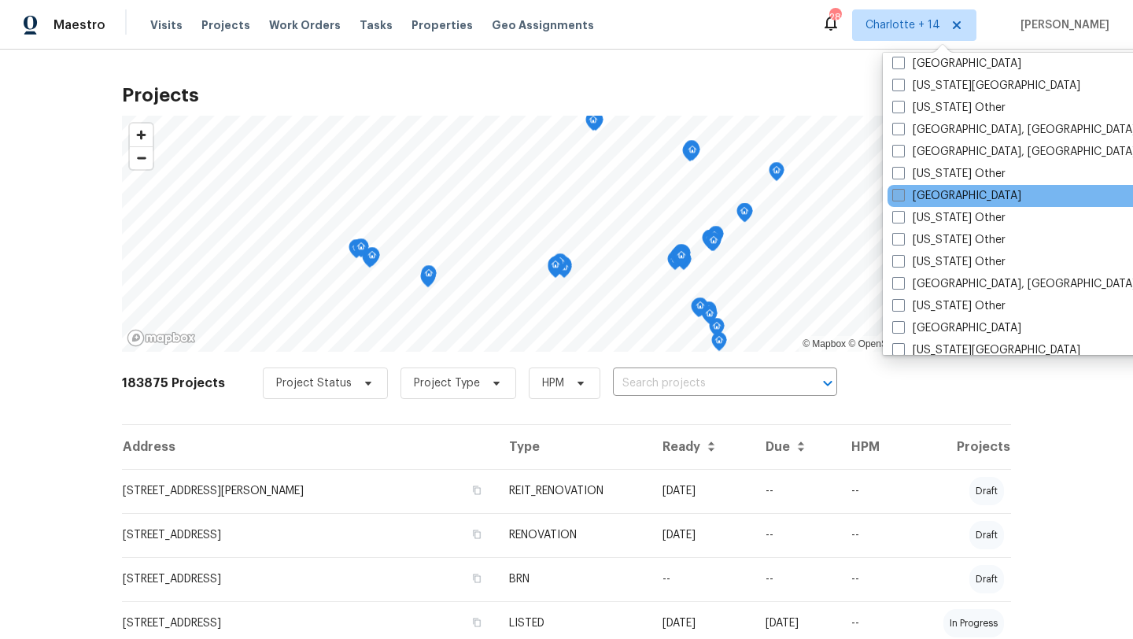
click at [917, 191] on label "[GEOGRAPHIC_DATA]" at bounding box center [957, 196] width 129 height 16
click at [903, 191] on input "[GEOGRAPHIC_DATA]" at bounding box center [898, 193] width 10 height 10
checkbox input "true"
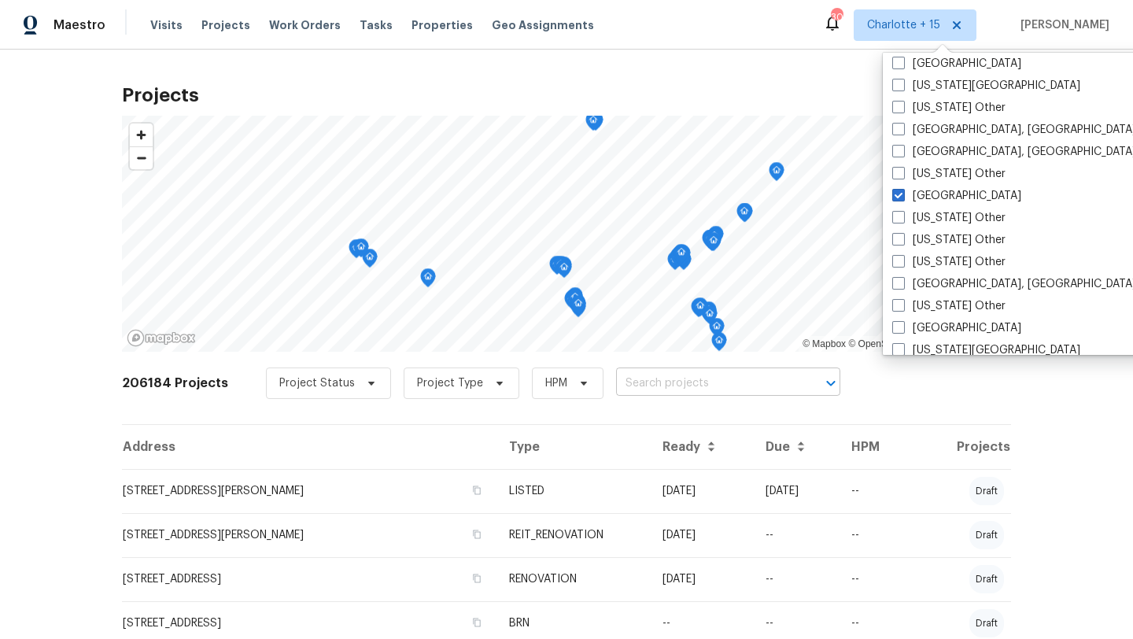
click at [682, 384] on input "text" at bounding box center [706, 383] width 180 height 24
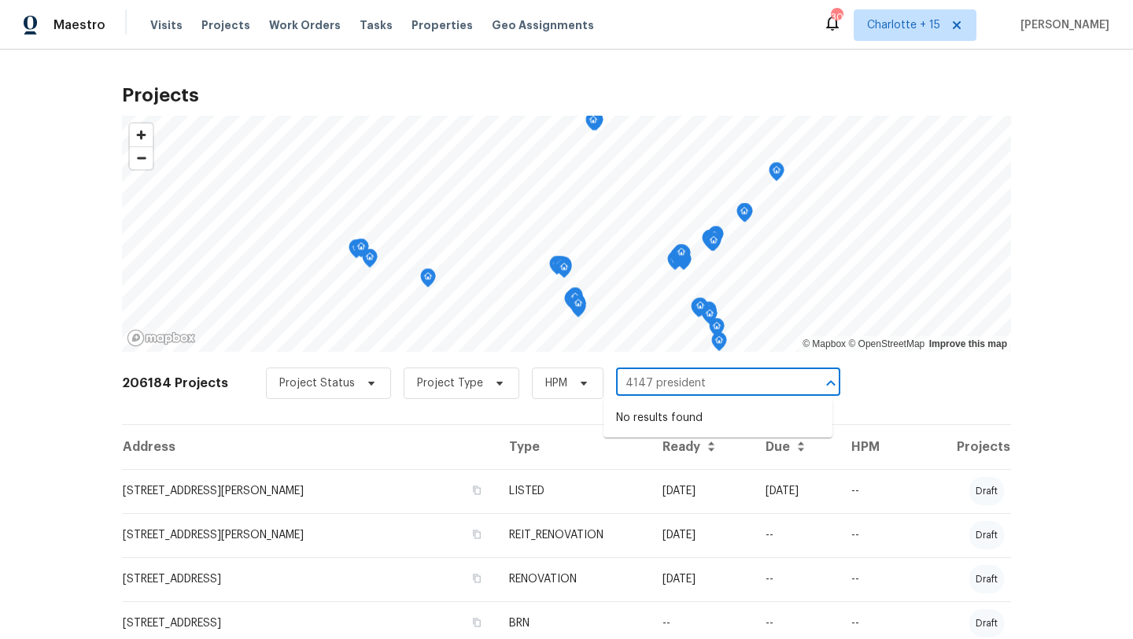
type input "4147 president"
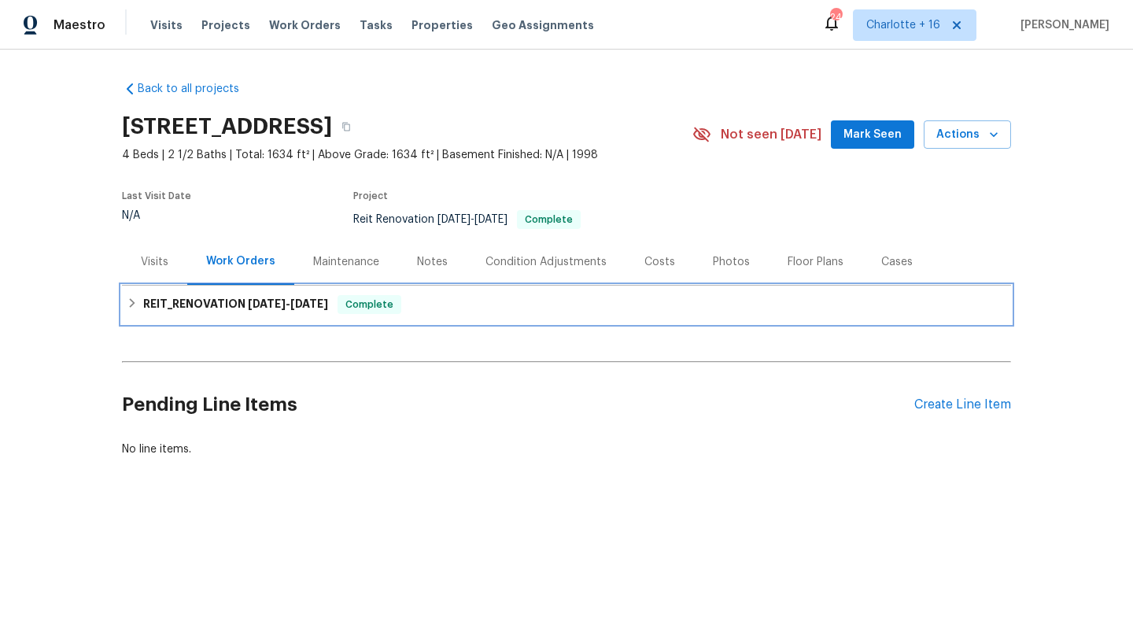
click at [145, 302] on h6 "REIT_RENOVATION 9/22/25 - 9/25/25" at bounding box center [235, 304] width 185 height 19
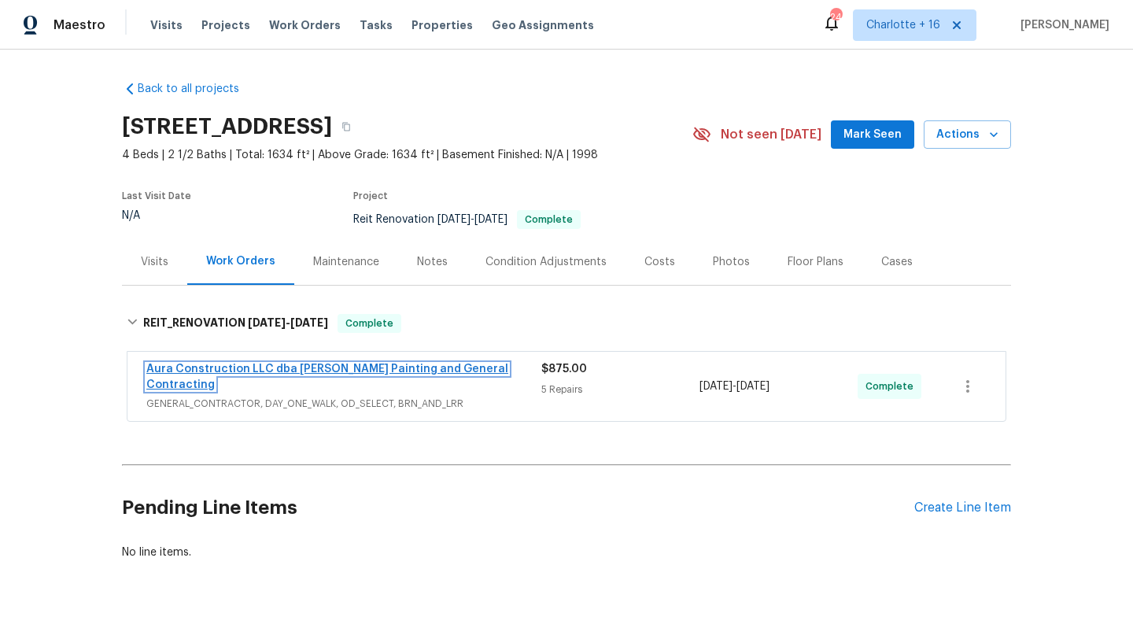
click at [324, 371] on link "Aura Construction LLC dba Logan's Painting and General Contracting" at bounding box center [327, 377] width 362 height 27
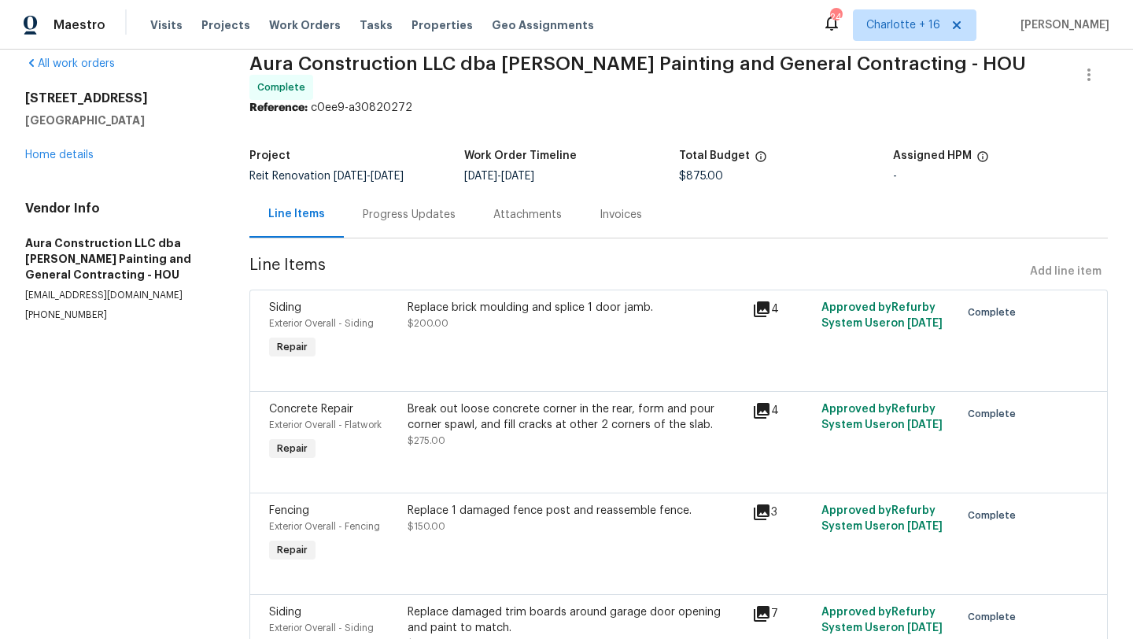
scroll to position [20, 0]
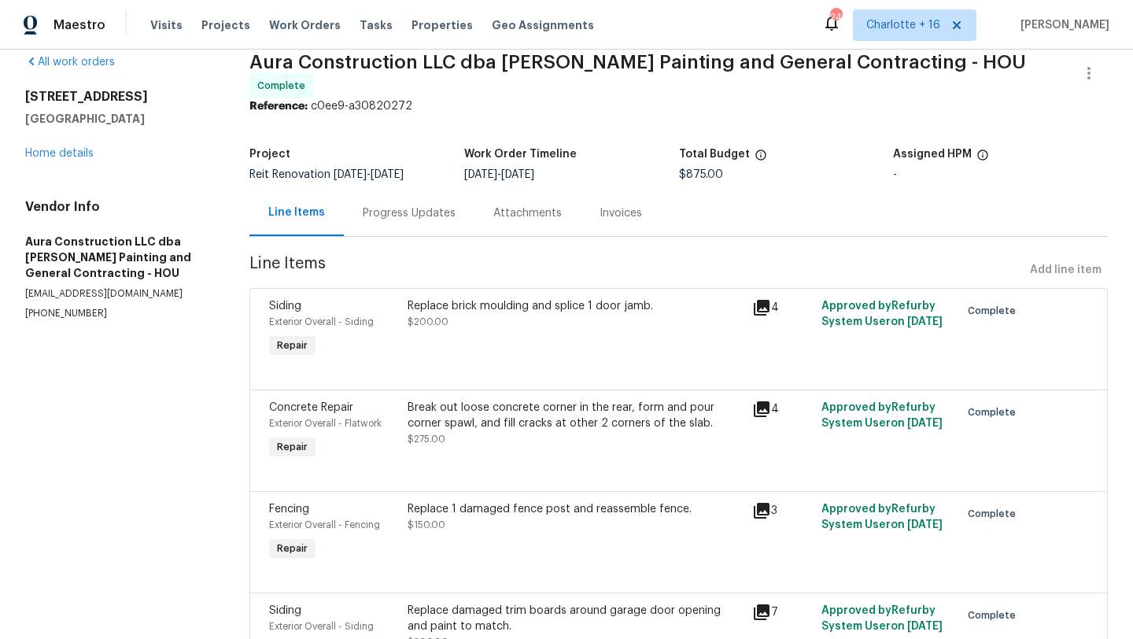
click at [525, 306] on div "Replace brick moulding and splice 1 door jamb." at bounding box center [576, 306] width 336 height 16
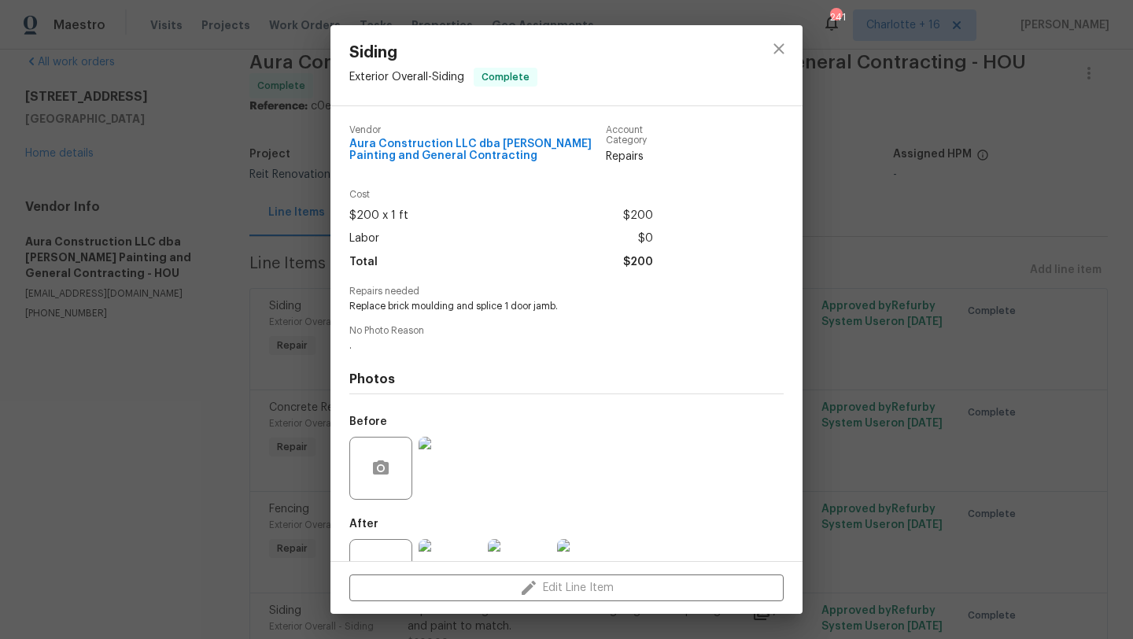
scroll to position [57, 0]
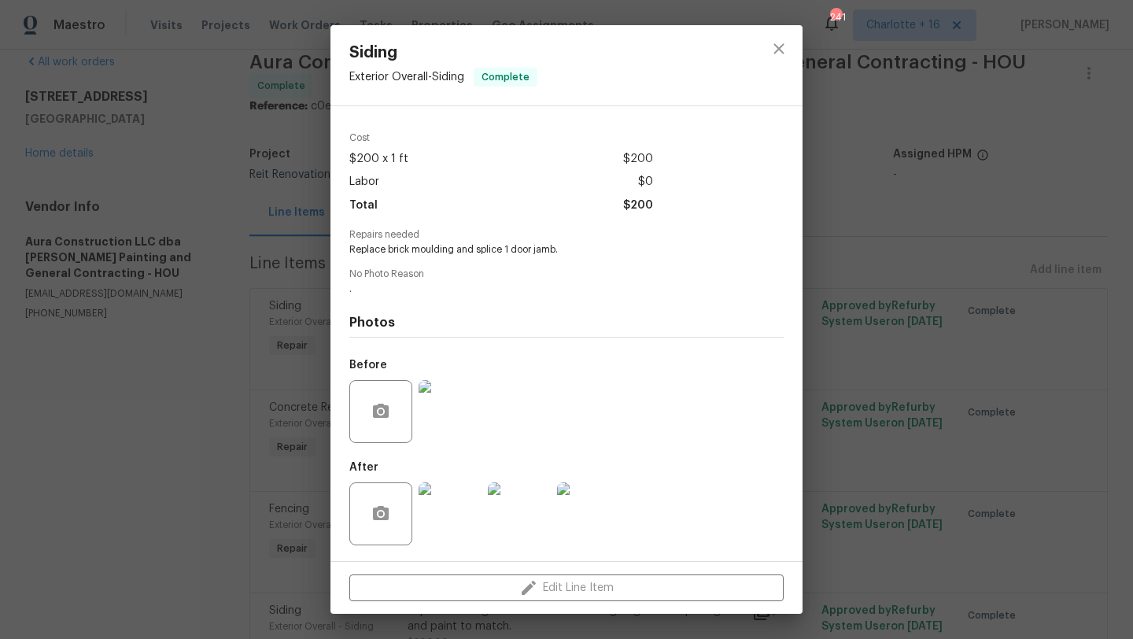
click at [465, 502] on img at bounding box center [450, 513] width 63 height 63
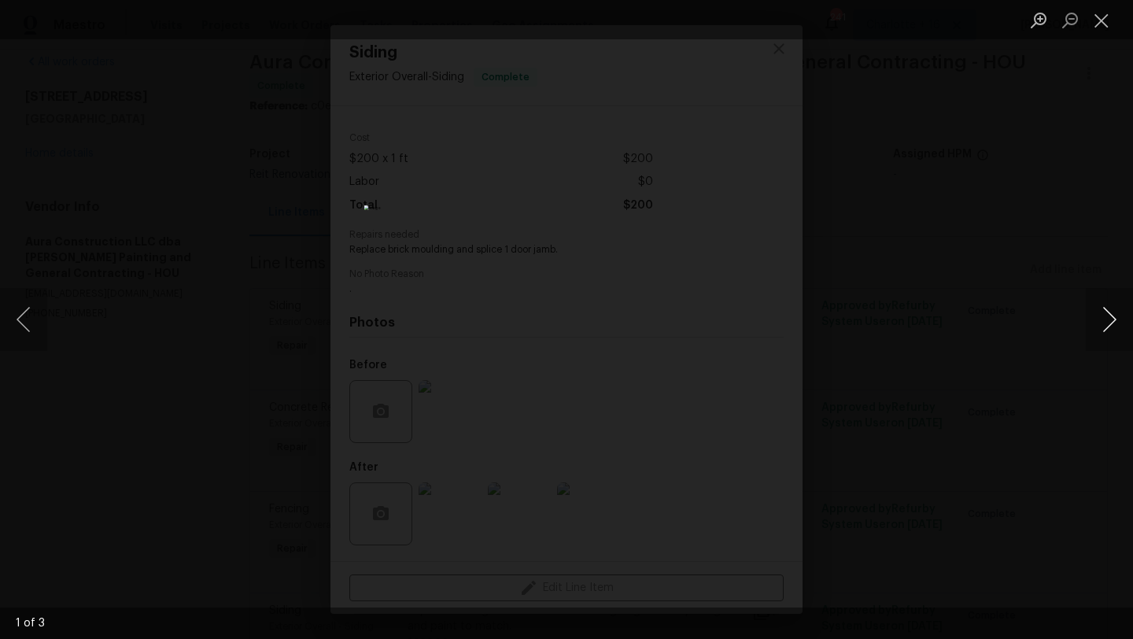
click at [1119, 314] on button "Next image" at bounding box center [1109, 319] width 47 height 63
click at [1102, 22] on button "Close lightbox" at bounding box center [1101, 20] width 31 height 28
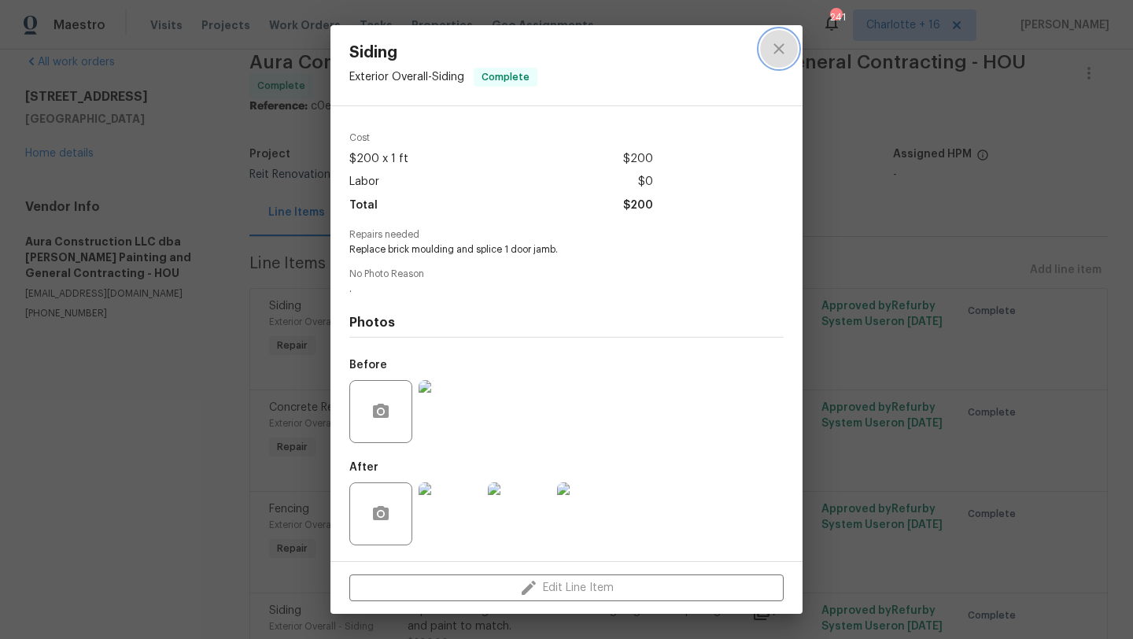
click at [785, 54] on icon "close" at bounding box center [779, 48] width 19 height 19
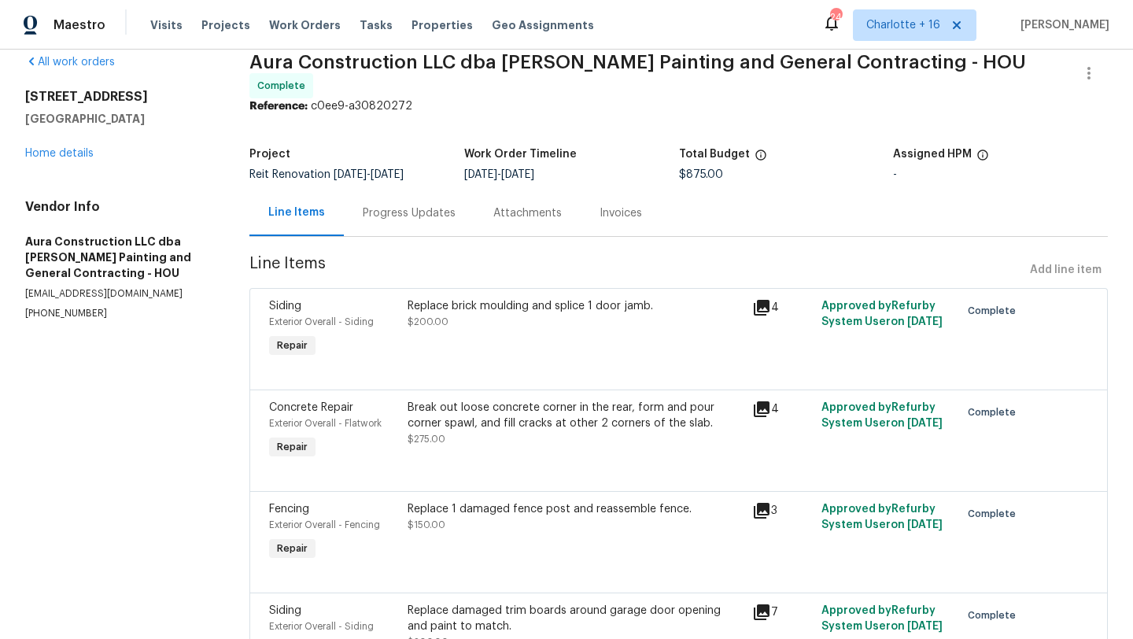
click at [767, 306] on icon at bounding box center [761, 307] width 19 height 19
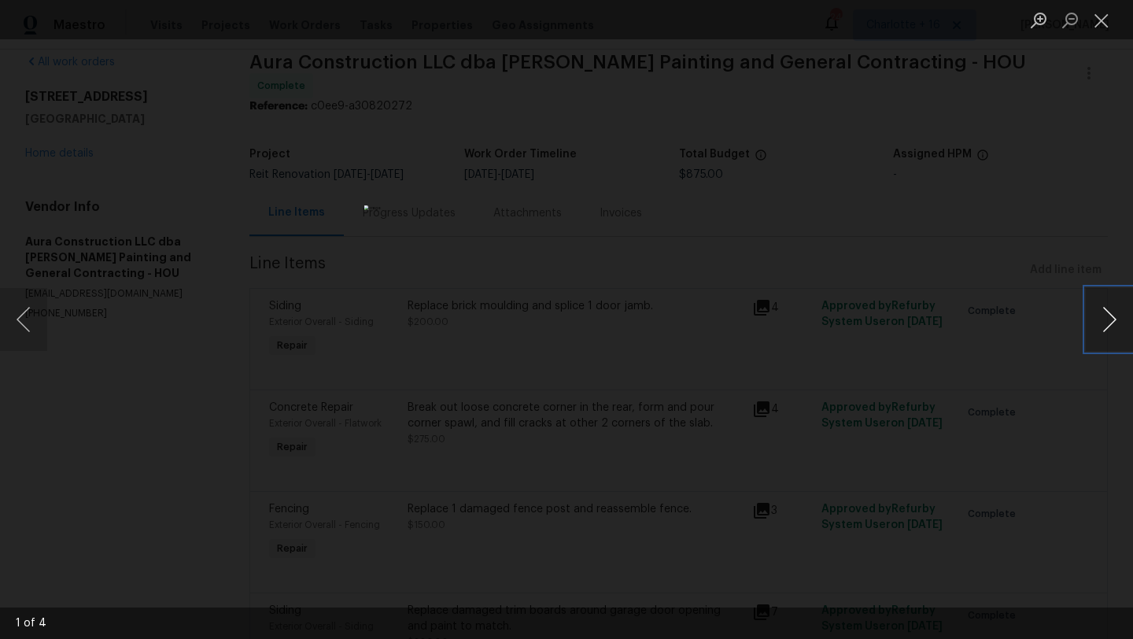
click at [1114, 320] on button "Next image" at bounding box center [1109, 319] width 47 height 63
click at [1092, 17] on button "Close lightbox" at bounding box center [1101, 20] width 31 height 28
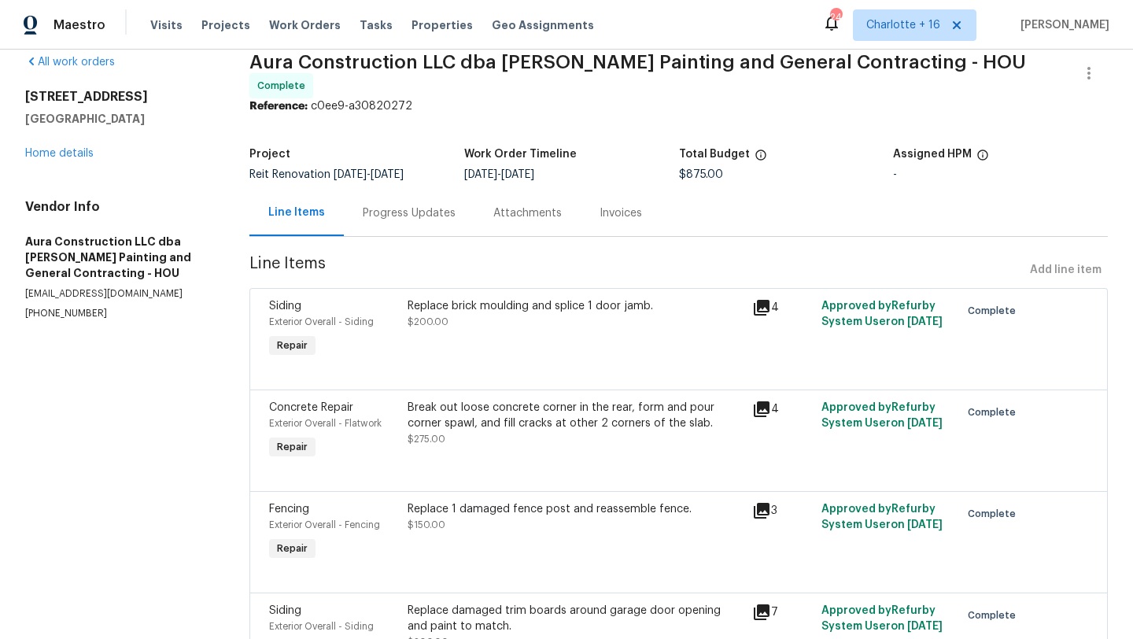
click at [601, 446] on div "Break out loose concrete corner in the rear, form and pour corner spawl, and fi…" at bounding box center [576, 431] width 346 height 72
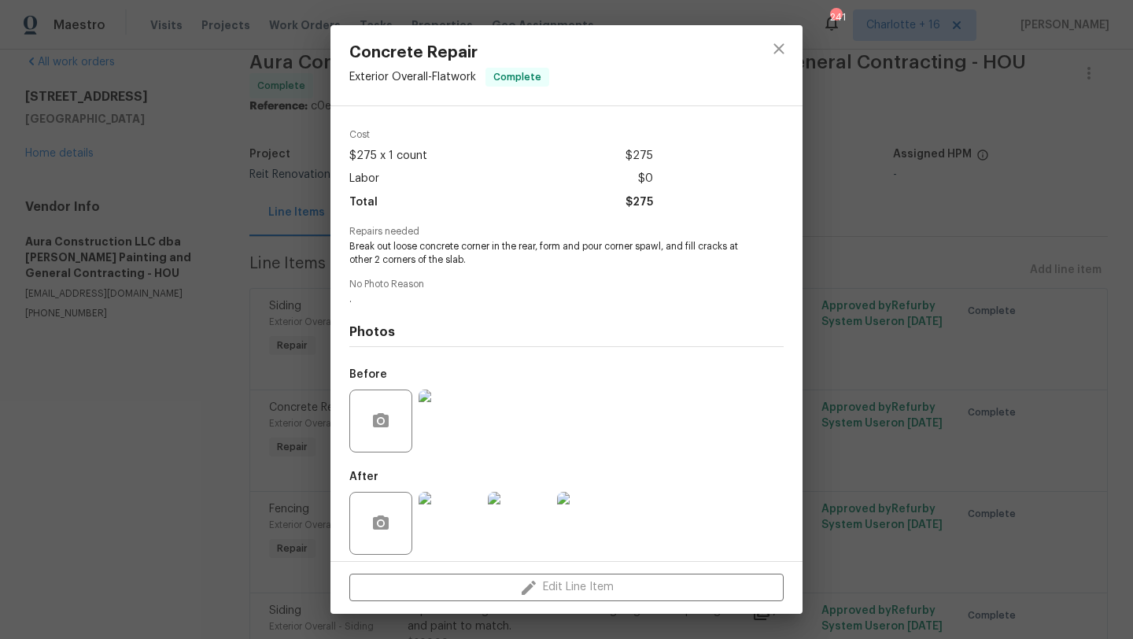
scroll to position [69, 0]
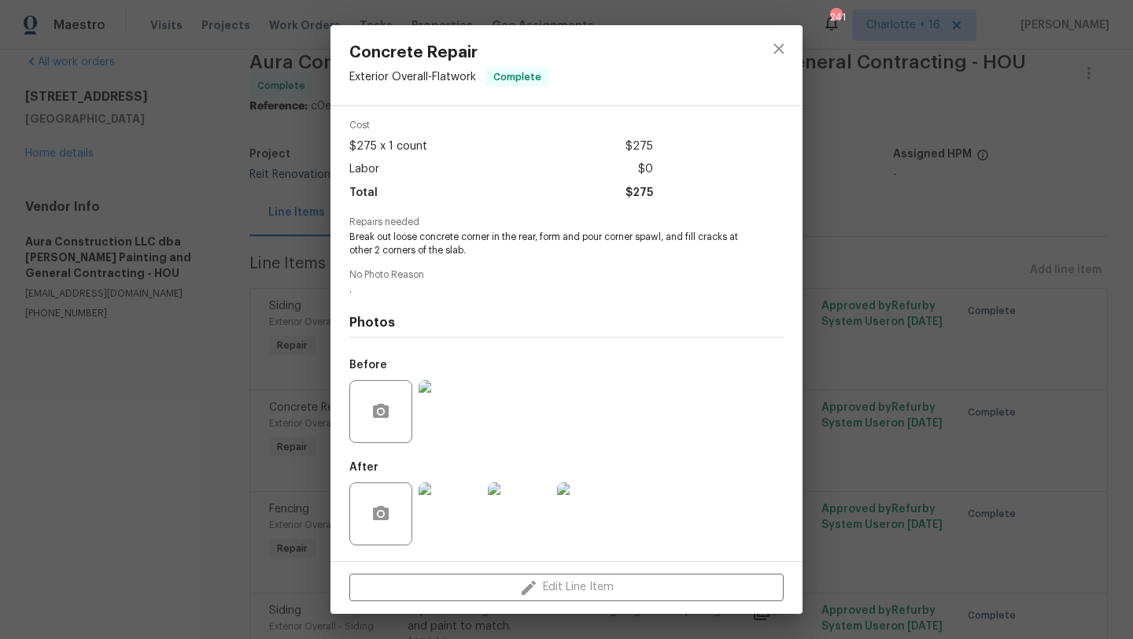
click at [459, 496] on img at bounding box center [450, 513] width 63 height 63
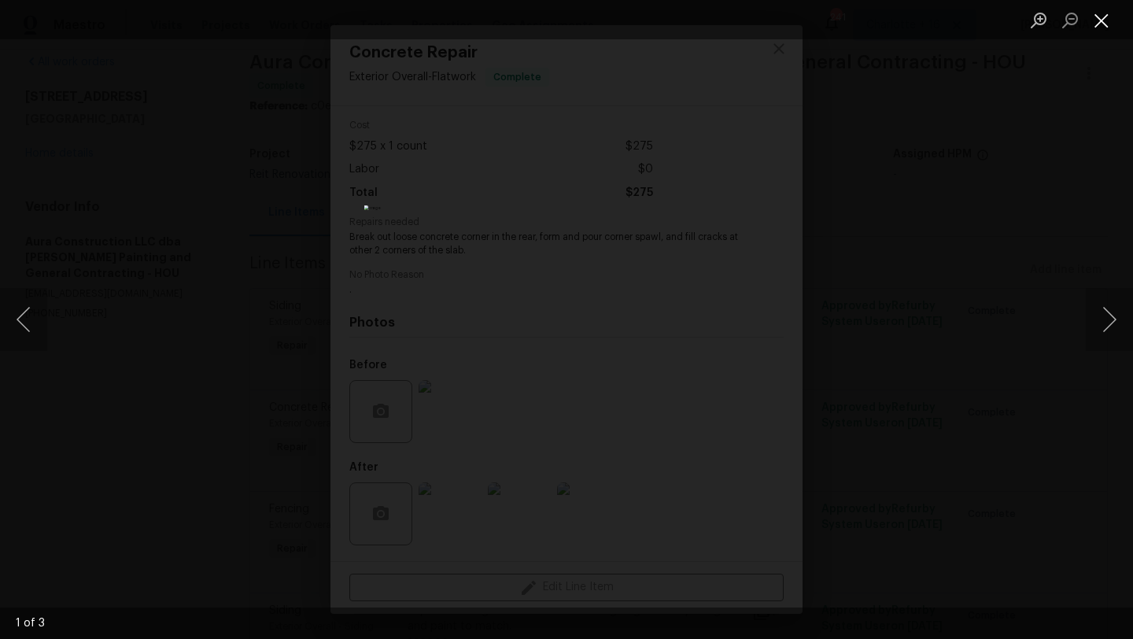
click at [1106, 18] on button "Close lightbox" at bounding box center [1101, 20] width 31 height 28
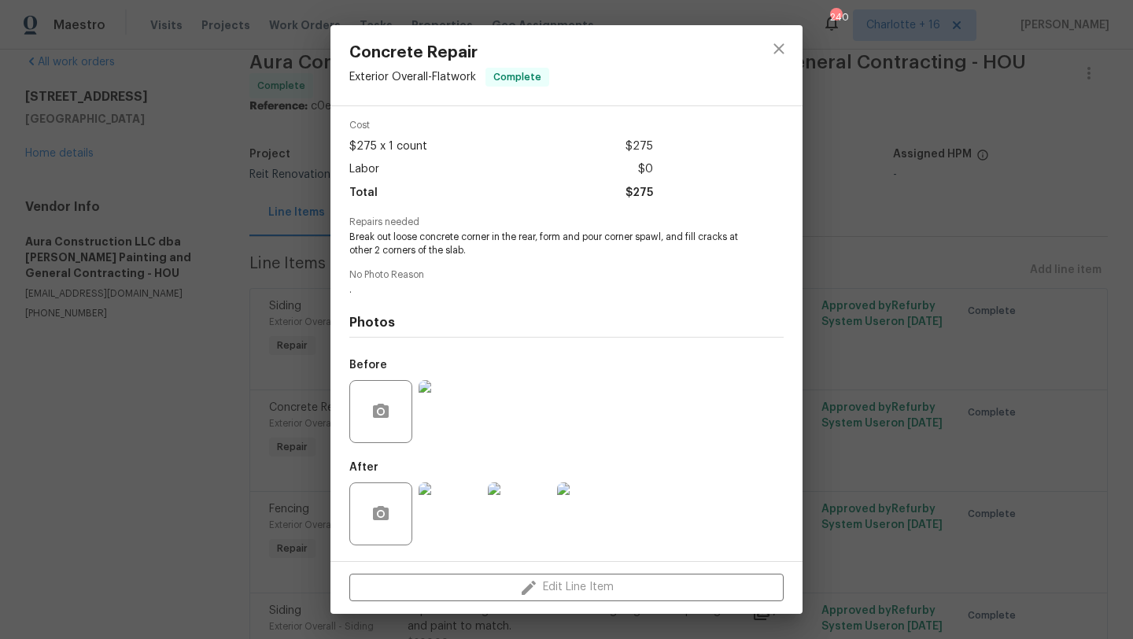
click at [454, 519] on img at bounding box center [450, 513] width 63 height 63
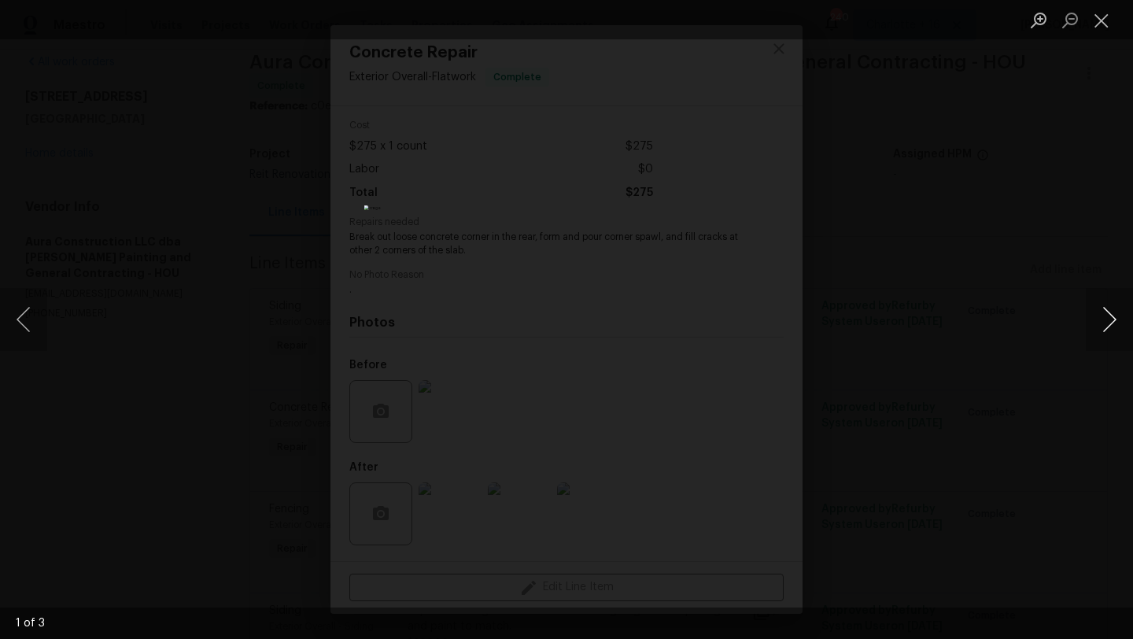
click at [1106, 317] on button "Next image" at bounding box center [1109, 319] width 47 height 63
click at [1112, 12] on button "Close lightbox" at bounding box center [1101, 20] width 31 height 28
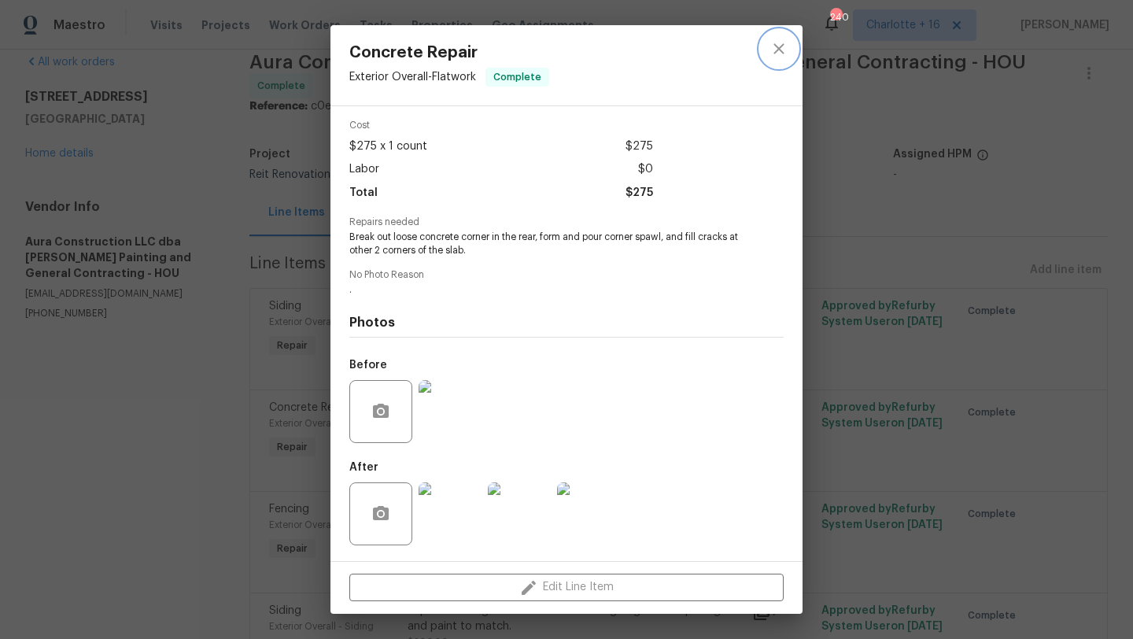
click at [777, 54] on icon "close" at bounding box center [779, 48] width 19 height 19
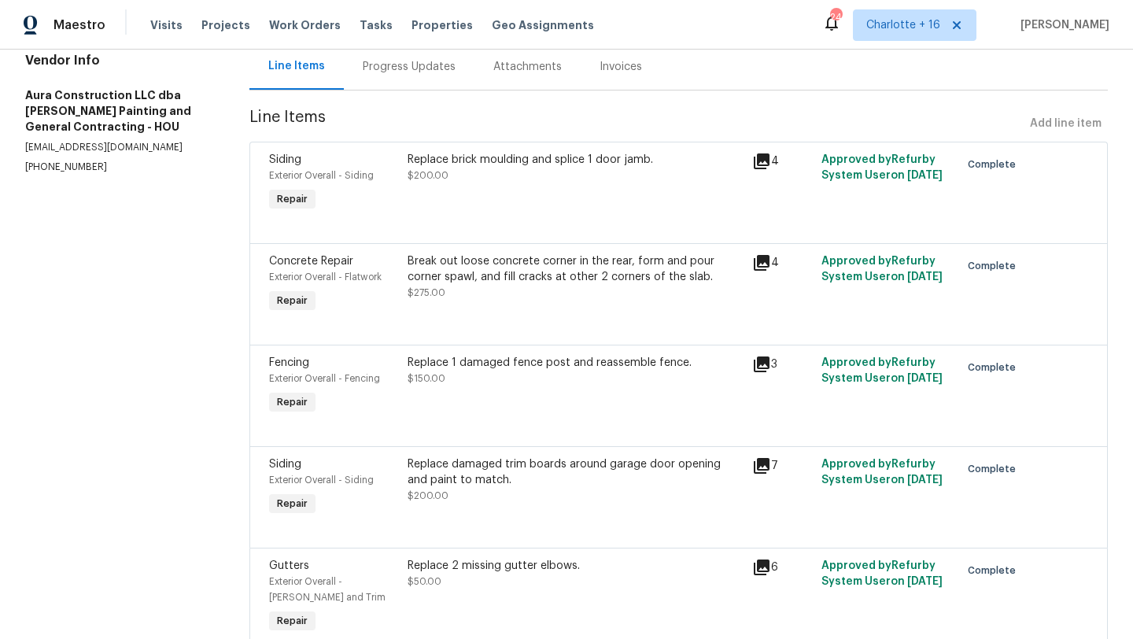
scroll to position [234, 0]
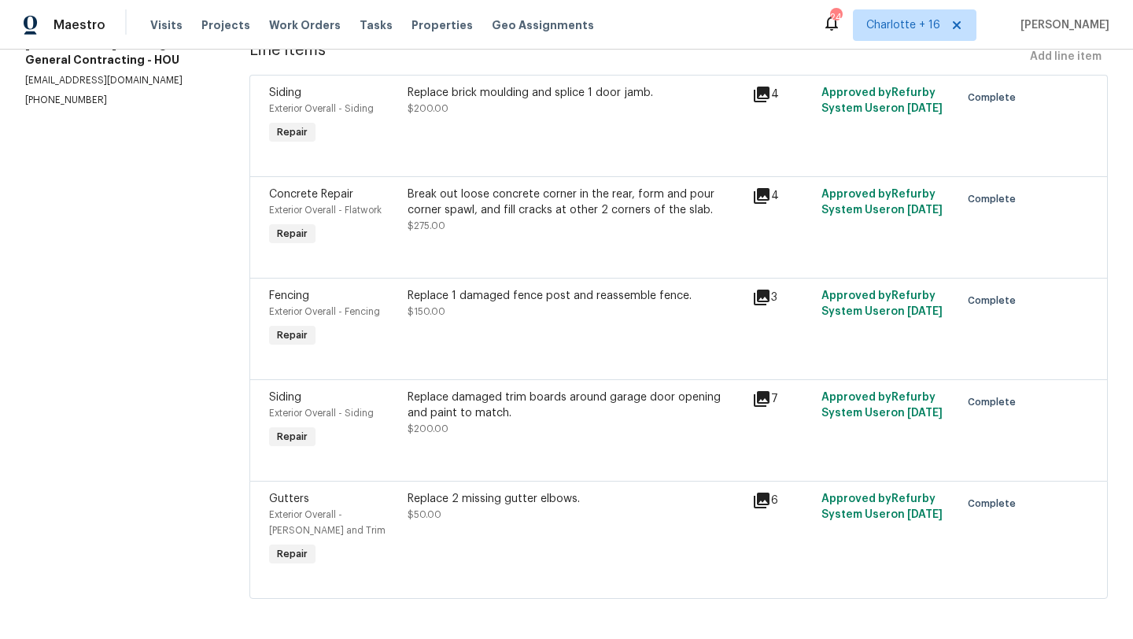
click at [556, 307] on div "Replace 1 damaged fence post and reassemble fence. $150.00" at bounding box center [576, 303] width 336 height 31
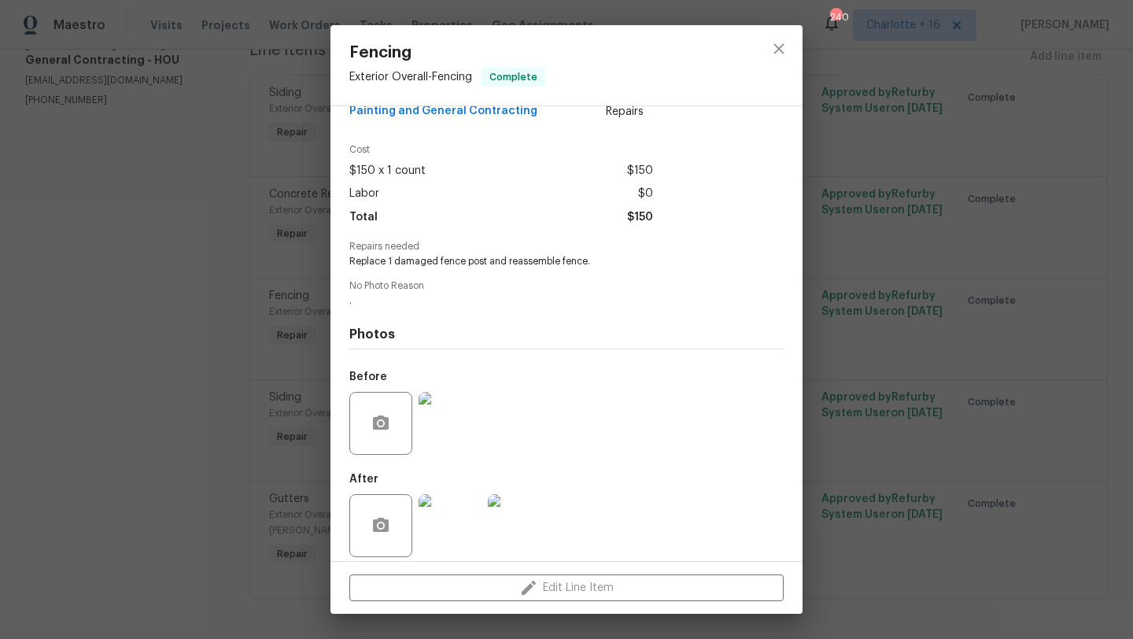
scroll to position [57, 0]
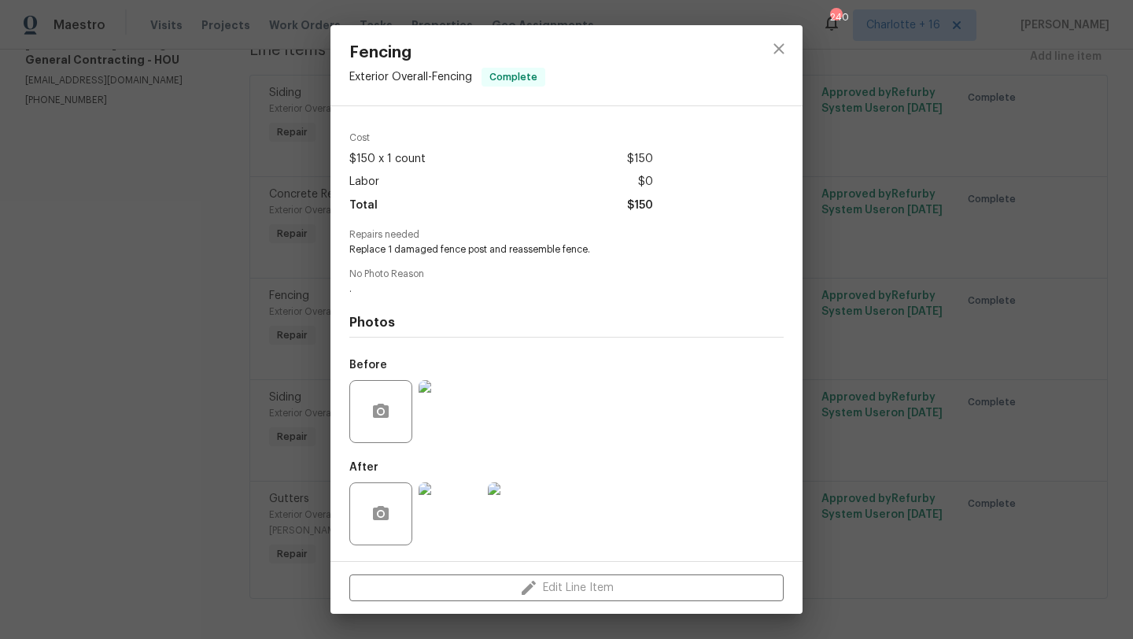
click at [448, 508] on img at bounding box center [450, 513] width 63 height 63
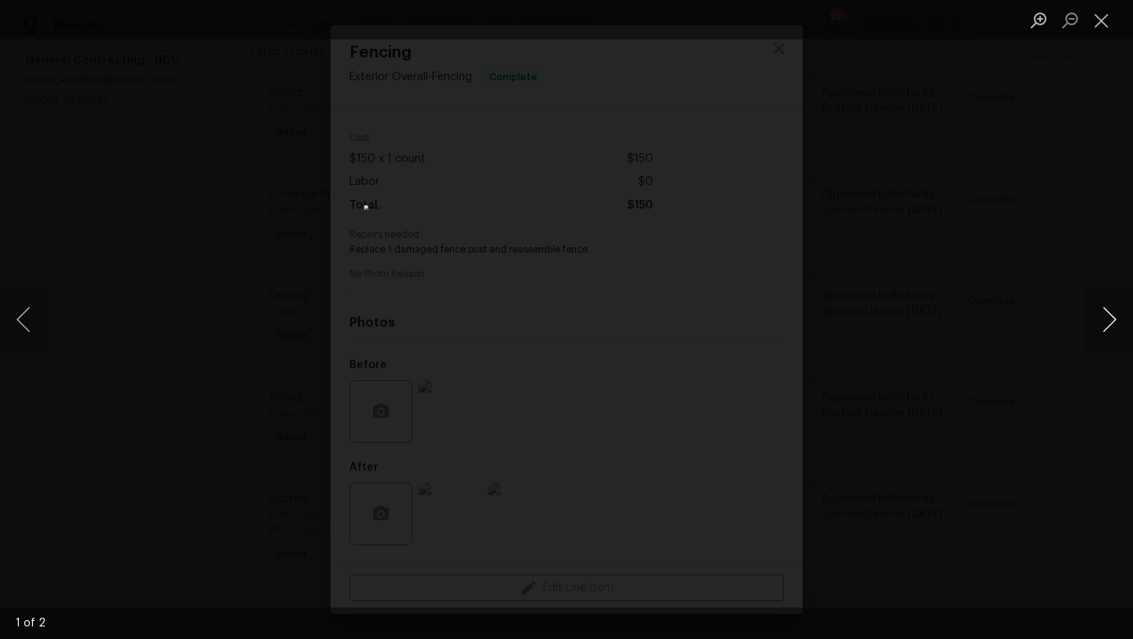
click at [1112, 309] on button "Next image" at bounding box center [1109, 319] width 47 height 63
click at [1098, 24] on button "Close lightbox" at bounding box center [1101, 20] width 31 height 28
click at [1094, 20] on button "Close lightbox" at bounding box center [1101, 20] width 31 height 28
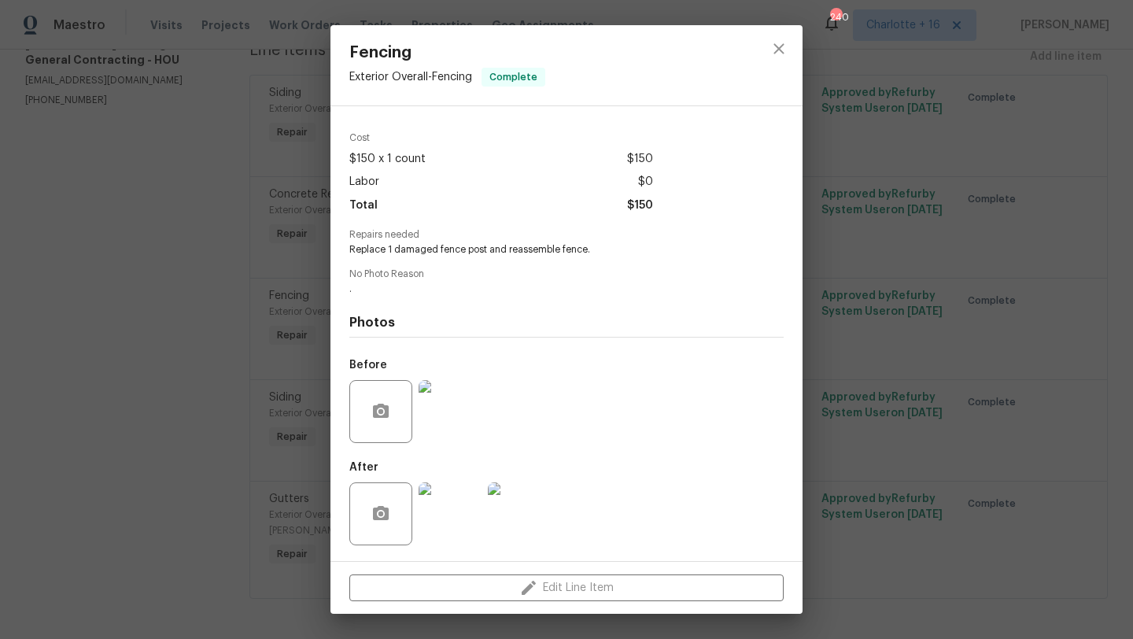
click at [159, 231] on div "Fencing Exterior Overall - Fencing Complete Vendor Aura Construction LLC dba Lo…" at bounding box center [566, 319] width 1133 height 639
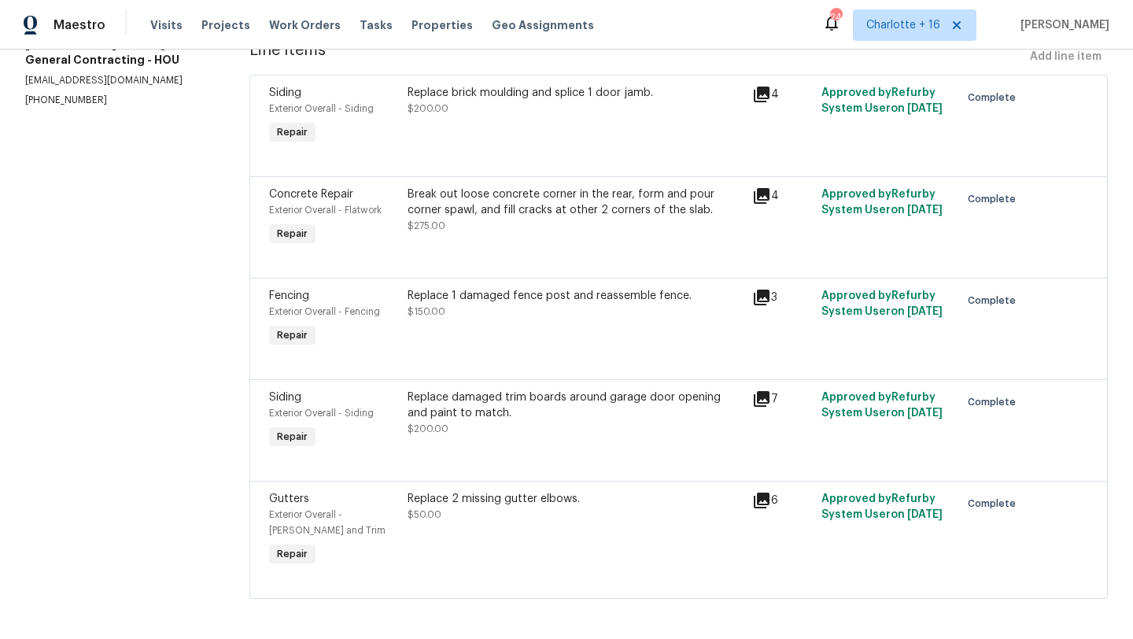
click at [495, 404] on div "Replace damaged trim boards around garage door opening and paint to match." at bounding box center [576, 405] width 336 height 31
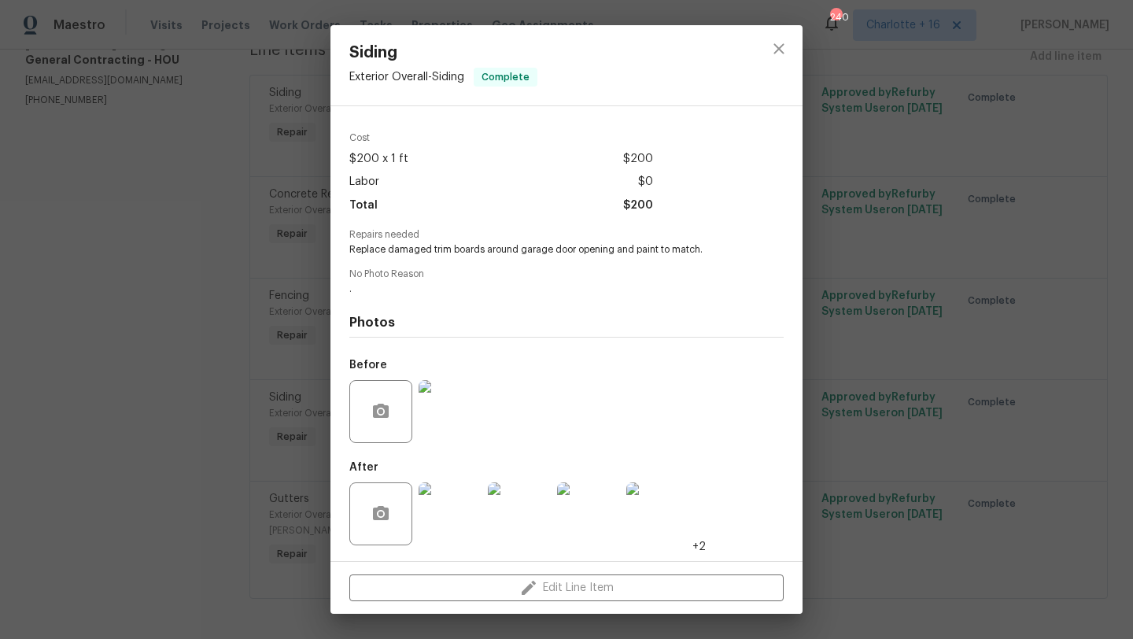
click at [442, 501] on img at bounding box center [450, 513] width 63 height 63
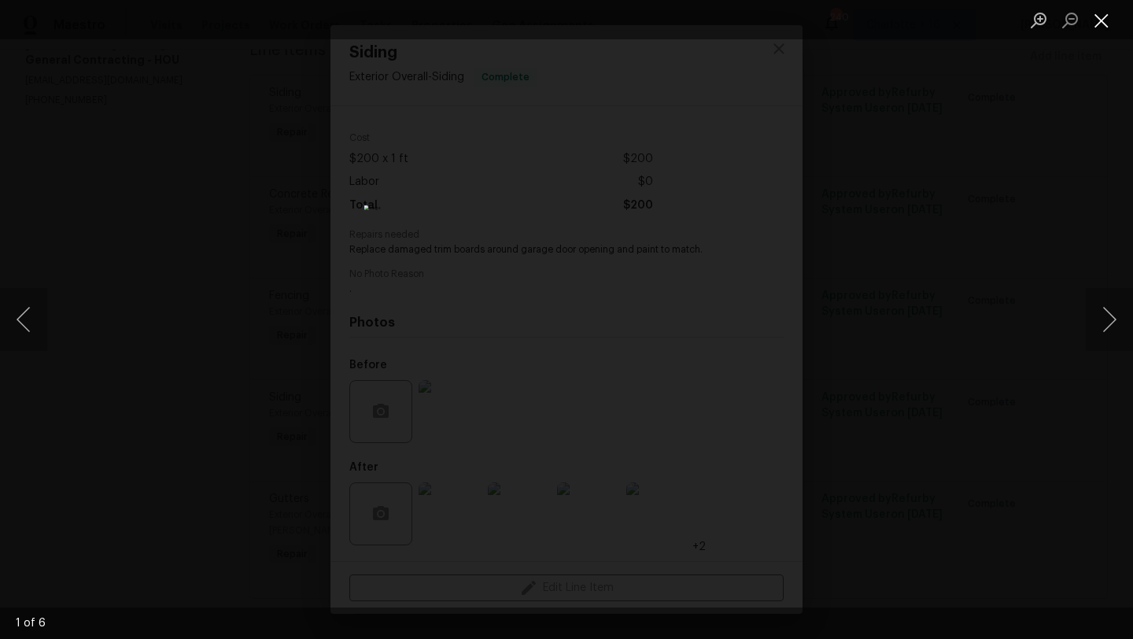
click at [1109, 27] on button "Close lightbox" at bounding box center [1101, 20] width 31 height 28
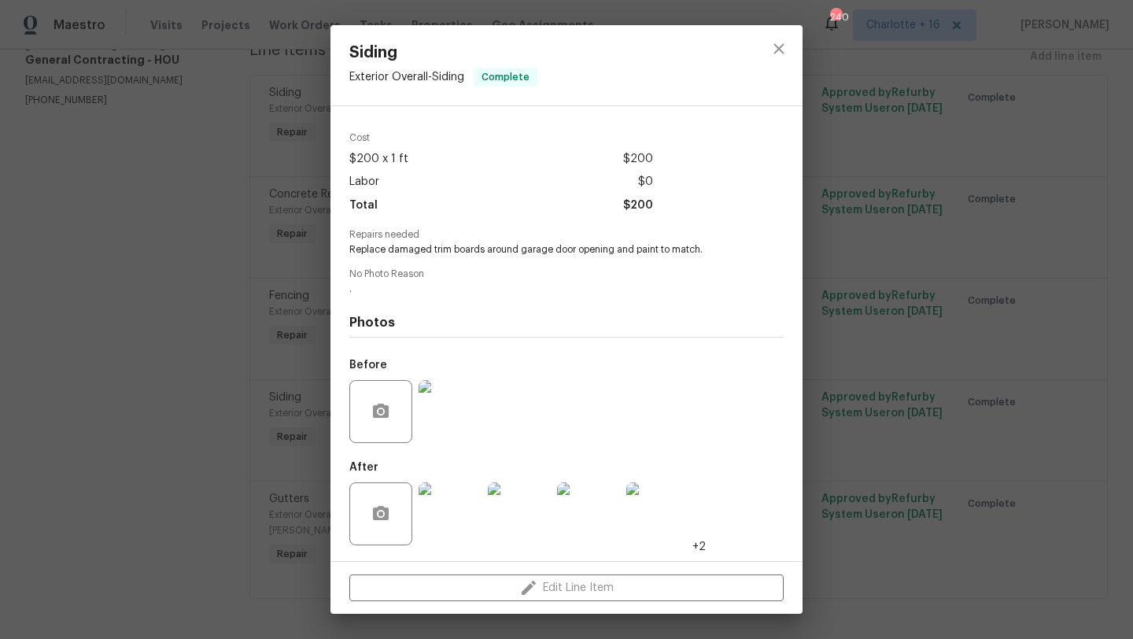
click at [458, 506] on img at bounding box center [450, 513] width 63 height 63
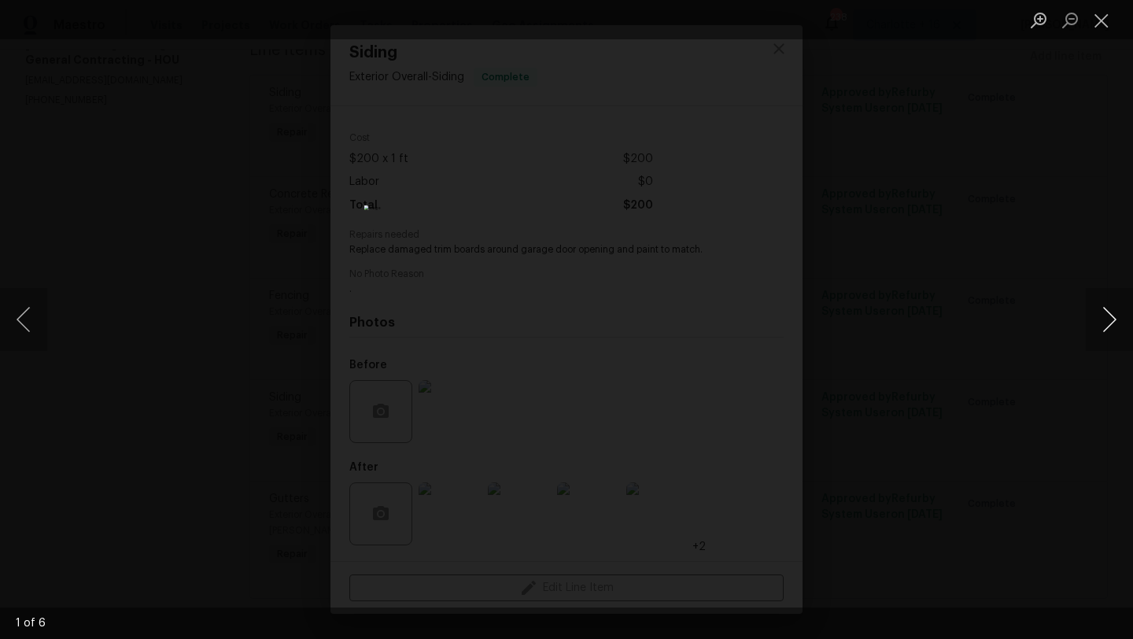
click at [1111, 328] on button "Next image" at bounding box center [1109, 319] width 47 height 63
click at [1122, 313] on button "Next image" at bounding box center [1109, 319] width 47 height 63
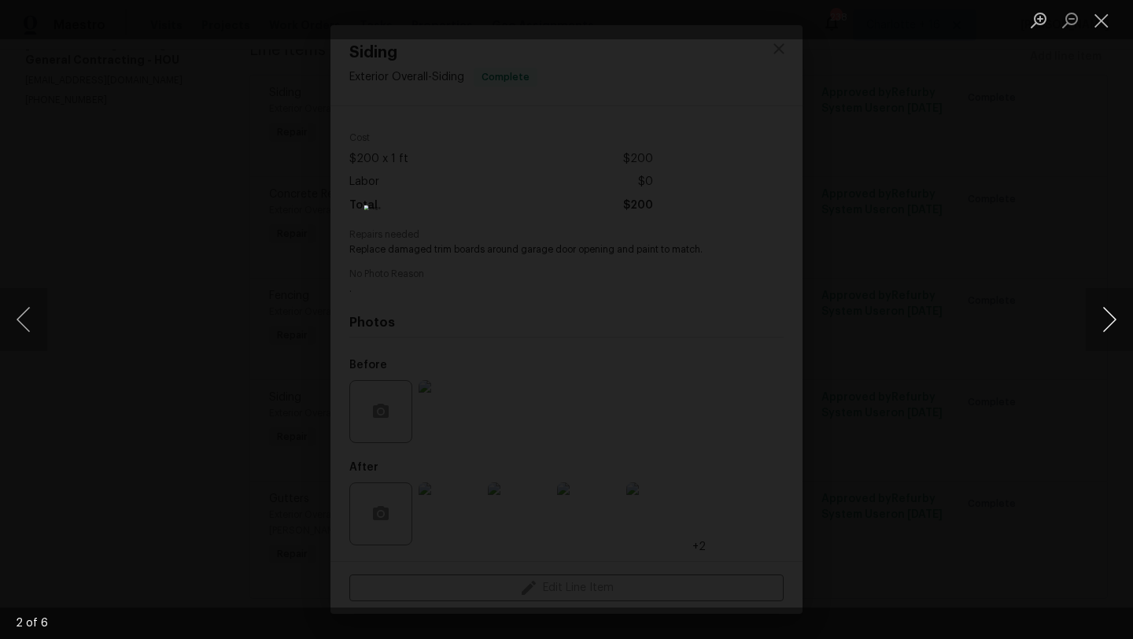
click at [1122, 313] on button "Next image" at bounding box center [1109, 319] width 47 height 63
click at [1107, 308] on button "Next image" at bounding box center [1109, 319] width 47 height 63
click at [1101, 21] on button "Close lightbox" at bounding box center [1101, 20] width 31 height 28
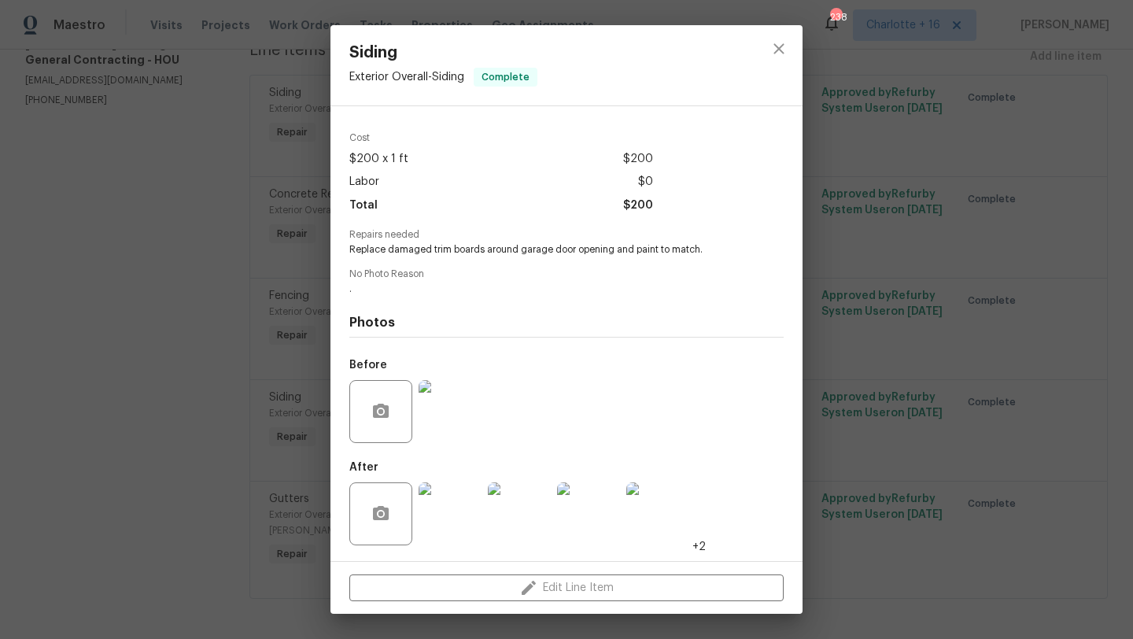
click at [590, 518] on img at bounding box center [588, 513] width 63 height 63
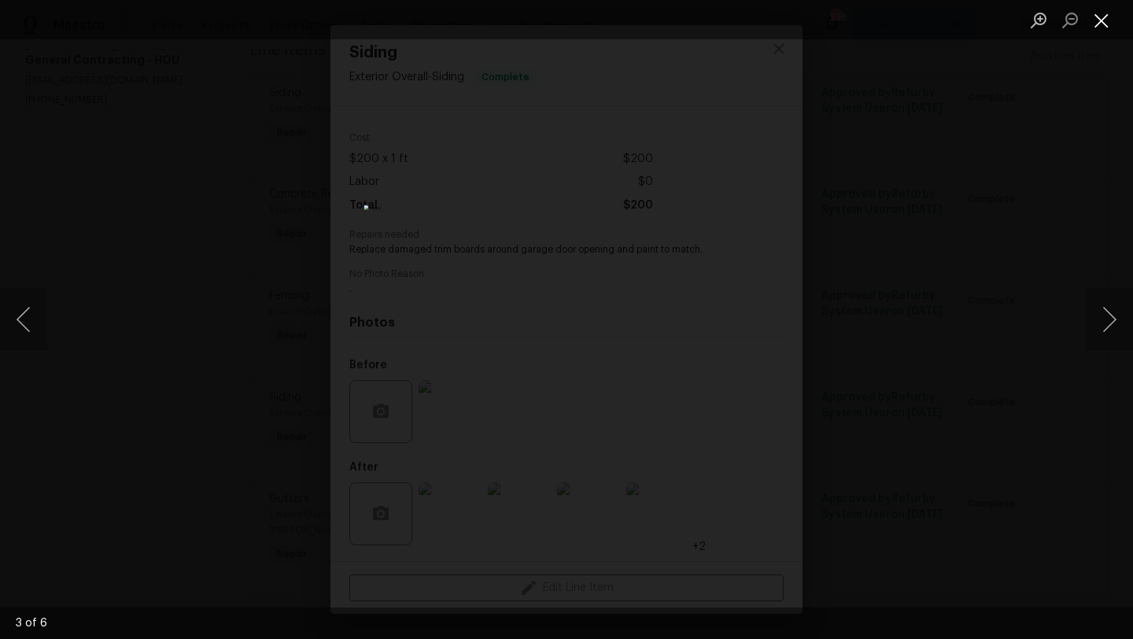
click at [1102, 27] on button "Close lightbox" at bounding box center [1101, 20] width 31 height 28
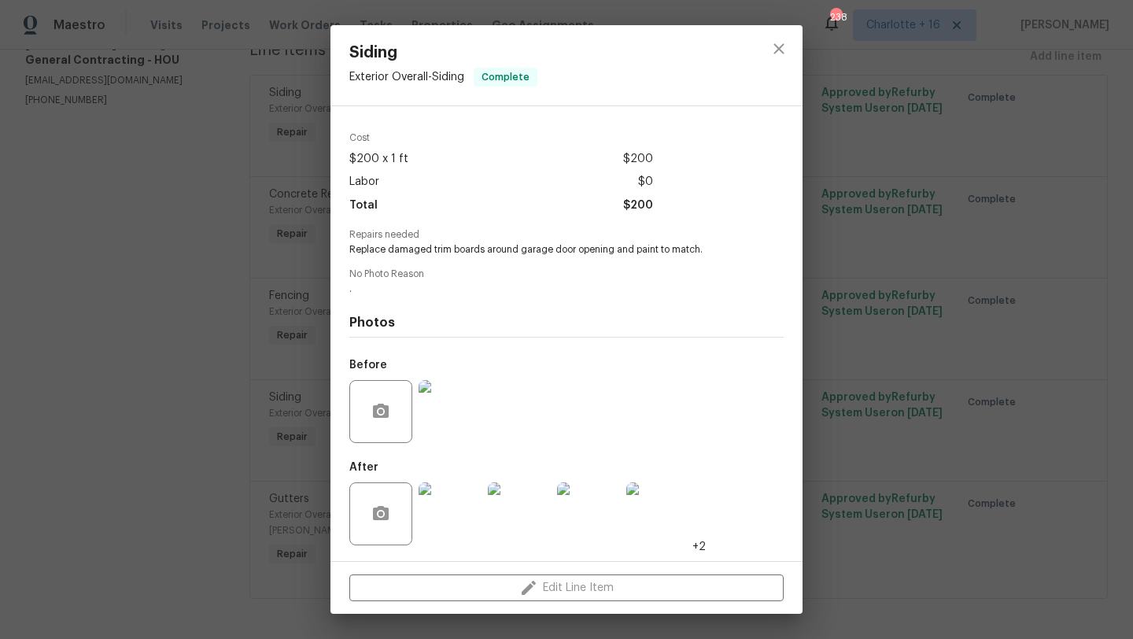
click at [172, 294] on div "Siding Exterior Overall - Siding Complete Vendor Aura Construction LLC dba Loga…" at bounding box center [566, 319] width 1133 height 639
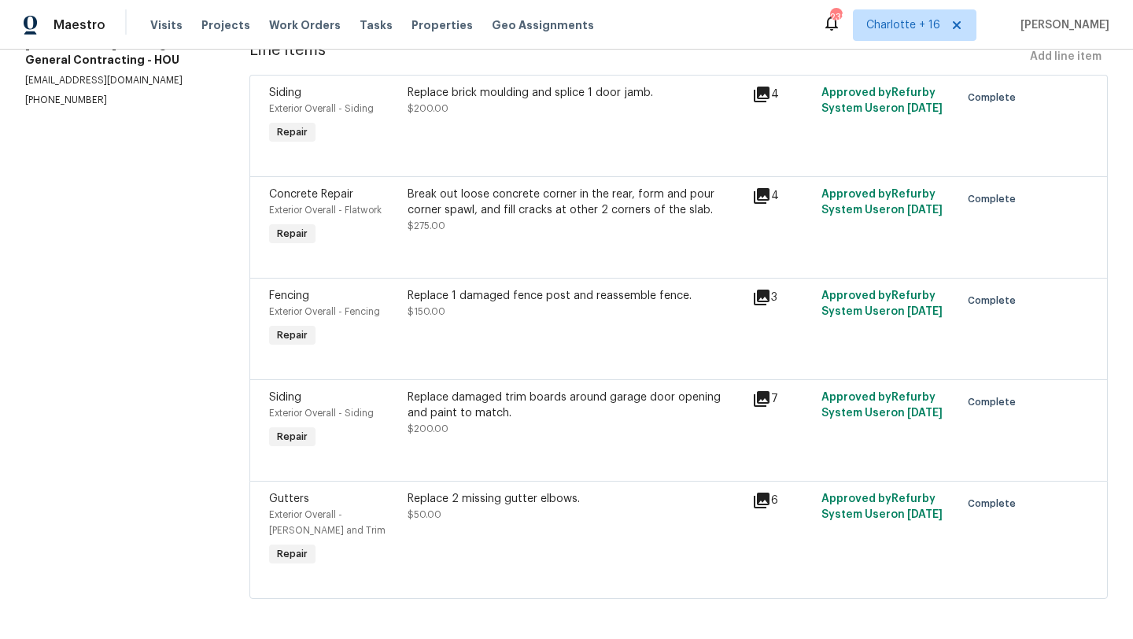
click at [554, 509] on div "Replace 2 missing gutter elbows. $50.00" at bounding box center [576, 506] width 336 height 31
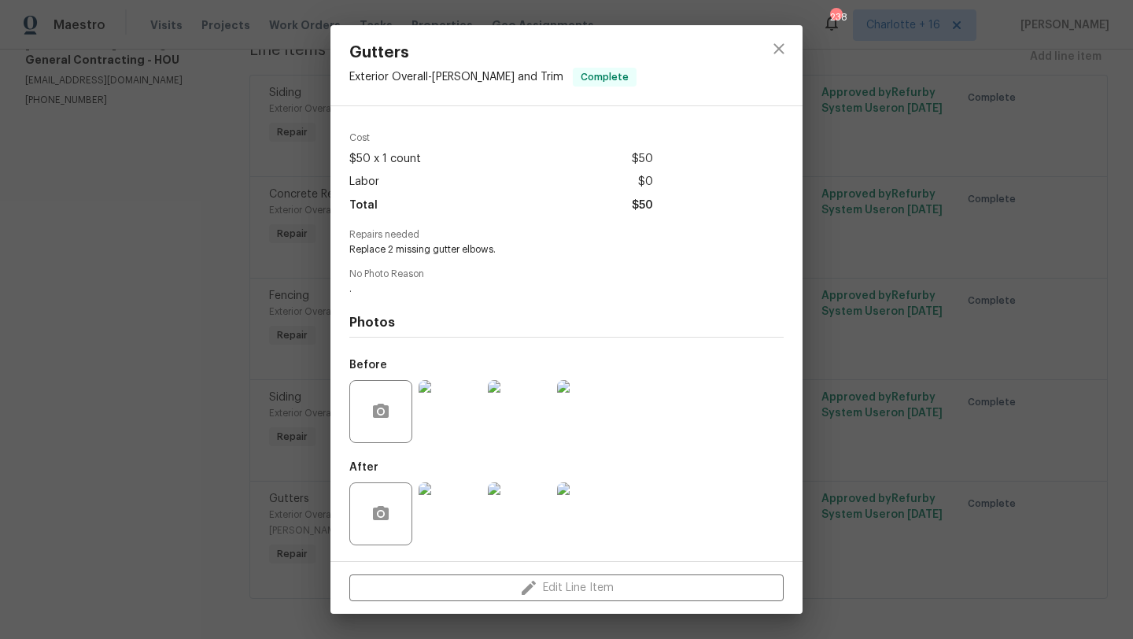
click at [432, 507] on img at bounding box center [450, 513] width 63 height 63
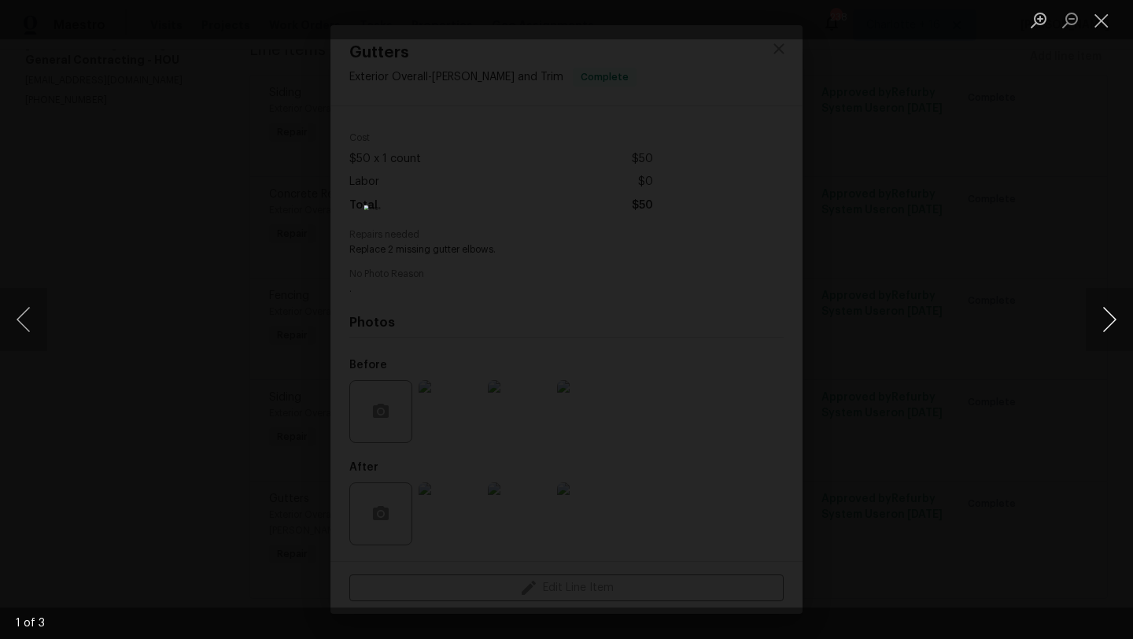
click at [1107, 327] on button "Next image" at bounding box center [1109, 319] width 47 height 63
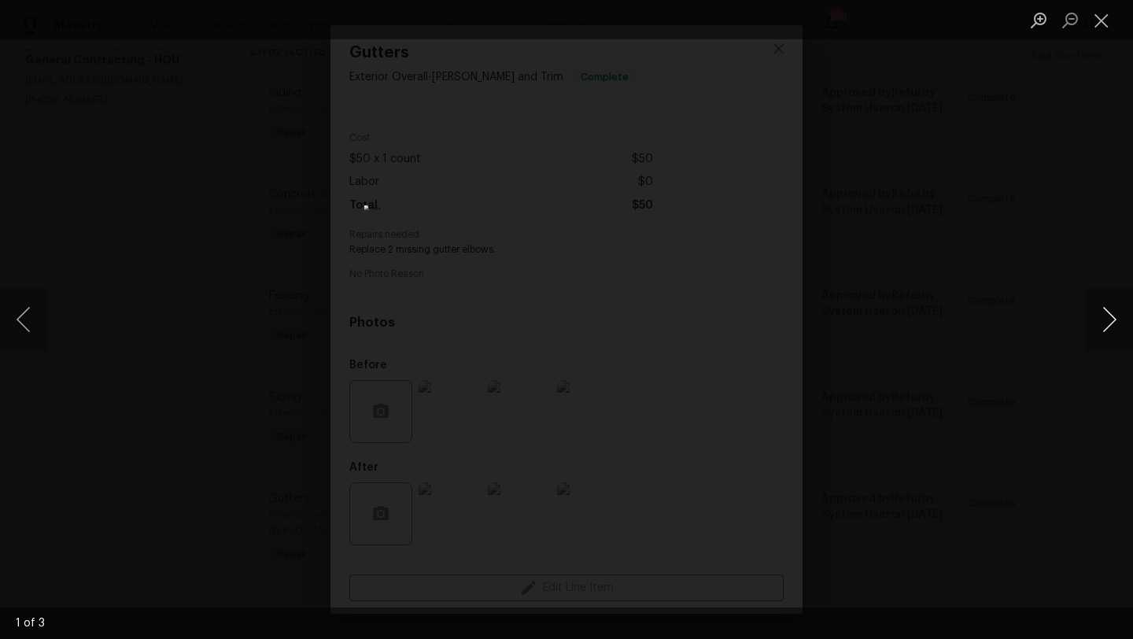
click at [1107, 327] on button "Next image" at bounding box center [1109, 319] width 47 height 63
